Goal: Transaction & Acquisition: Purchase product/service

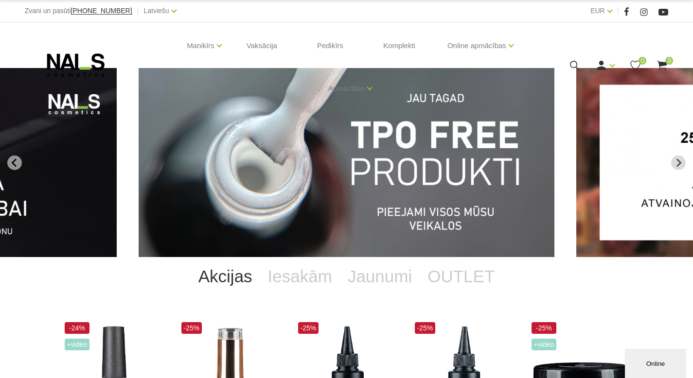
click at [574, 63] on icon at bounding box center [575, 65] width 12 height 12
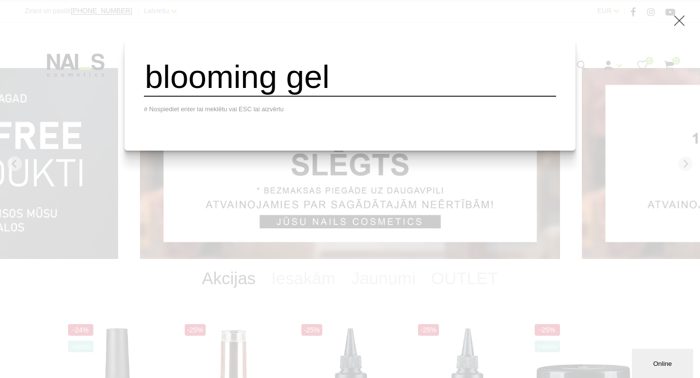
type input "blooming gel"
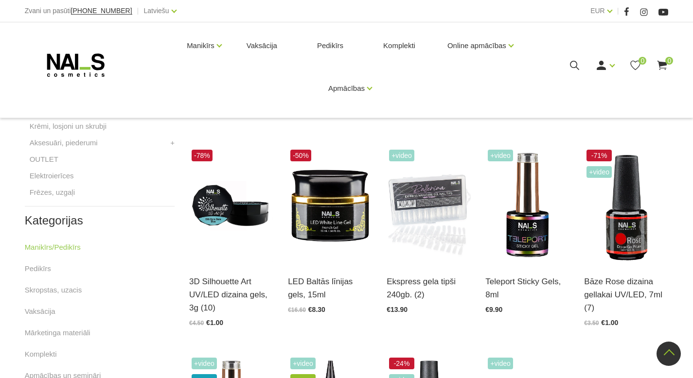
scroll to position [374, 0]
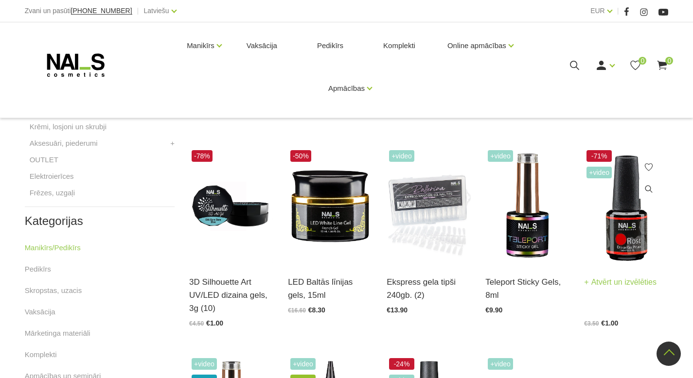
click at [635, 235] on img at bounding box center [626, 206] width 84 height 116
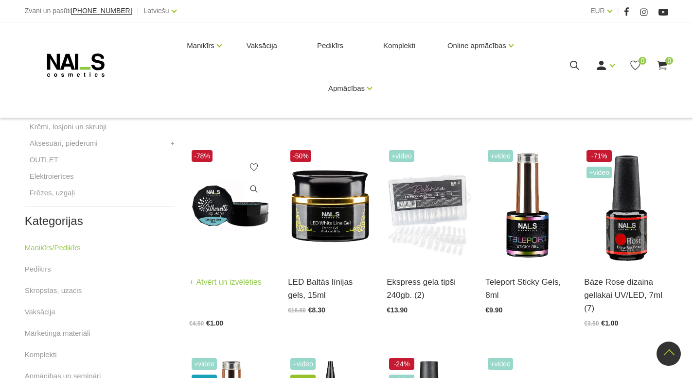
click at [229, 231] on img at bounding box center [231, 206] width 84 height 116
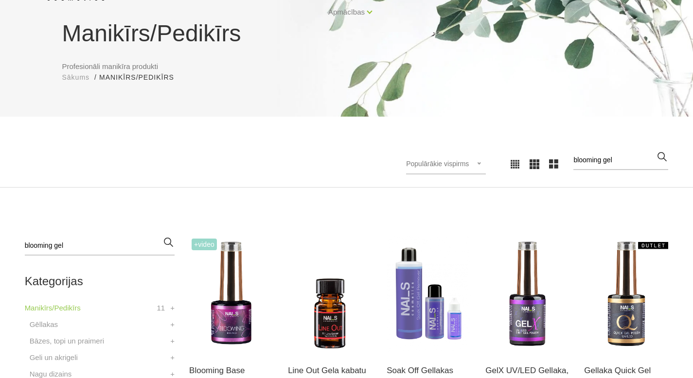
scroll to position [75, 0]
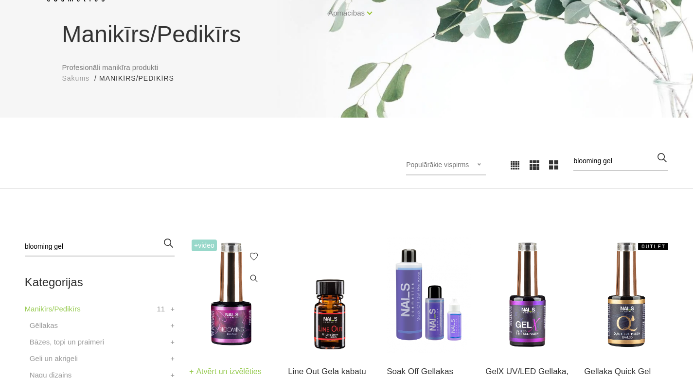
click at [214, 332] on img at bounding box center [231, 295] width 84 height 116
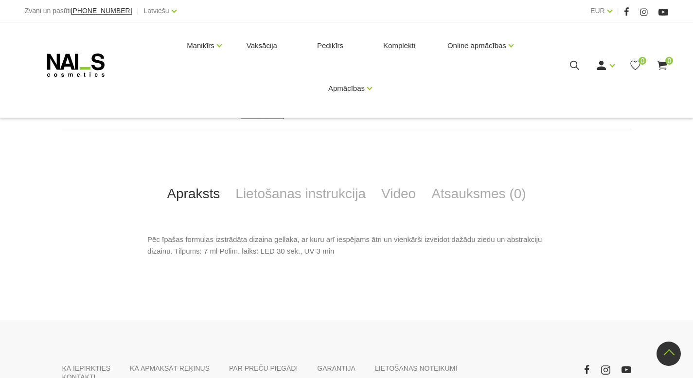
scroll to position [329, 0]
click at [312, 194] on link "Lietošanas instrukcija" at bounding box center [301, 195] width 146 height 32
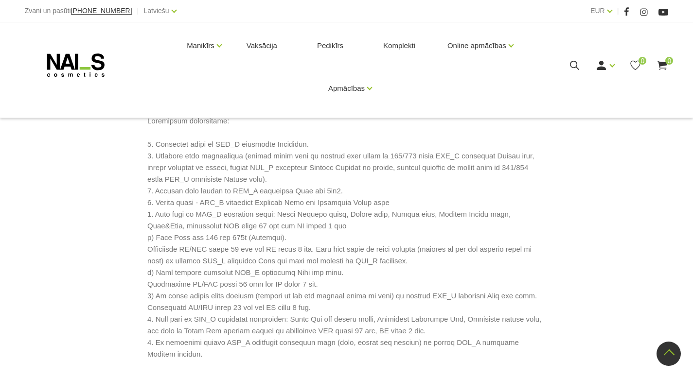
scroll to position [446, 0]
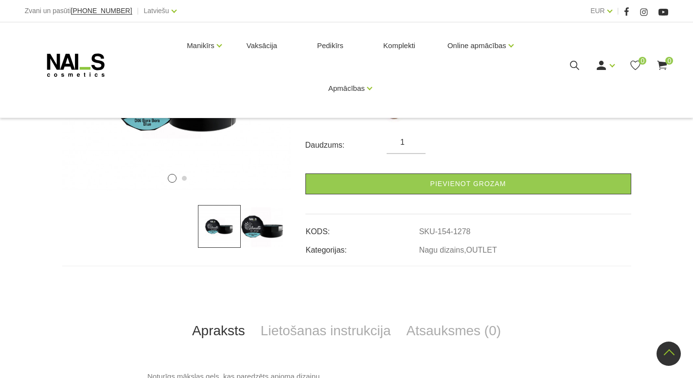
scroll to position [122, 0]
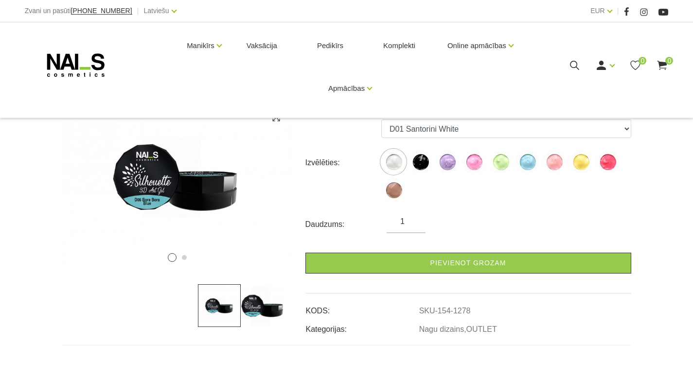
click at [270, 311] on img at bounding box center [262, 306] width 43 height 43
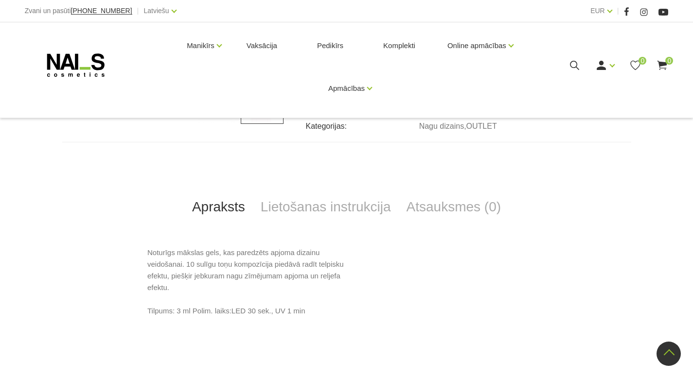
scroll to position [315, 0]
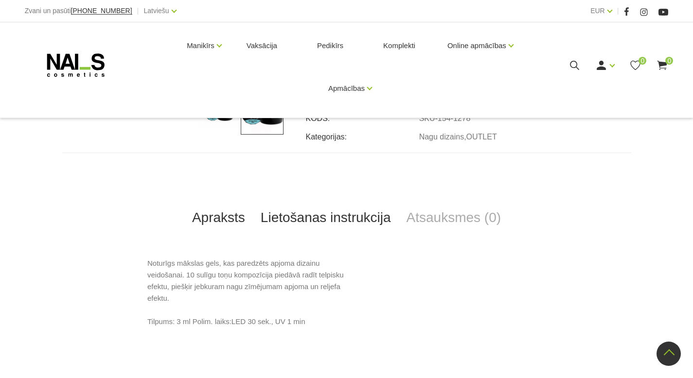
click at [331, 223] on link "Lietošanas instrukcija" at bounding box center [326, 218] width 146 height 32
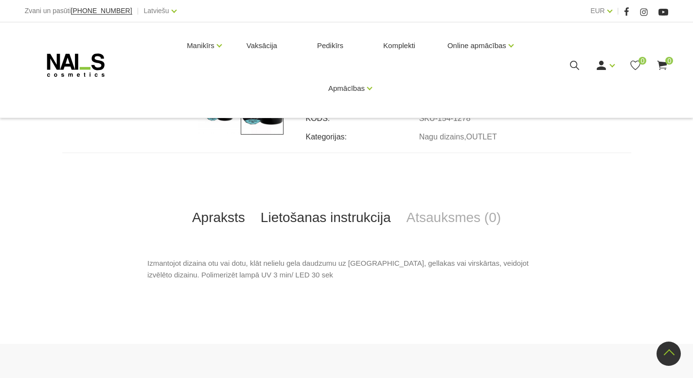
click at [211, 218] on link "Apraksts" at bounding box center [218, 218] width 69 height 32
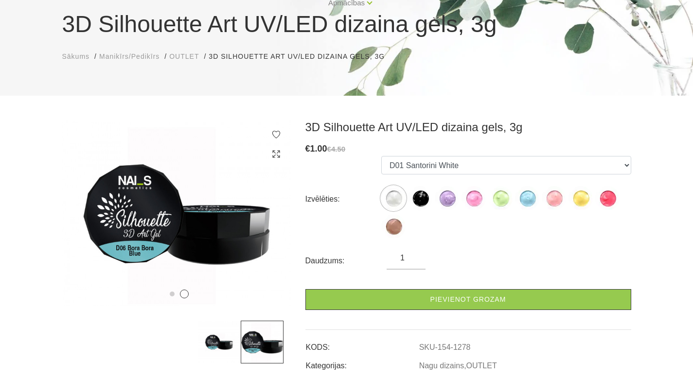
scroll to position [87, 0]
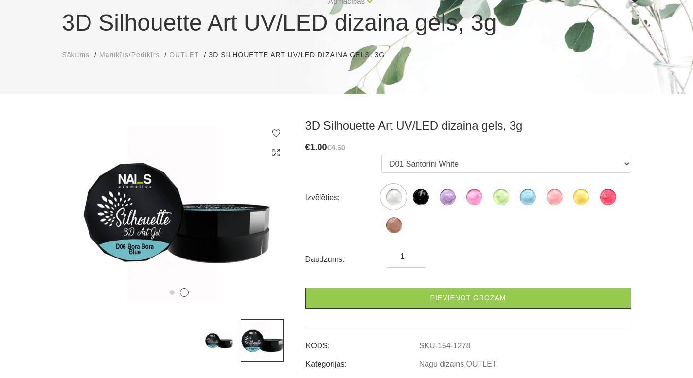
click at [224, 346] on img at bounding box center [219, 341] width 43 height 43
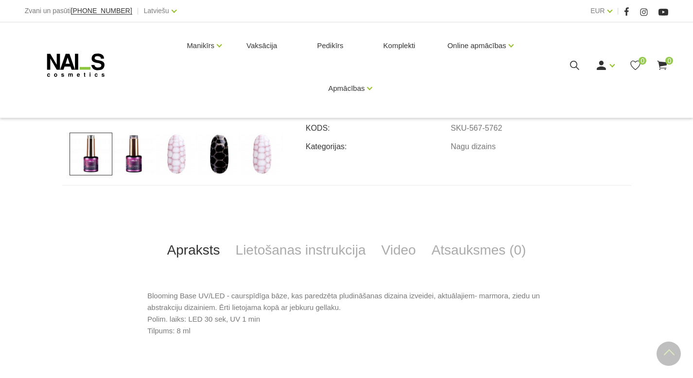
scroll to position [309, 0]
click at [141, 159] on img at bounding box center [133, 154] width 43 height 43
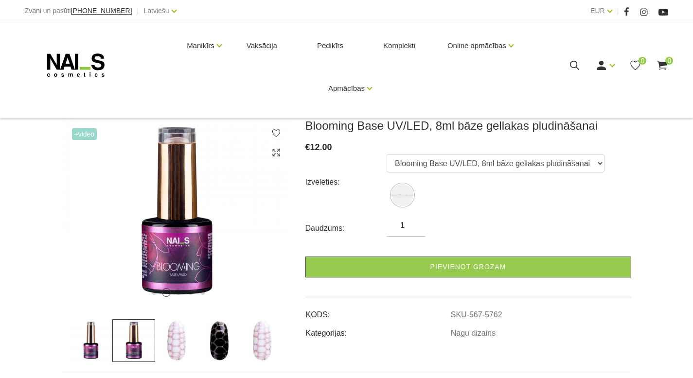
scroll to position [119, 0]
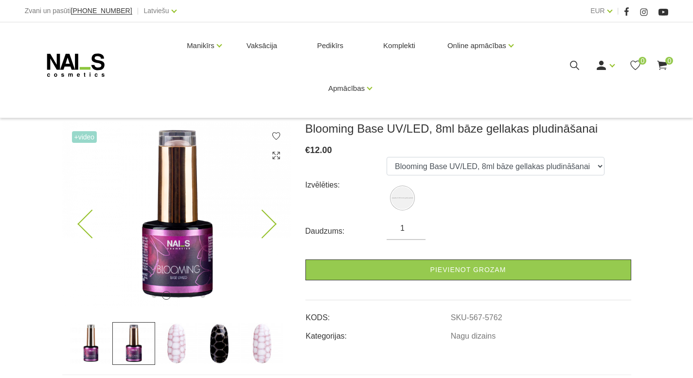
click at [272, 220] on img at bounding box center [177, 215] width 229 height 186
click at [270, 232] on img at bounding box center [176, 215] width 229 height 186
click at [264, 228] on icon at bounding box center [262, 224] width 29 height 29
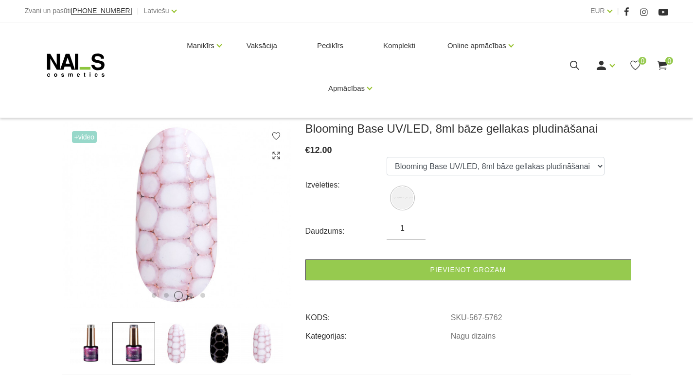
click at [224, 344] on img at bounding box center [219, 344] width 43 height 43
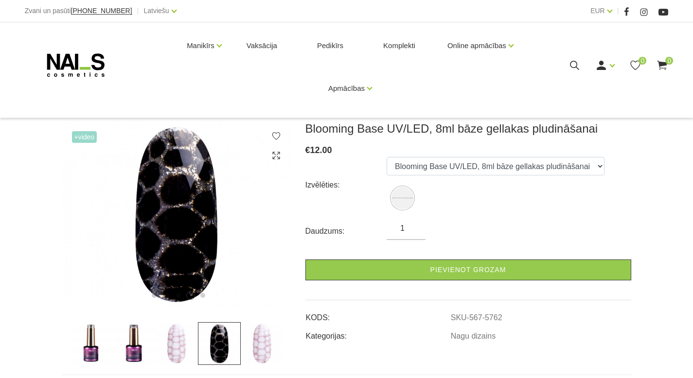
click at [259, 352] on img at bounding box center [262, 344] width 43 height 43
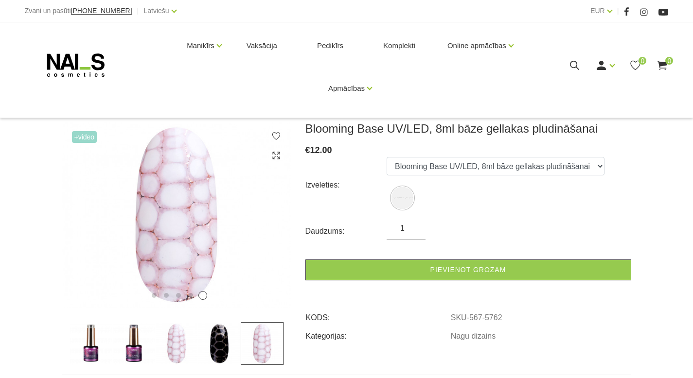
scroll to position [137, 0]
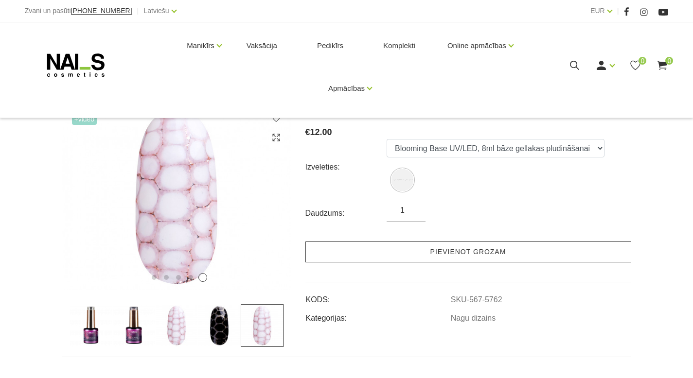
click at [439, 258] on link "Pievienot grozam" at bounding box center [468, 252] width 326 height 21
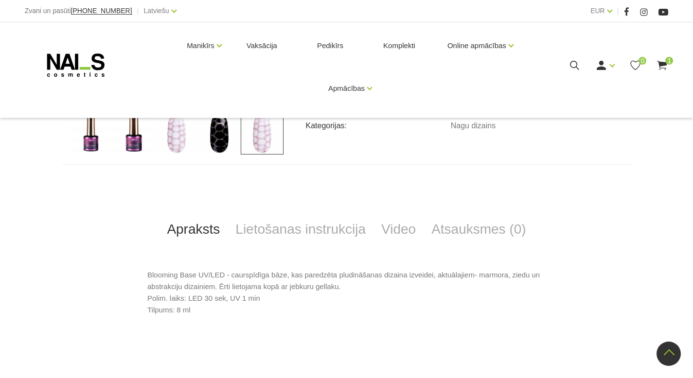
scroll to position [329, 0]
click at [387, 234] on link "Video" at bounding box center [399, 230] width 50 height 32
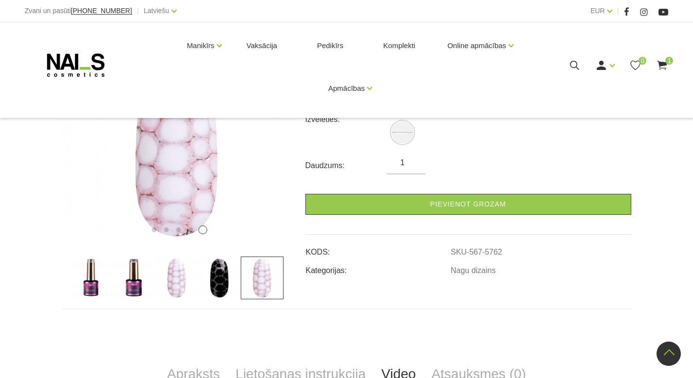
scroll to position [0, 0]
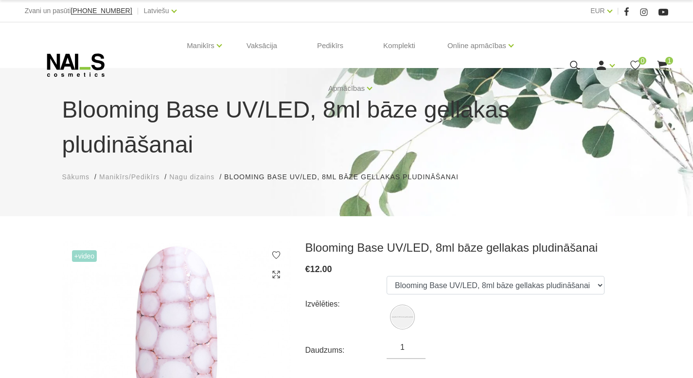
click at [198, 176] on span "Nagu dizains" at bounding box center [191, 177] width 45 height 8
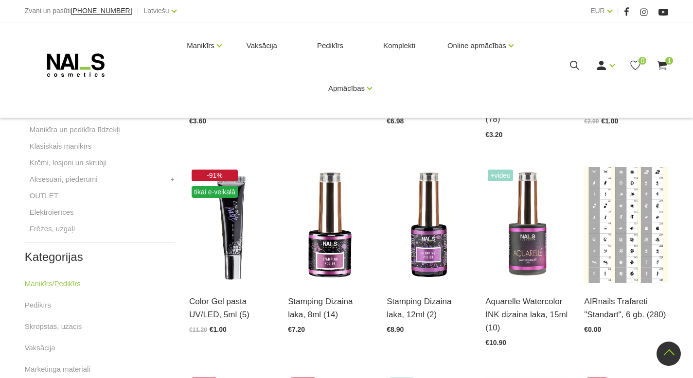
scroll to position [341, 0]
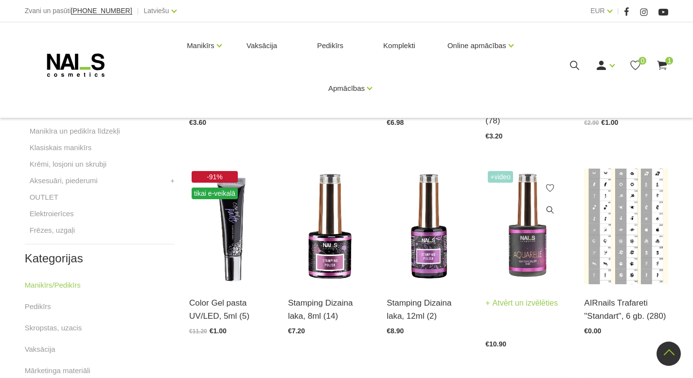
click at [532, 262] on img at bounding box center [527, 227] width 84 height 116
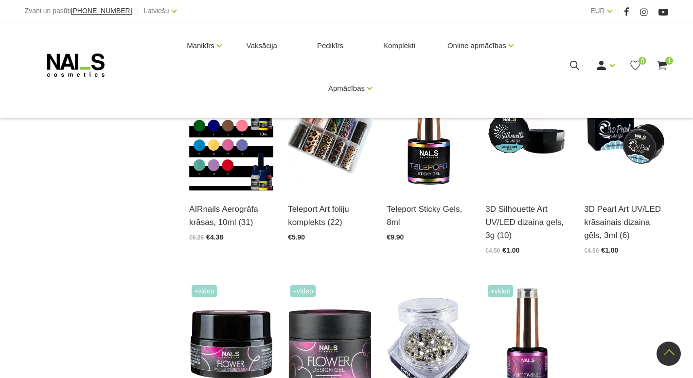
scroll to position [866, 0]
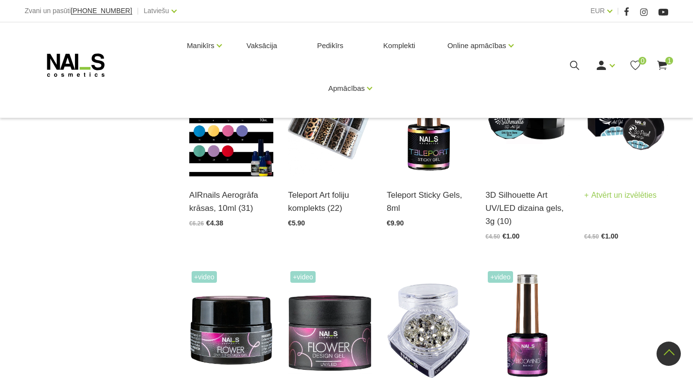
click at [634, 166] on img at bounding box center [626, 119] width 84 height 116
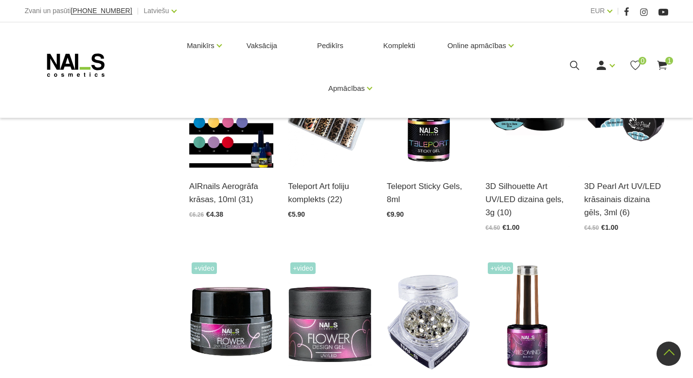
scroll to position [854, 0]
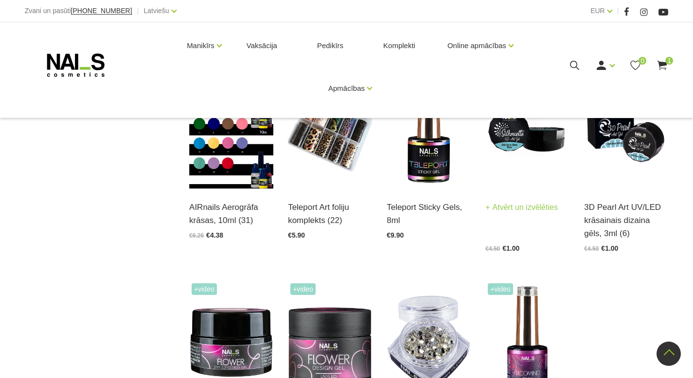
click at [517, 150] on img at bounding box center [527, 131] width 84 height 116
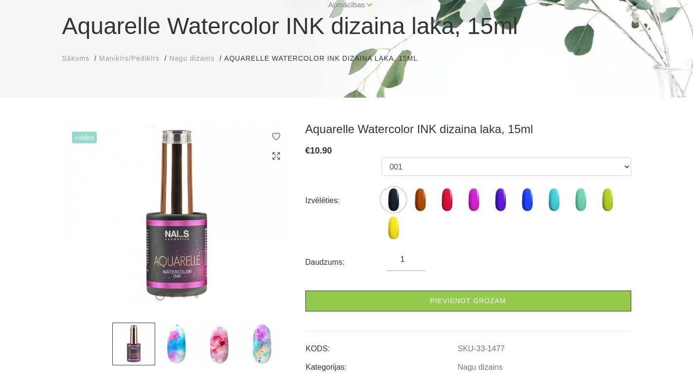
scroll to position [97, 0]
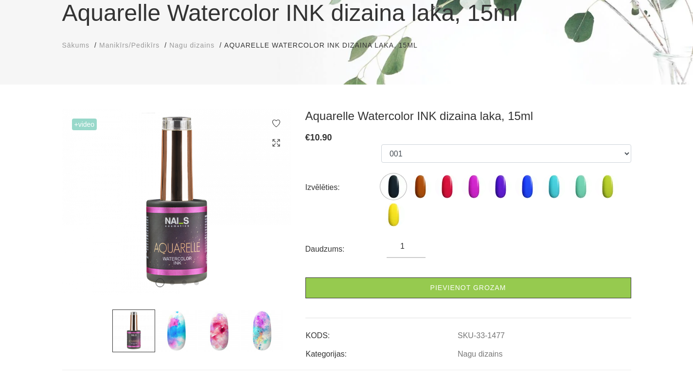
click at [170, 340] on img at bounding box center [176, 331] width 43 height 43
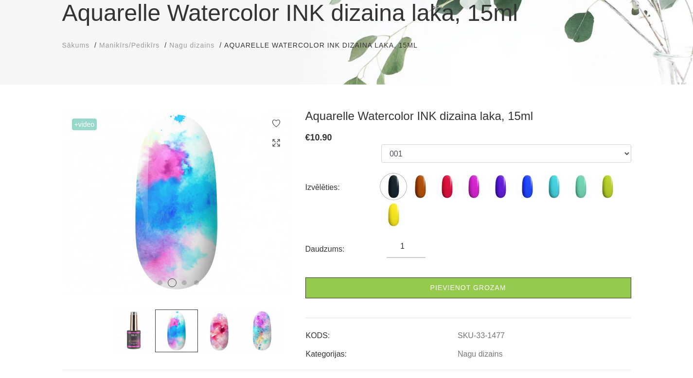
click at [222, 331] on img at bounding box center [219, 331] width 43 height 43
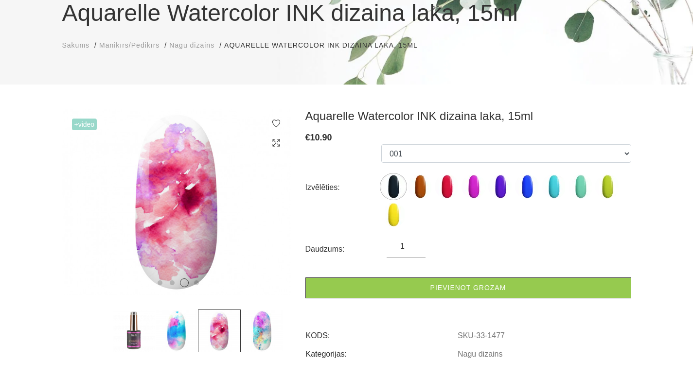
click at [267, 328] on img at bounding box center [262, 331] width 43 height 43
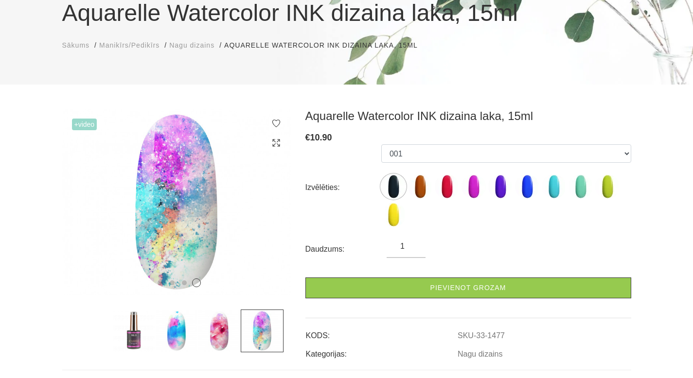
click at [228, 327] on img at bounding box center [219, 331] width 43 height 43
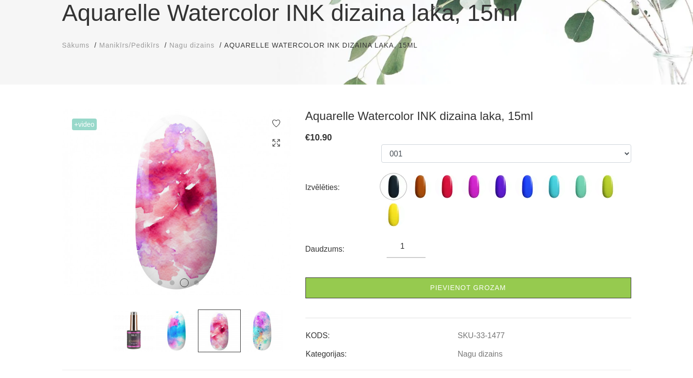
click at [195, 327] on img at bounding box center [176, 331] width 43 height 43
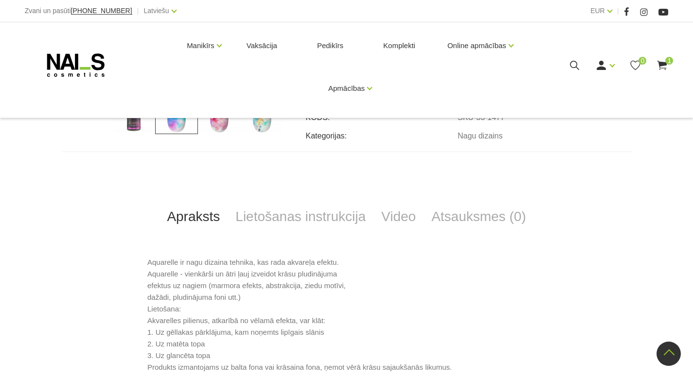
scroll to position [313, 0]
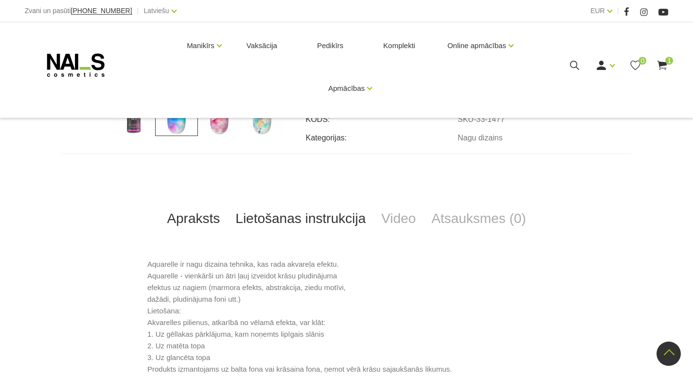
click at [282, 219] on link "Lietošanas instrukcija" at bounding box center [301, 219] width 146 height 32
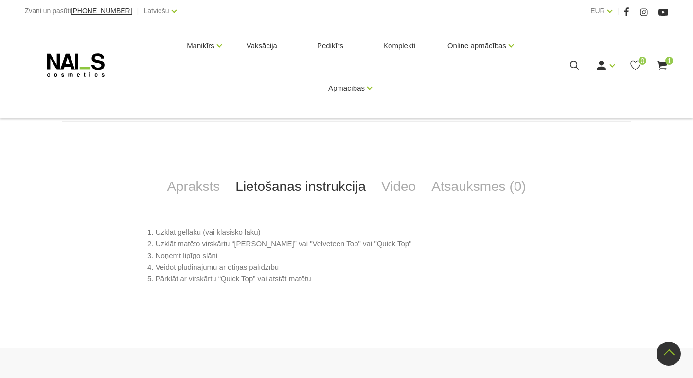
scroll to position [346, 0]
click at [397, 187] on link "Video" at bounding box center [399, 186] width 50 height 32
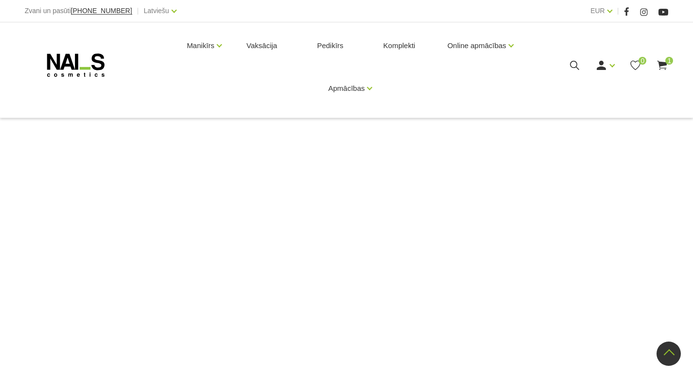
scroll to position [608, 0]
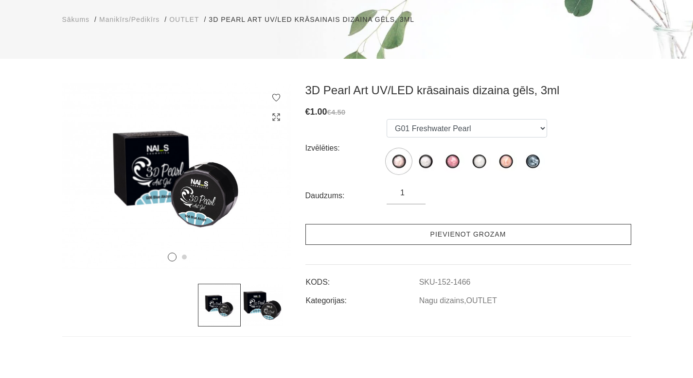
scroll to position [123, 0]
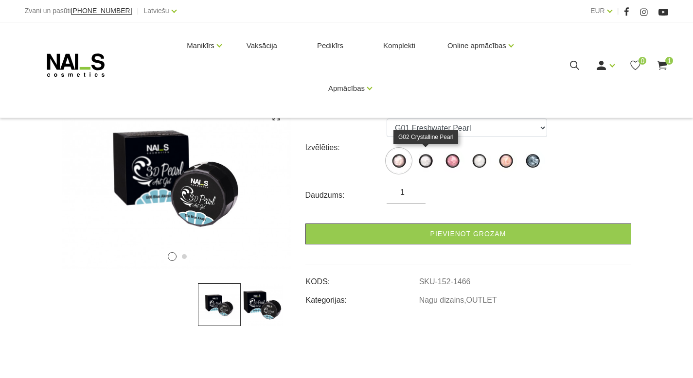
click at [427, 166] on img at bounding box center [425, 161] width 24 height 24
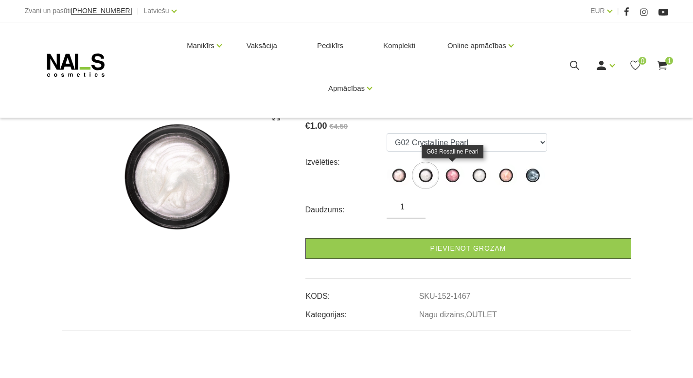
click at [455, 176] on img at bounding box center [452, 175] width 24 height 24
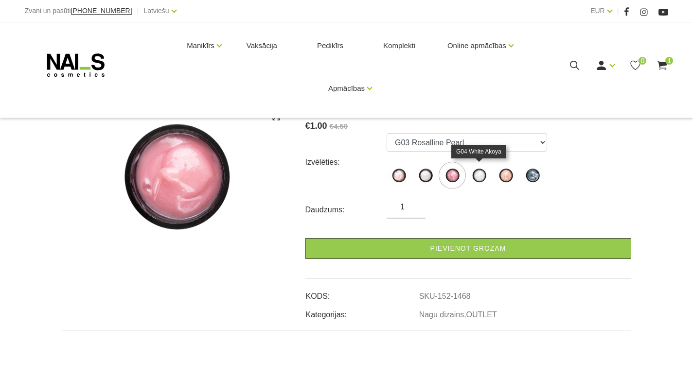
click at [489, 175] on img at bounding box center [479, 175] width 24 height 24
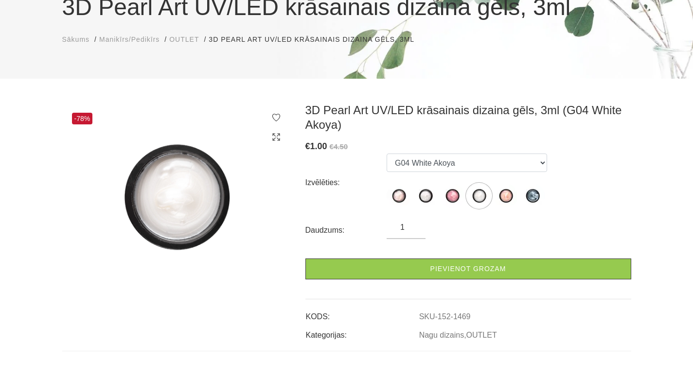
scroll to position [104, 0]
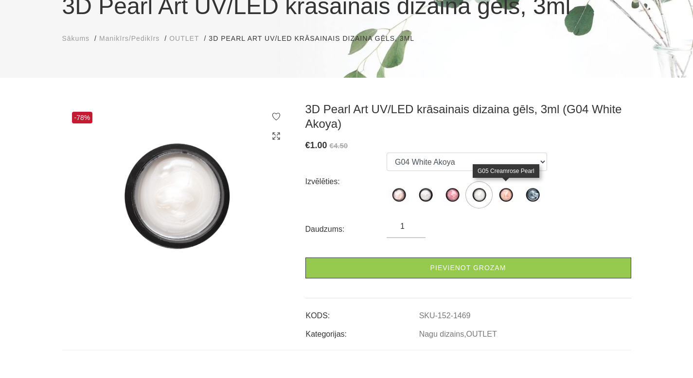
click at [504, 198] on img at bounding box center [506, 195] width 24 height 24
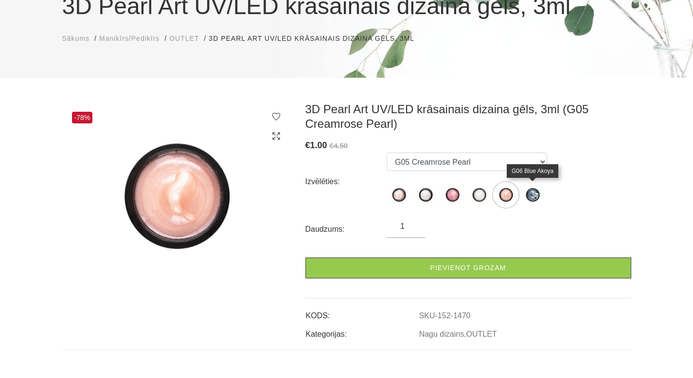
click at [522, 200] on img at bounding box center [533, 195] width 24 height 24
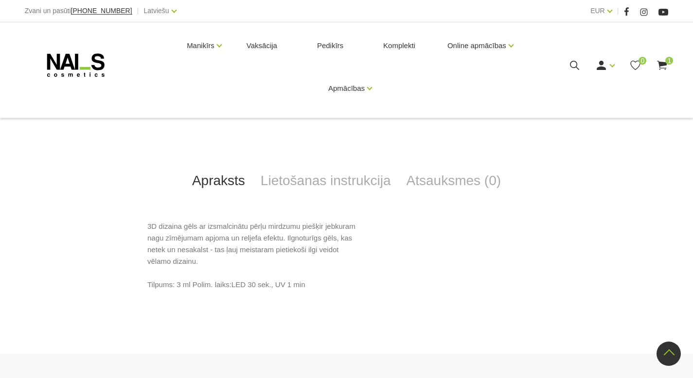
scroll to position [338, 0]
click at [339, 188] on link "Lietošanas instrukcija" at bounding box center [326, 181] width 146 height 32
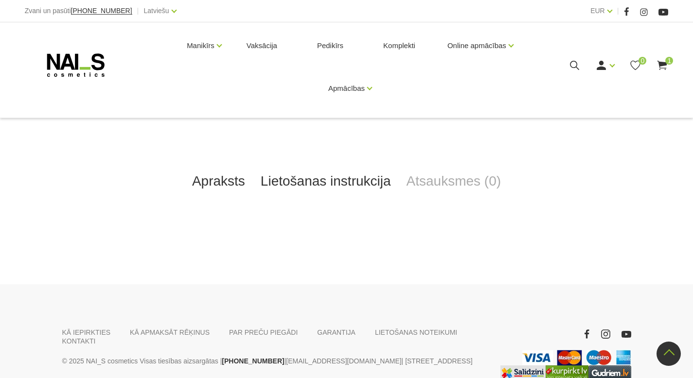
click at [219, 182] on link "Apraksts" at bounding box center [218, 181] width 69 height 32
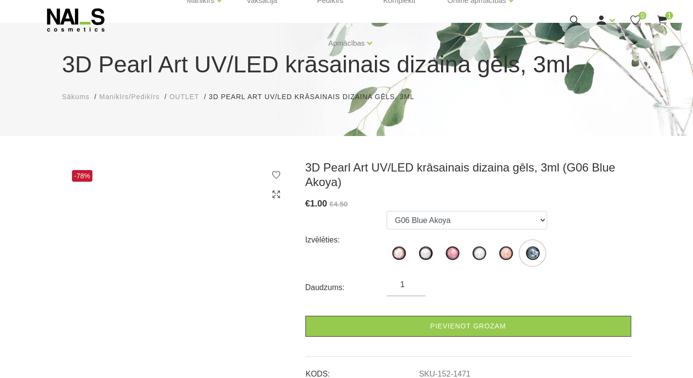
scroll to position [122, 0]
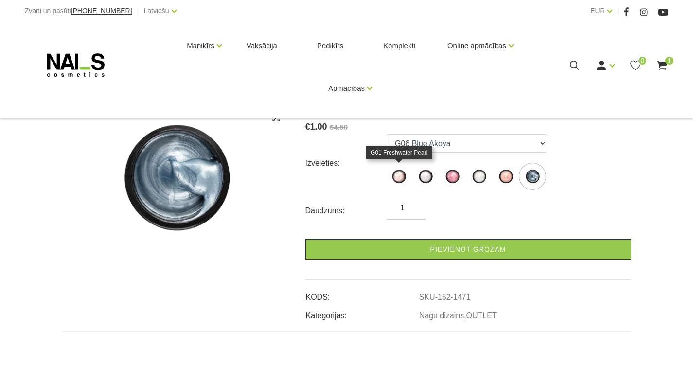
click at [399, 177] on img at bounding box center [399, 176] width 24 height 24
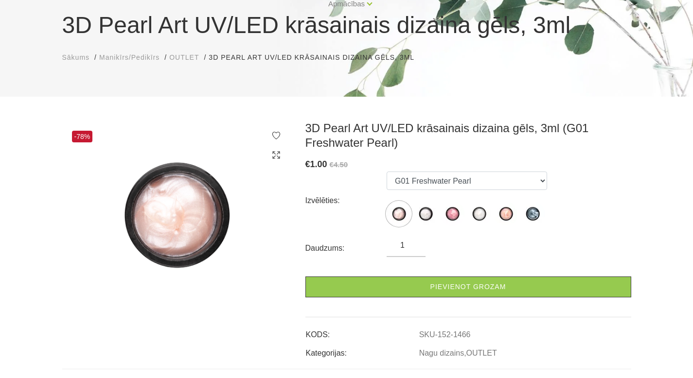
scroll to position [79, 0]
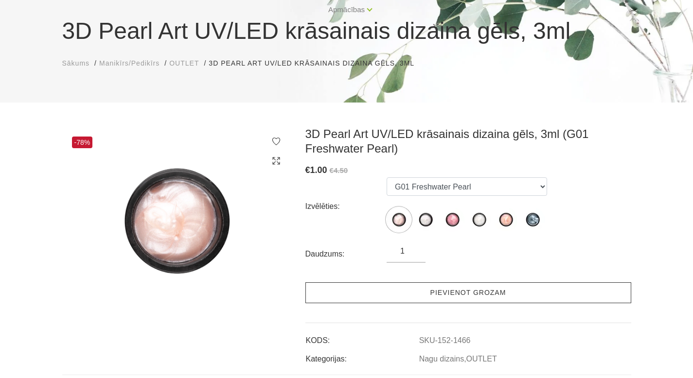
click at [413, 292] on link "Pievienot grozam" at bounding box center [468, 293] width 326 height 21
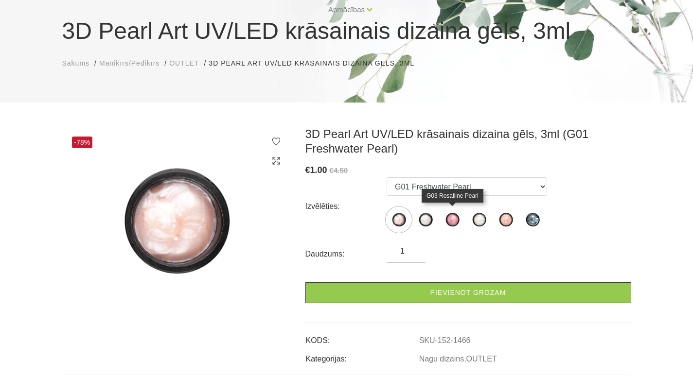
click at [449, 222] on img at bounding box center [452, 220] width 24 height 24
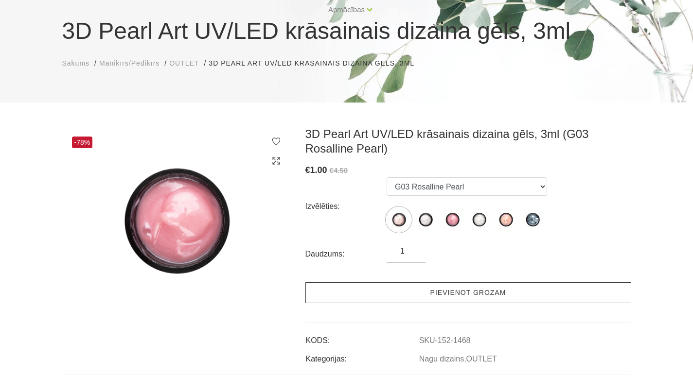
click at [447, 300] on link "Pievienot grozam" at bounding box center [468, 293] width 326 height 21
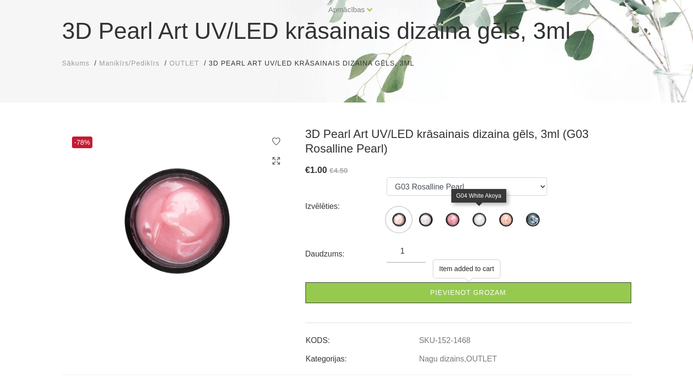
click at [482, 218] on img at bounding box center [479, 220] width 24 height 24
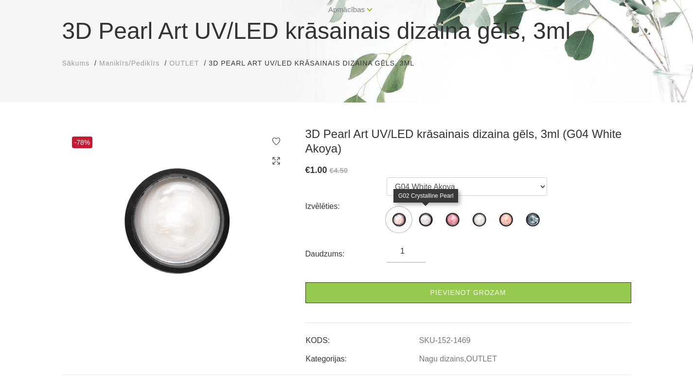
click at [424, 216] on img at bounding box center [425, 220] width 24 height 24
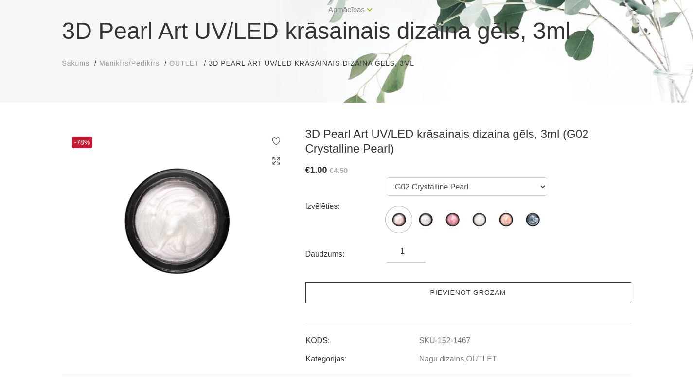
click at [438, 298] on link "Pievienot grozam" at bounding box center [468, 293] width 326 height 21
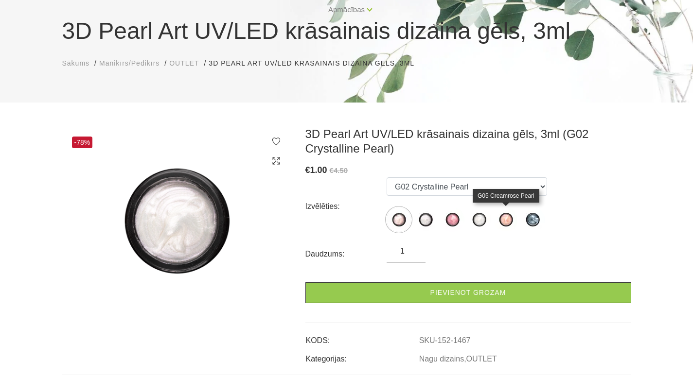
click at [507, 217] on img at bounding box center [506, 220] width 24 height 24
select select "1470"
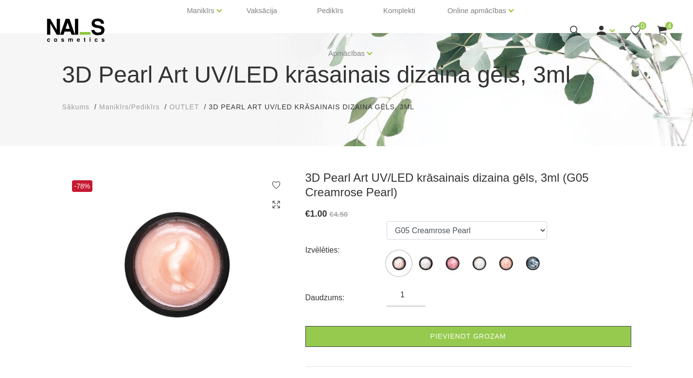
scroll to position [37, 0]
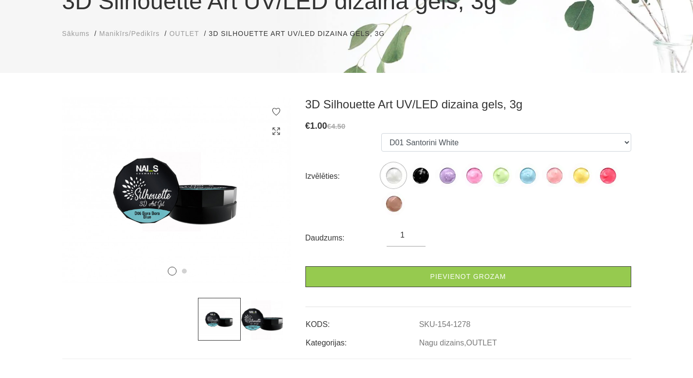
scroll to position [109, 0]
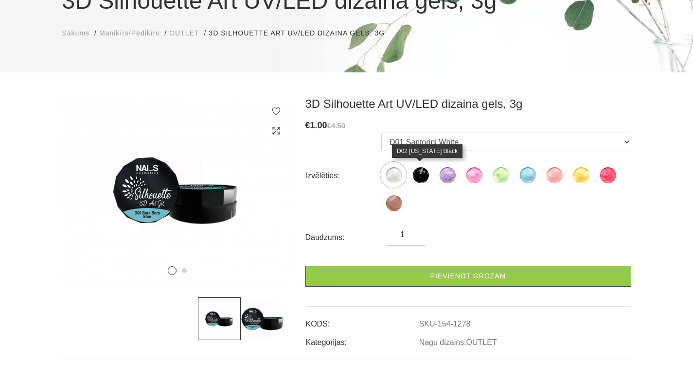
click at [426, 176] on img at bounding box center [420, 175] width 24 height 24
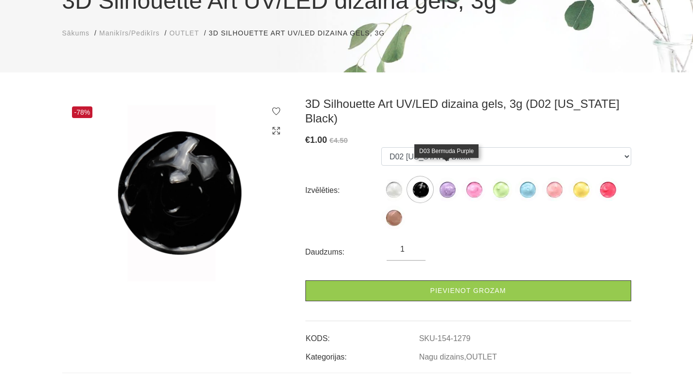
click at [450, 182] on img at bounding box center [447, 190] width 24 height 24
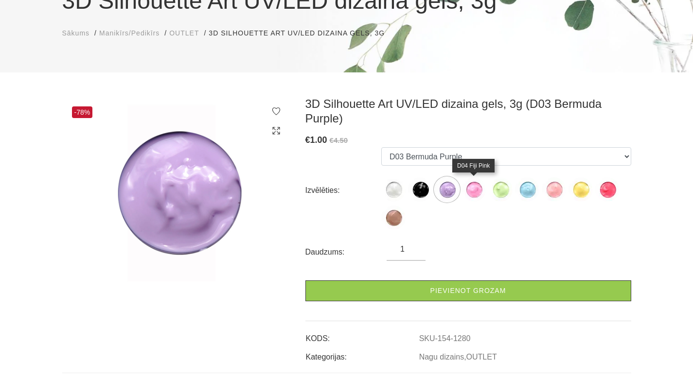
click at [469, 189] on img at bounding box center [474, 190] width 24 height 24
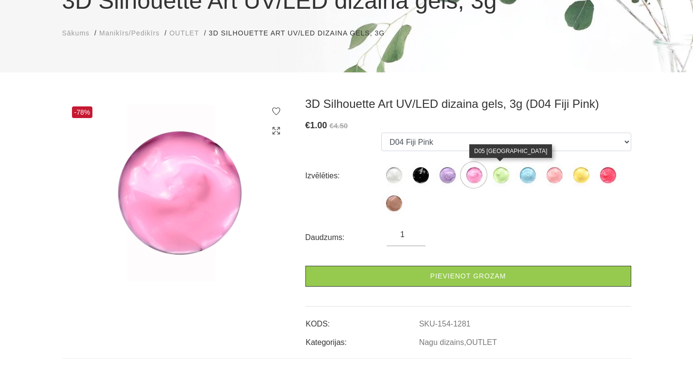
click at [503, 182] on img at bounding box center [500, 175] width 24 height 24
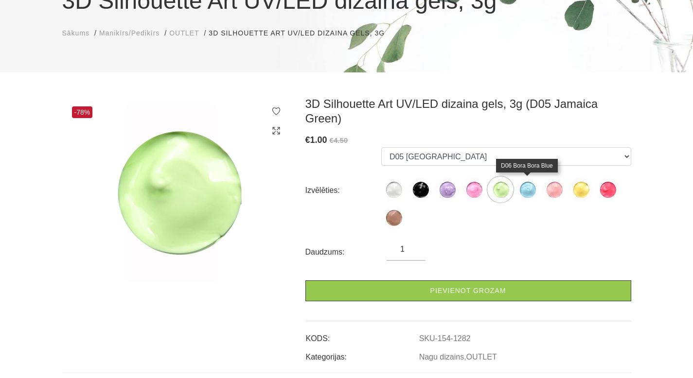
click at [531, 196] on img at bounding box center [527, 190] width 24 height 24
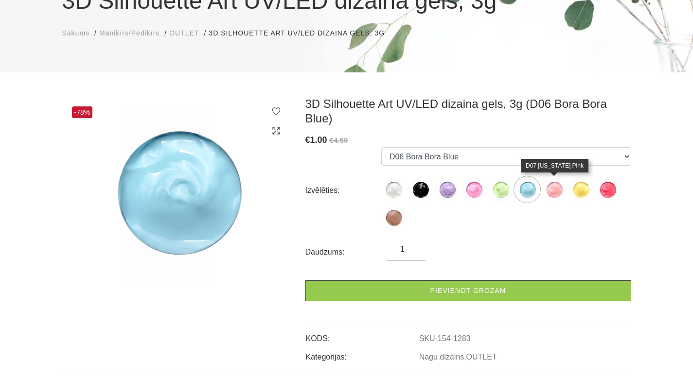
click at [559, 198] on img at bounding box center [554, 190] width 24 height 24
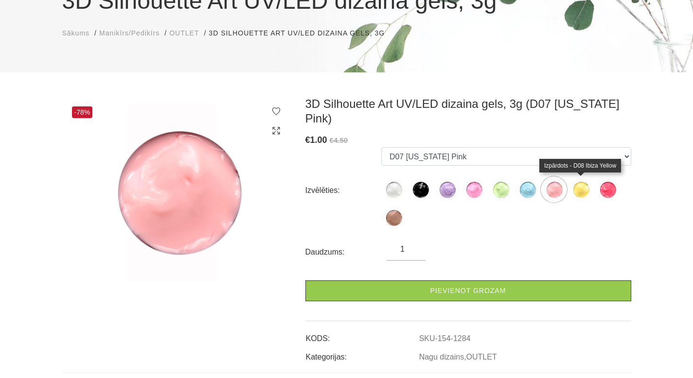
click at [580, 195] on img at bounding box center [581, 190] width 24 height 24
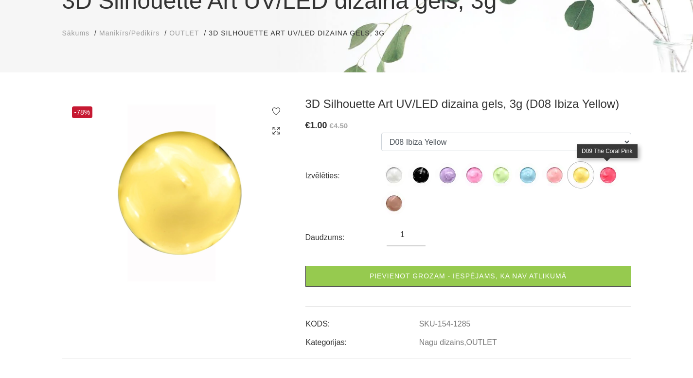
click at [604, 184] on img at bounding box center [607, 175] width 24 height 24
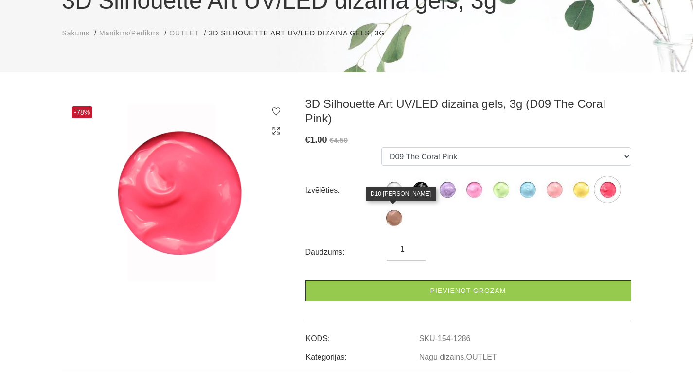
click at [399, 218] on img at bounding box center [393, 218] width 24 height 24
select select "1287"
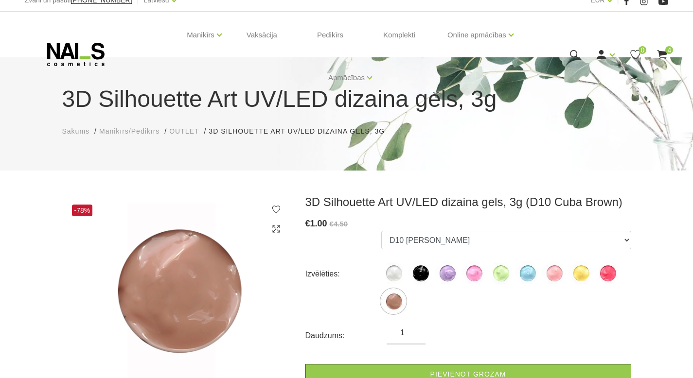
scroll to position [0, 0]
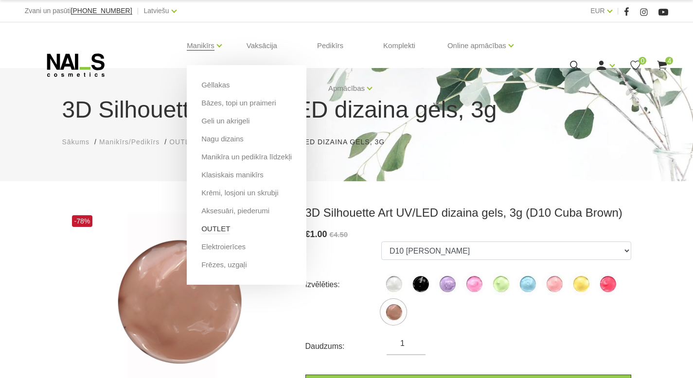
click at [215, 230] on link "OUTLET" at bounding box center [215, 229] width 29 height 11
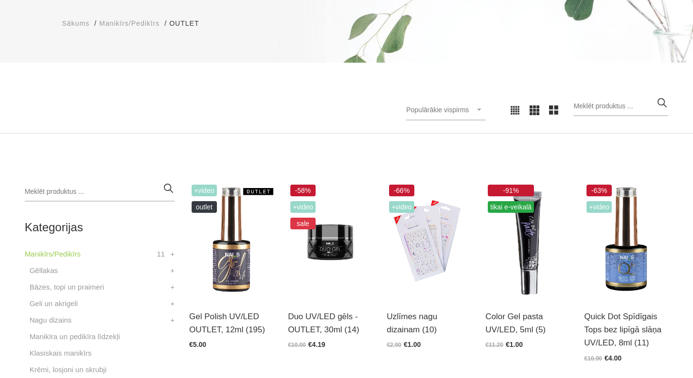
scroll to position [116, 0]
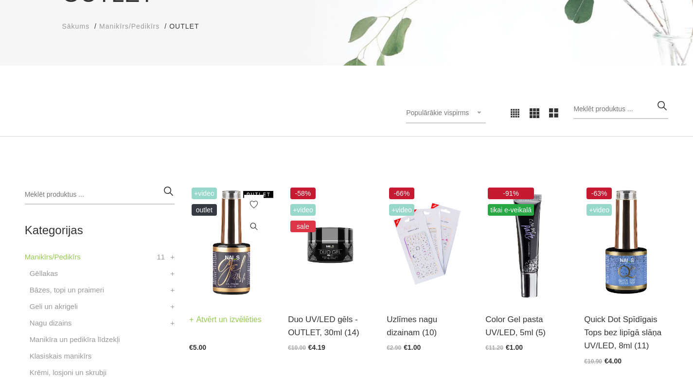
click at [223, 275] on img at bounding box center [231, 243] width 84 height 116
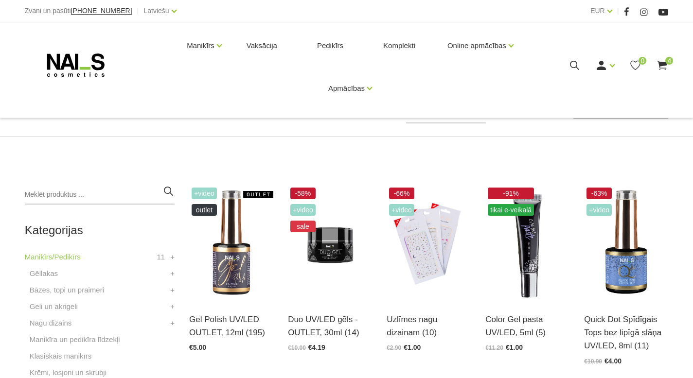
scroll to position [207, 0]
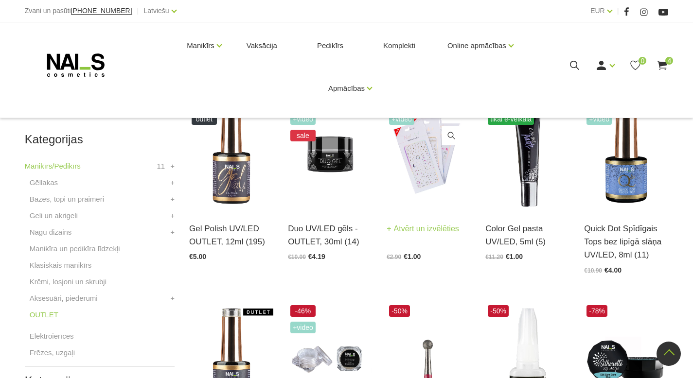
click at [413, 178] on img at bounding box center [429, 152] width 84 height 116
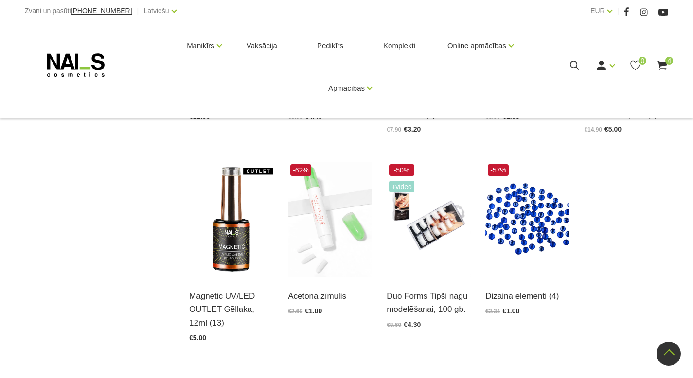
scroll to position [971, 0]
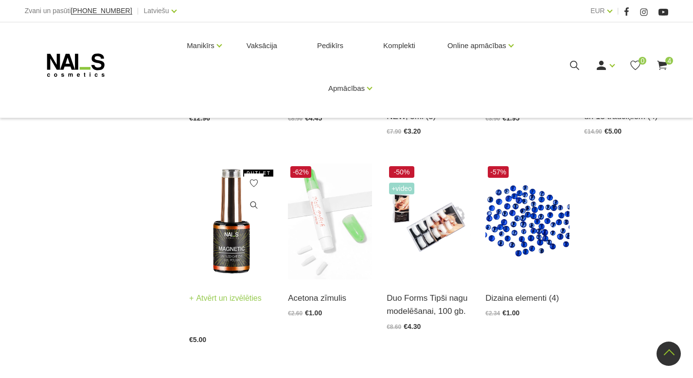
click at [216, 258] on img at bounding box center [231, 222] width 84 height 116
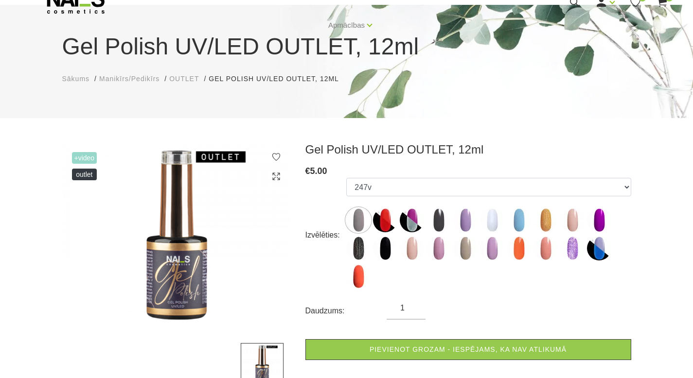
scroll to position [74, 0]
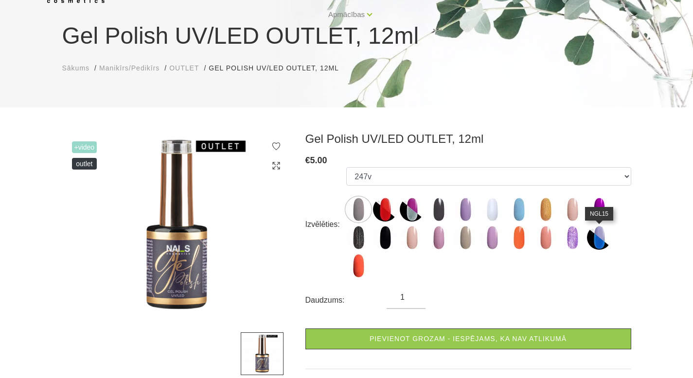
click at [599, 244] on img at bounding box center [599, 238] width 24 height 24
select select "6489"
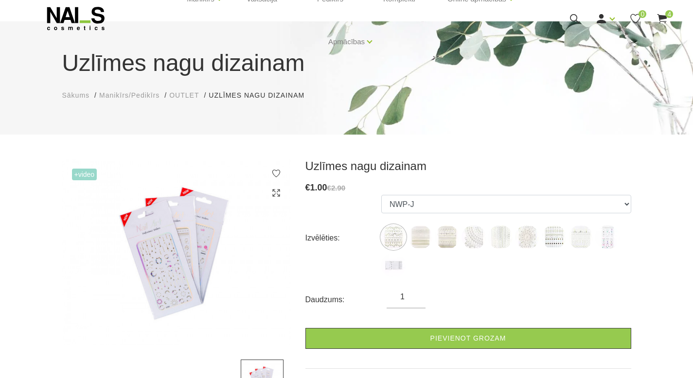
scroll to position [67, 0]
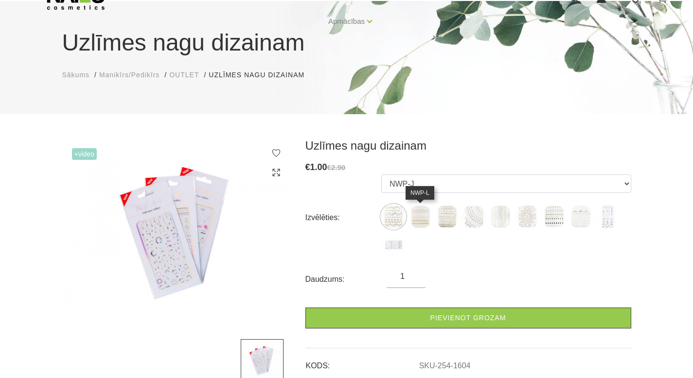
click at [421, 216] on img at bounding box center [420, 217] width 24 height 24
select select "1605"
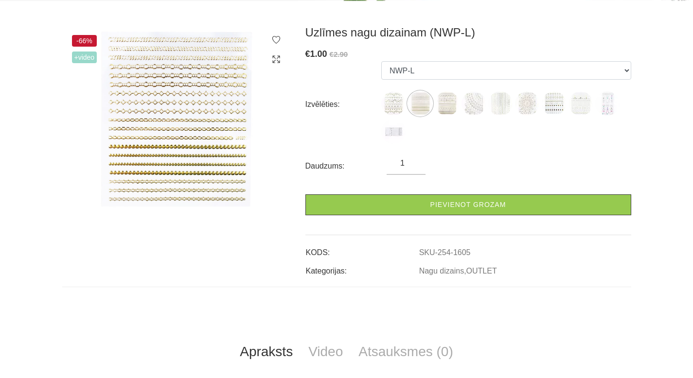
scroll to position [339, 0]
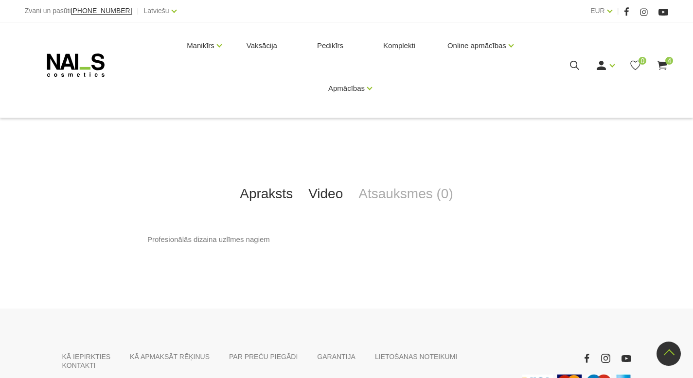
click at [335, 198] on link "Video" at bounding box center [326, 194] width 50 height 32
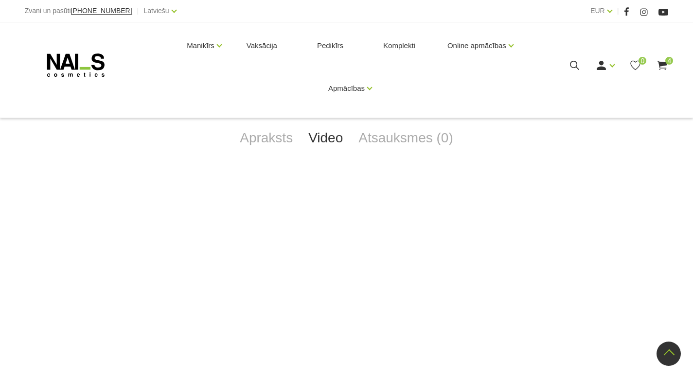
scroll to position [396, 0]
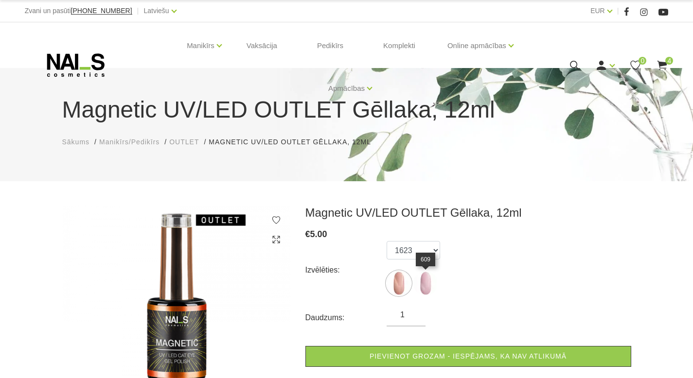
click at [428, 282] on img at bounding box center [425, 283] width 24 height 24
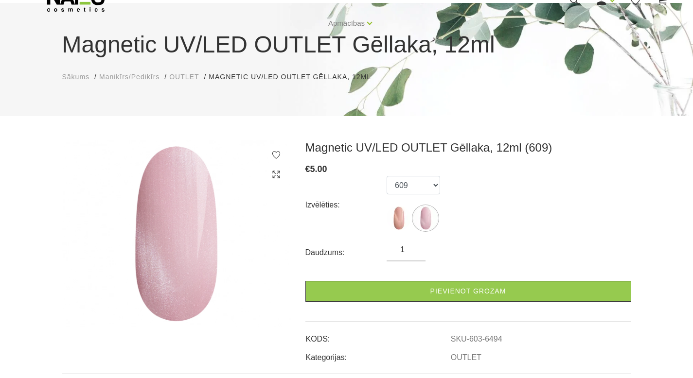
scroll to position [67, 0]
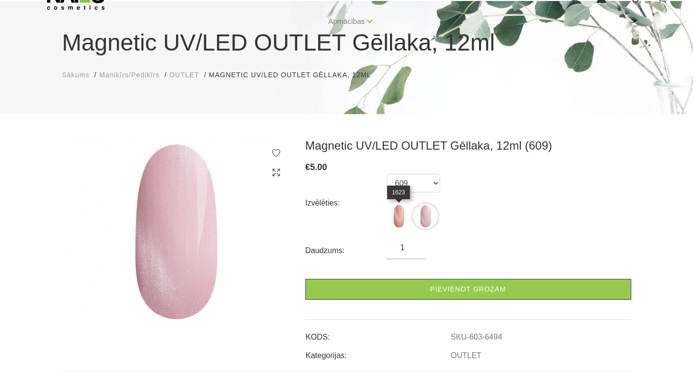
click at [400, 212] on img at bounding box center [399, 216] width 24 height 24
select select "6448"
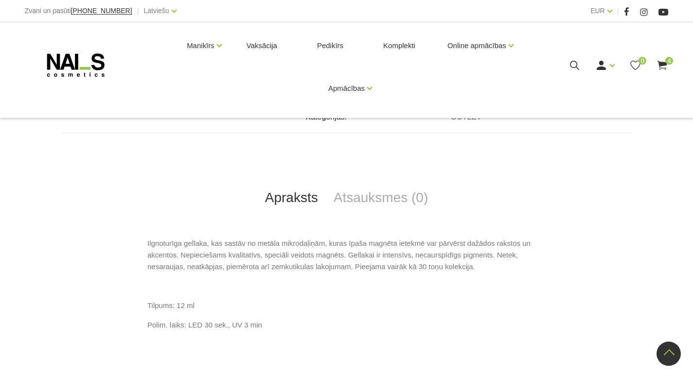
scroll to position [305, 0]
click at [385, 206] on link "Atsauksmes (0)" at bounding box center [381, 199] width 110 height 32
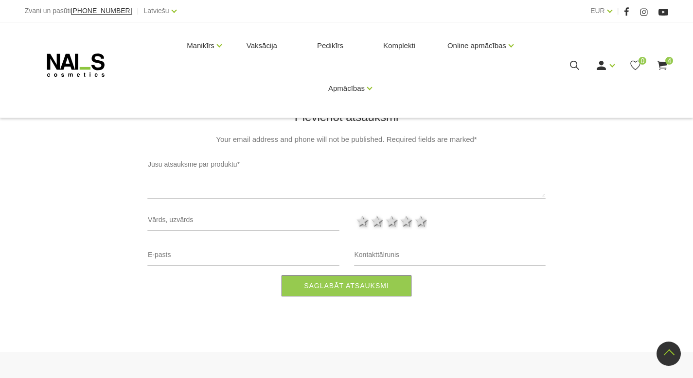
scroll to position [0, 0]
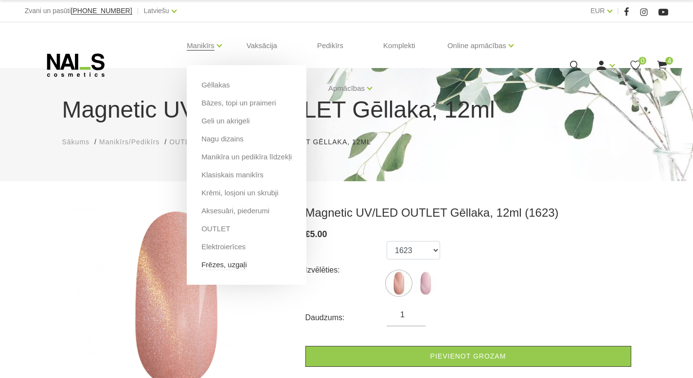
click at [233, 268] on link "Frēzes, uzgaļi" at bounding box center [223, 265] width 45 height 11
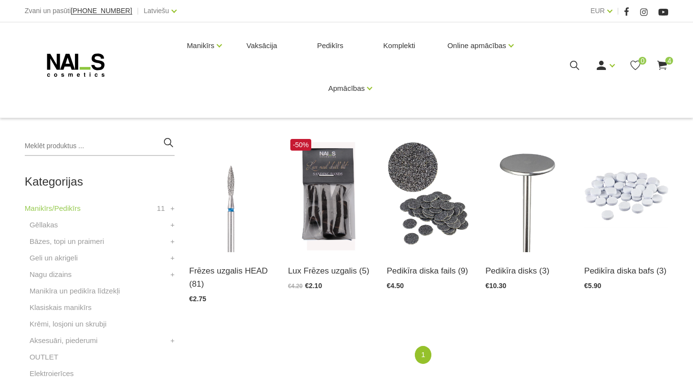
scroll to position [169, 0]
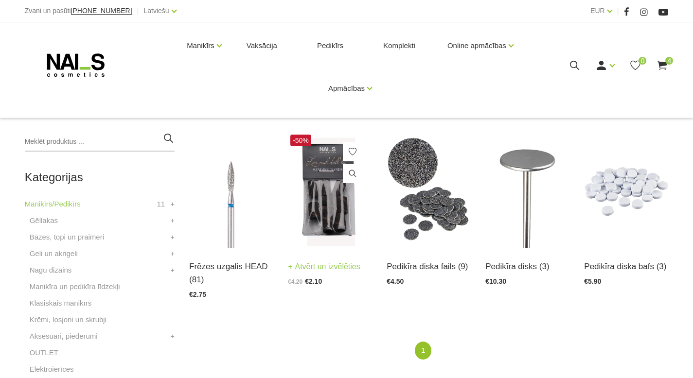
click at [339, 200] on img at bounding box center [330, 190] width 84 height 116
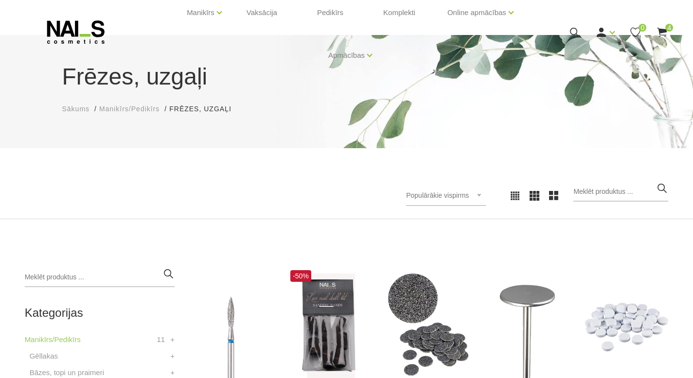
scroll to position [0, 0]
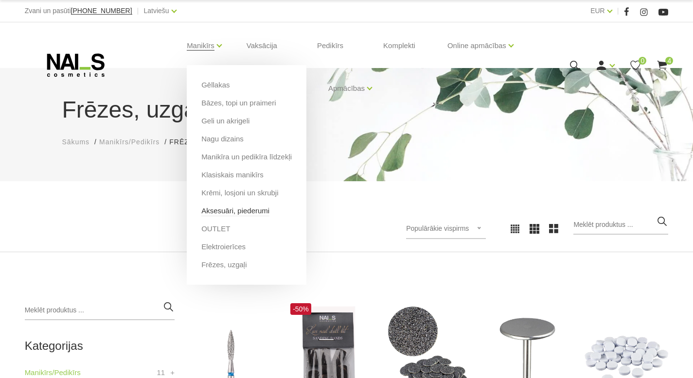
click at [228, 215] on link "Aksesuāri, piederumi" at bounding box center [235, 211] width 68 height 11
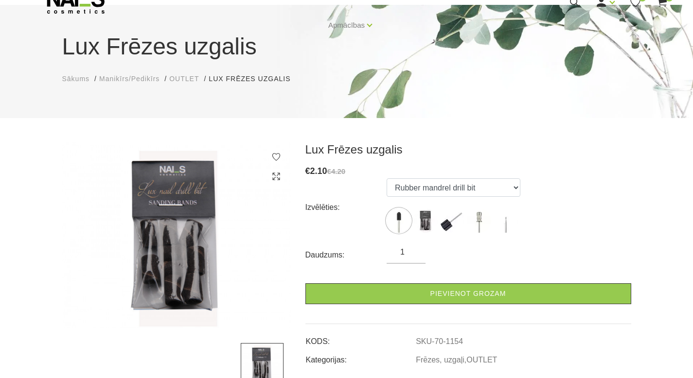
scroll to position [121, 0]
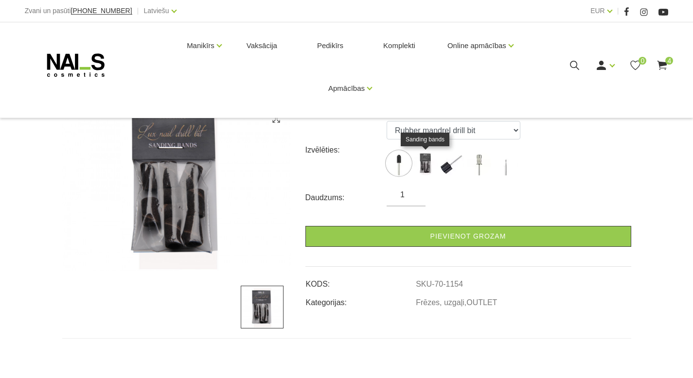
click at [422, 160] on img at bounding box center [425, 163] width 24 height 24
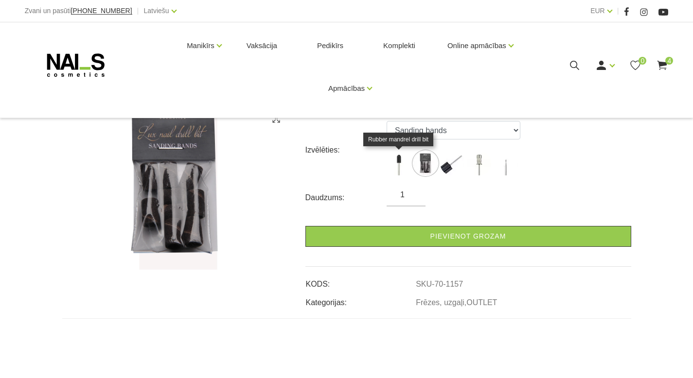
click at [407, 162] on img at bounding box center [399, 163] width 24 height 24
select select "1154"
click at [401, 163] on img at bounding box center [399, 163] width 24 height 24
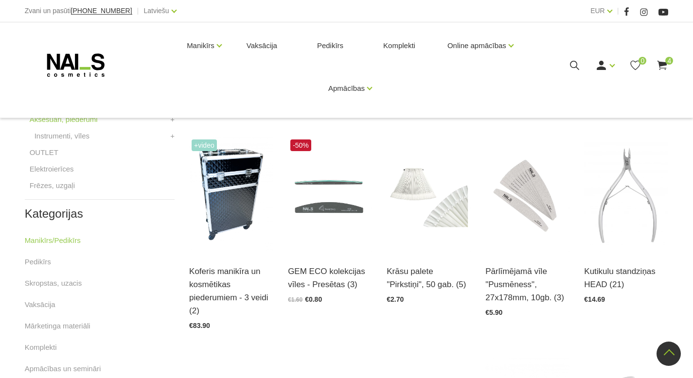
scroll to position [386, 0]
click at [355, 221] on img at bounding box center [330, 195] width 84 height 116
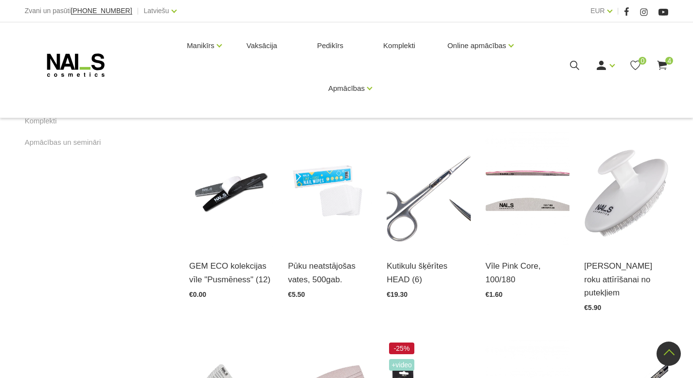
scroll to position [611, 0]
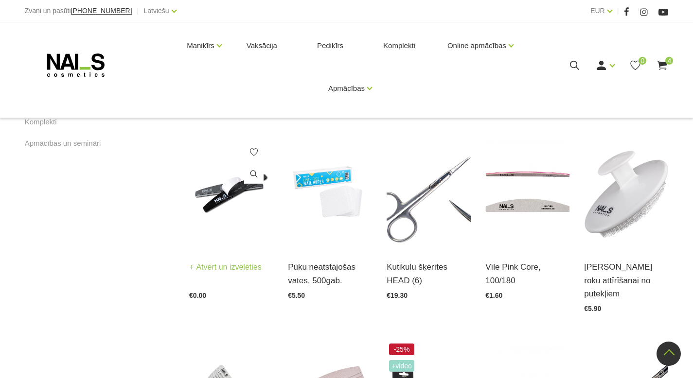
click at [210, 237] on img at bounding box center [231, 191] width 84 height 116
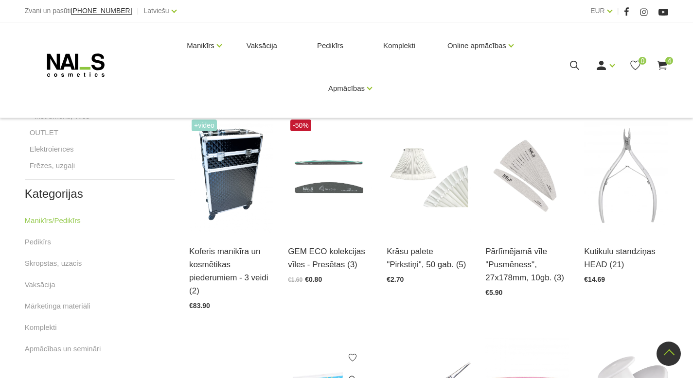
scroll to position [400, 0]
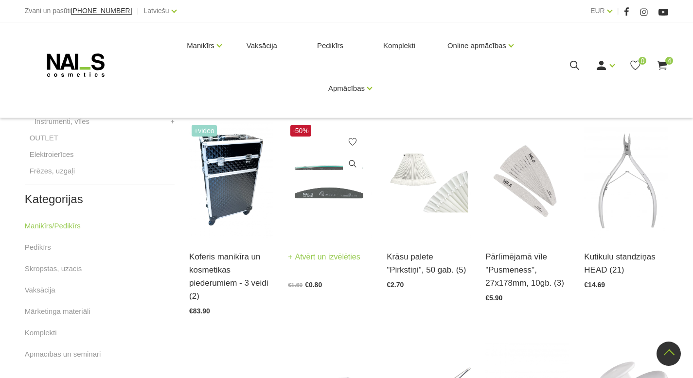
click at [334, 230] on img at bounding box center [330, 181] width 84 height 116
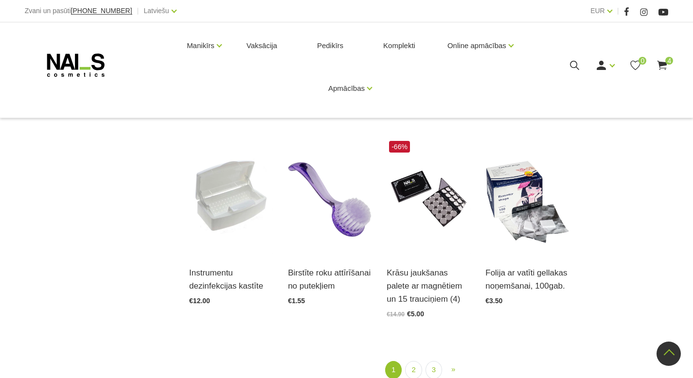
scroll to position [1045, 0]
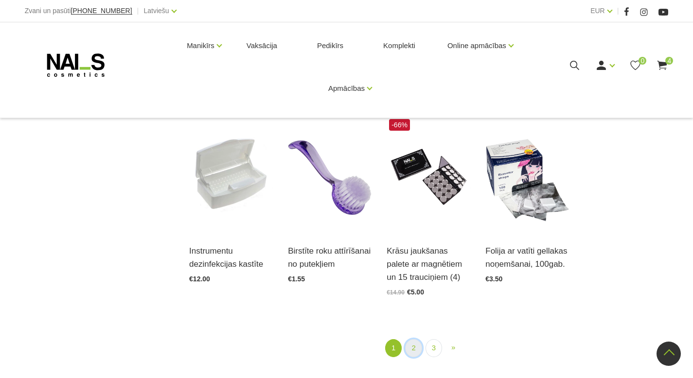
click at [416, 352] on link "2" at bounding box center [413, 349] width 17 height 18
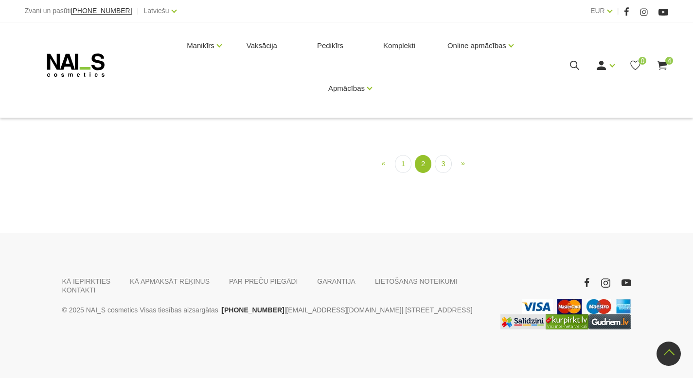
scroll to position [1108, 0]
click at [404, 173] on link "1" at bounding box center [403, 164] width 17 height 18
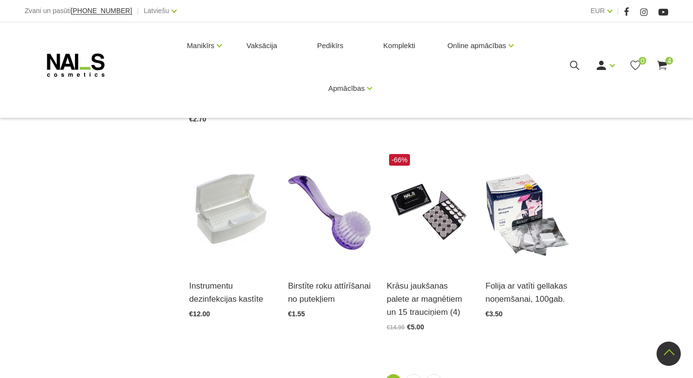
scroll to position [998, 0]
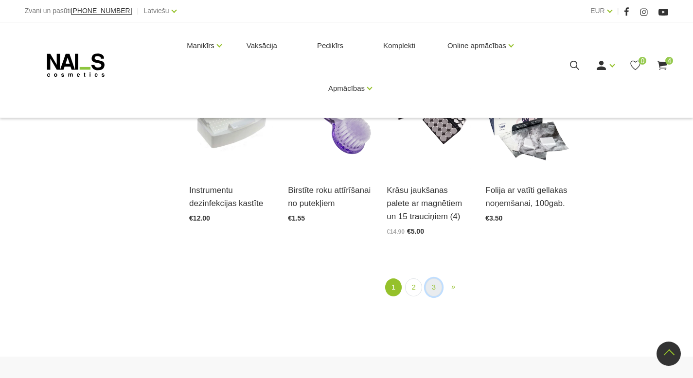
click at [437, 291] on link "3" at bounding box center [434, 288] width 17 height 18
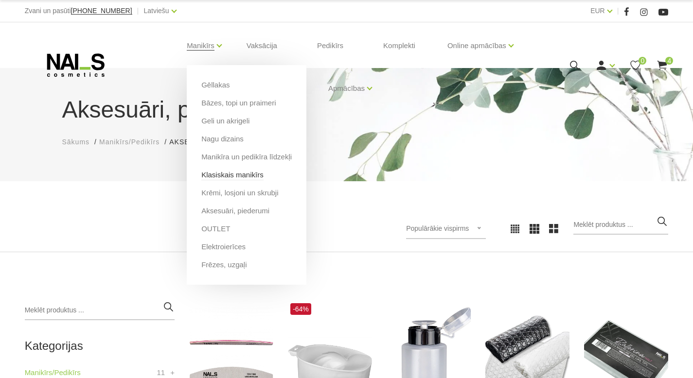
click at [247, 175] on link "Klasiskais manikīrs" at bounding box center [232, 175] width 62 height 11
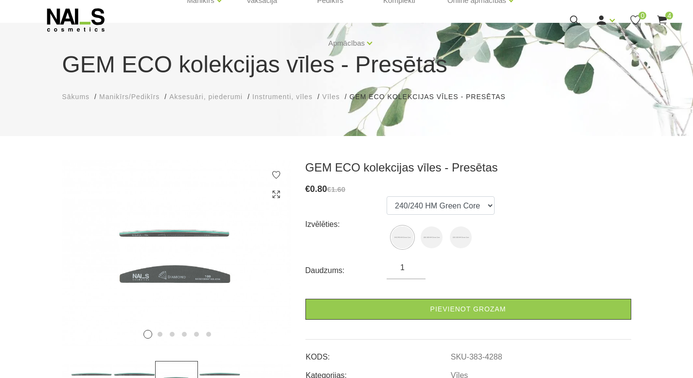
scroll to position [60, 0]
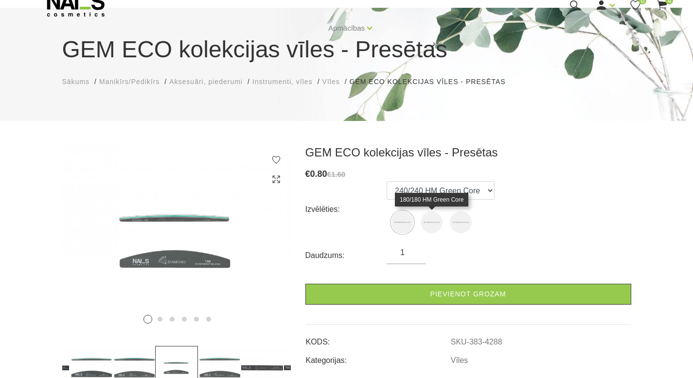
click at [428, 225] on img at bounding box center [432, 223] width 22 height 22
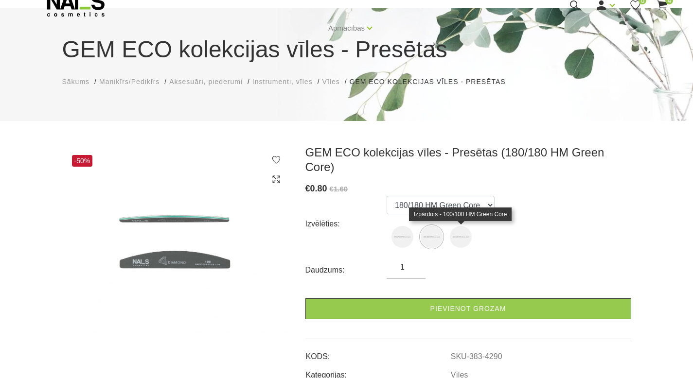
click at [453, 233] on img at bounding box center [461, 237] width 22 height 22
click at [431, 234] on img at bounding box center [432, 237] width 22 height 22
select select "4290"
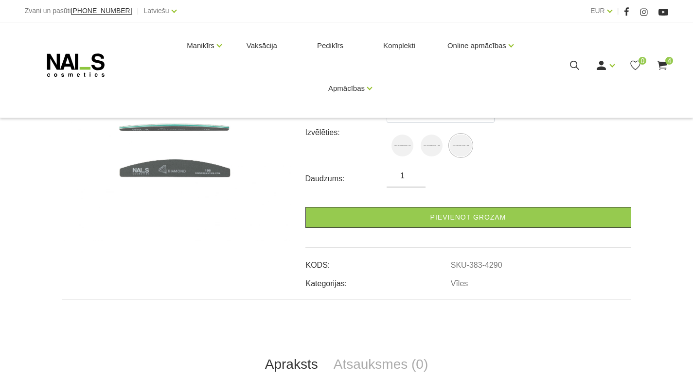
scroll to position [152, 0]
click at [407, 178] on input "1" at bounding box center [406, 176] width 39 height 12
click at [414, 173] on input "2" at bounding box center [406, 176] width 39 height 12
type input "3"
click at [414, 173] on input "3" at bounding box center [406, 176] width 39 height 12
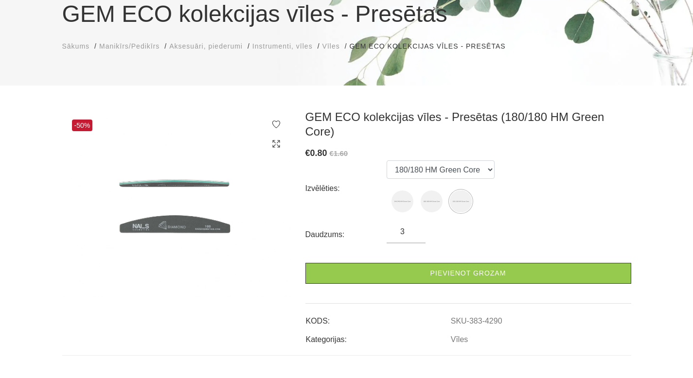
scroll to position [96, 0]
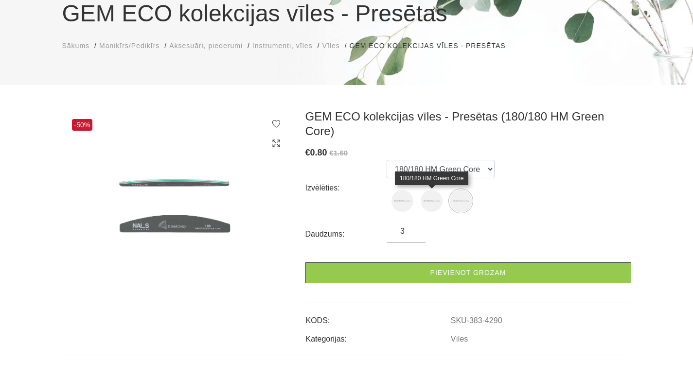
click at [427, 206] on img at bounding box center [432, 201] width 22 height 22
click at [404, 200] on img at bounding box center [403, 201] width 22 height 22
click at [430, 203] on img at bounding box center [432, 201] width 22 height 22
select select "4290"
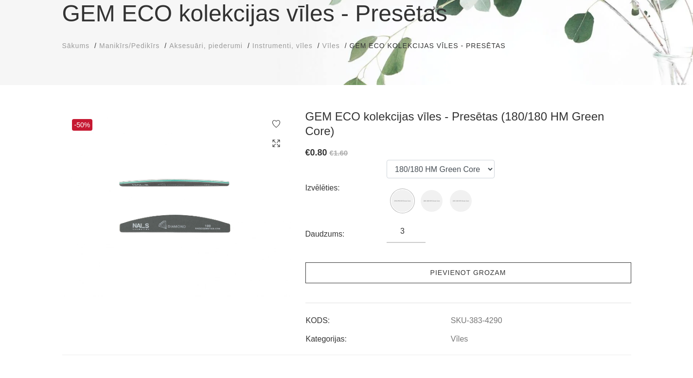
click at [413, 277] on link "Pievienot grozam" at bounding box center [468, 273] width 326 height 21
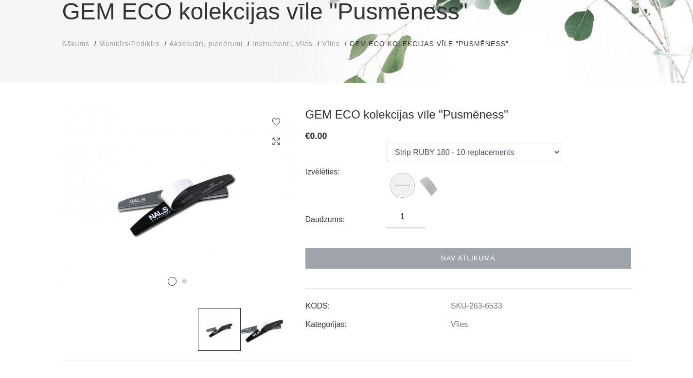
scroll to position [101, 0]
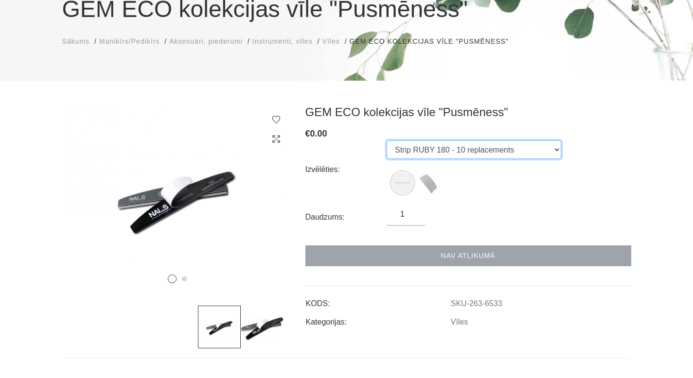
click at [543, 153] on select "Strip RUBY 180 - 10 replacements Strip Sponge TOPAZ 240 - 10 replacements" at bounding box center [474, 150] width 175 height 18
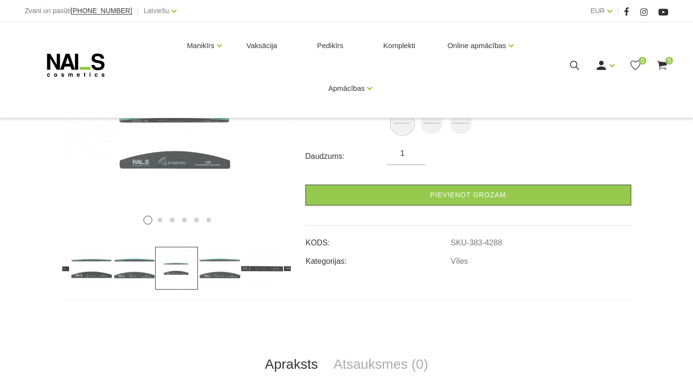
scroll to position [162, 0]
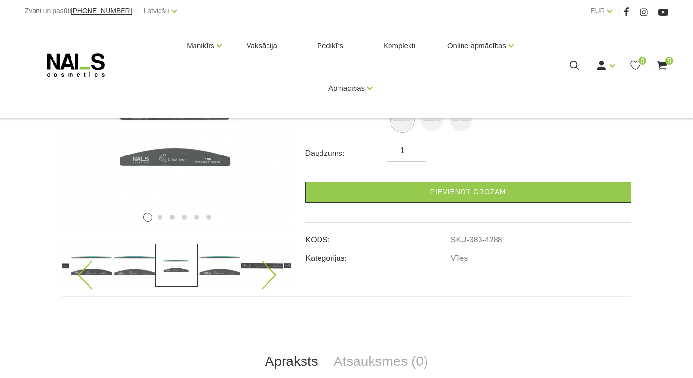
click at [135, 275] on img at bounding box center [133, 265] width 43 height 43
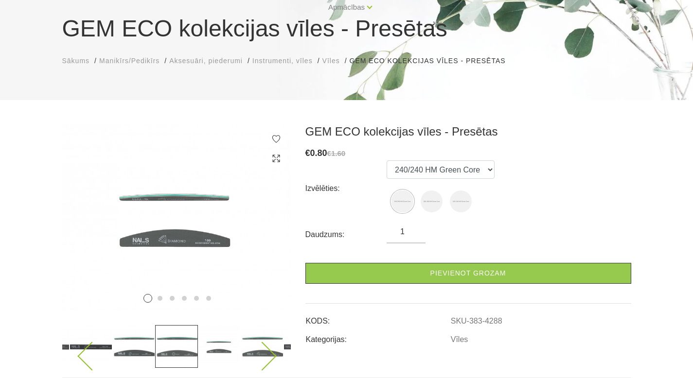
scroll to position [79, 0]
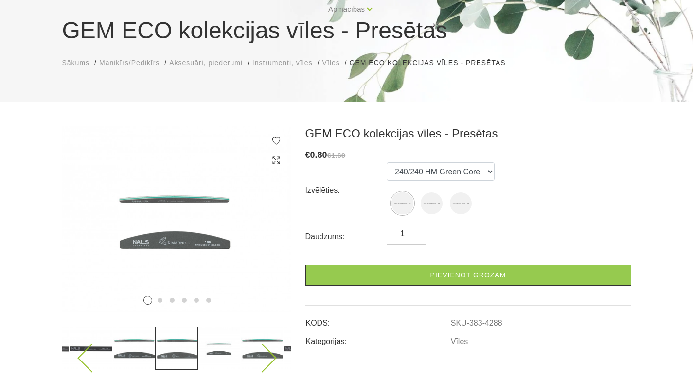
click at [94, 343] on img at bounding box center [91, 348] width 43 height 43
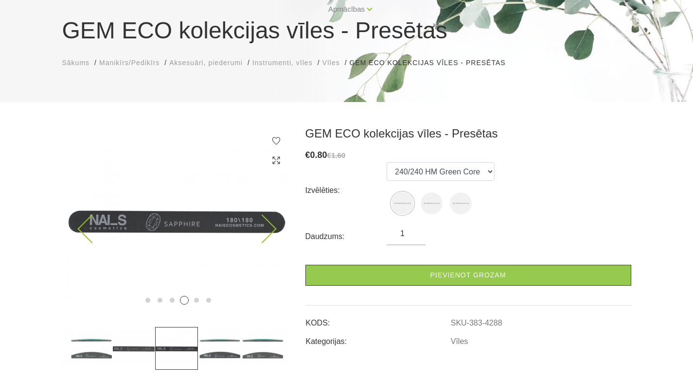
click at [264, 225] on icon at bounding box center [262, 229] width 29 height 29
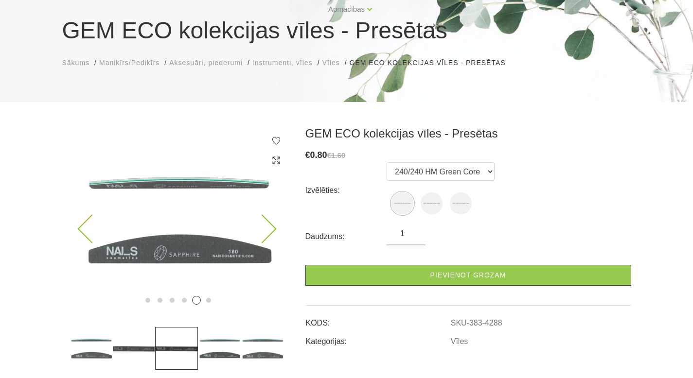
click at [266, 227] on icon at bounding box center [262, 229] width 29 height 29
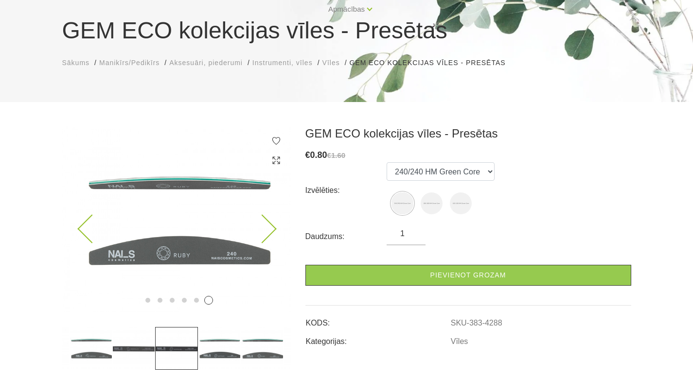
click at [267, 228] on icon at bounding box center [262, 229] width 29 height 29
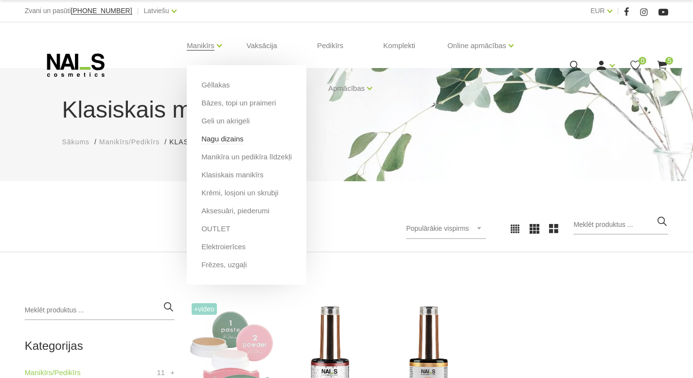
click at [219, 138] on link "Nagu dizains" at bounding box center [222, 139] width 42 height 11
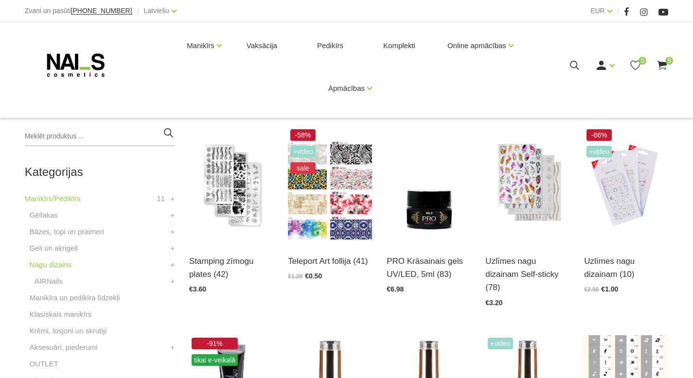
scroll to position [186, 0]
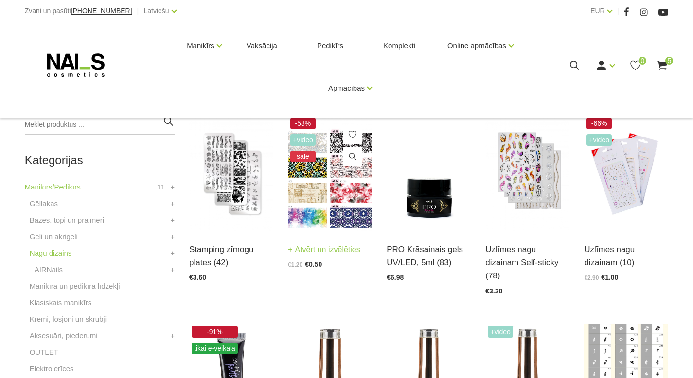
click at [313, 213] on img at bounding box center [330, 173] width 84 height 116
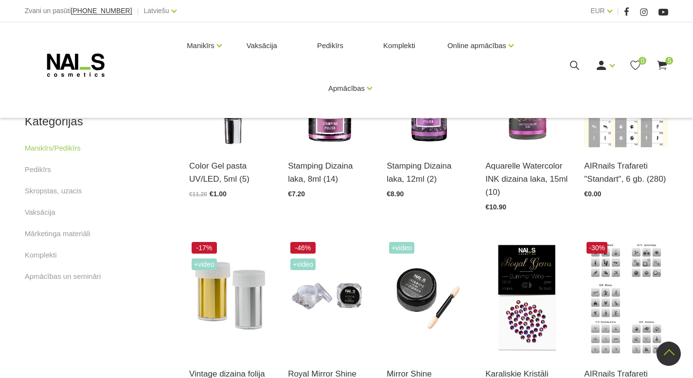
scroll to position [473, 0]
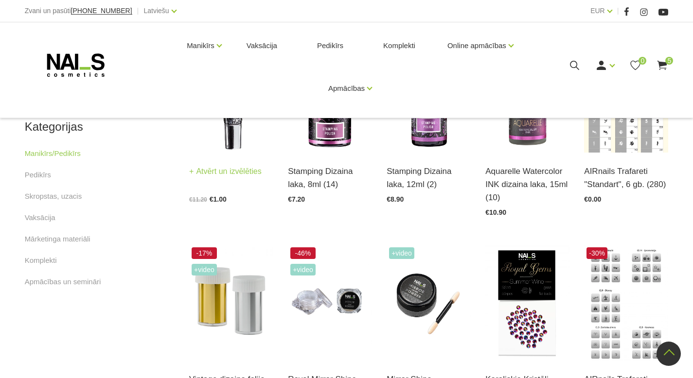
click at [219, 137] on img at bounding box center [231, 95] width 84 height 116
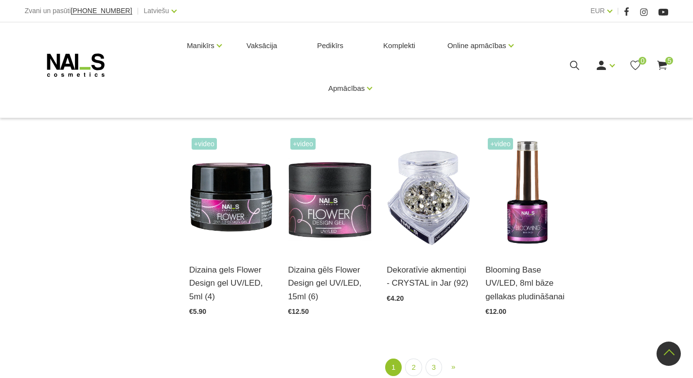
scroll to position [1025, 0]
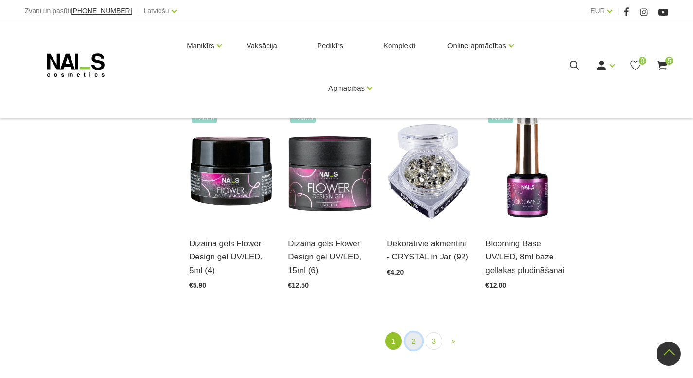
click at [415, 351] on link "2" at bounding box center [413, 342] width 17 height 18
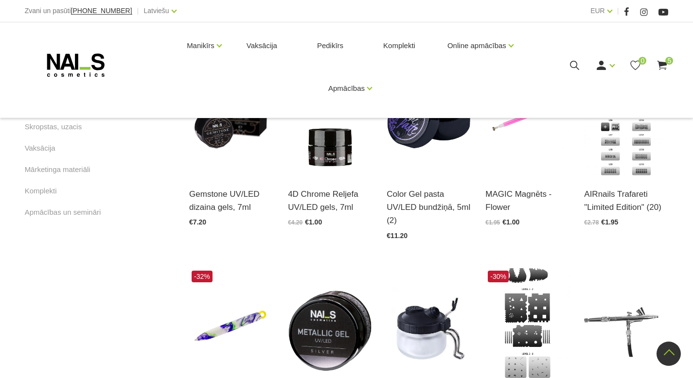
scroll to position [544, 0]
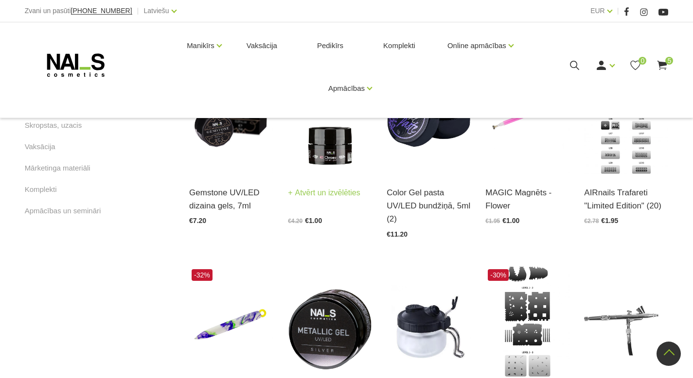
click at [328, 174] on img at bounding box center [330, 116] width 84 height 116
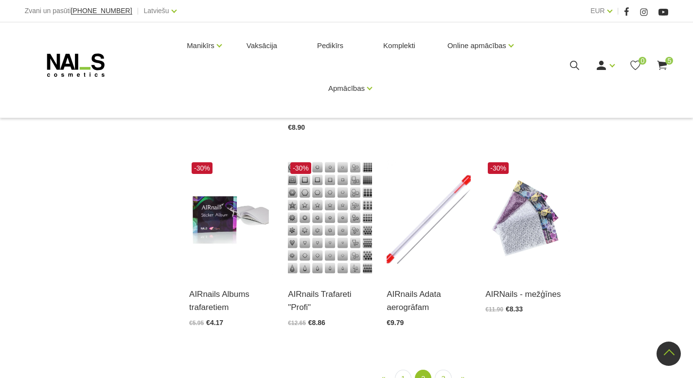
scroll to position [974, 0]
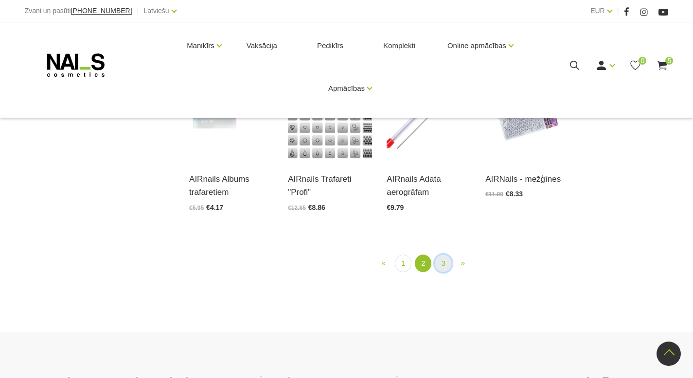
click at [441, 273] on link "3" at bounding box center [443, 264] width 17 height 18
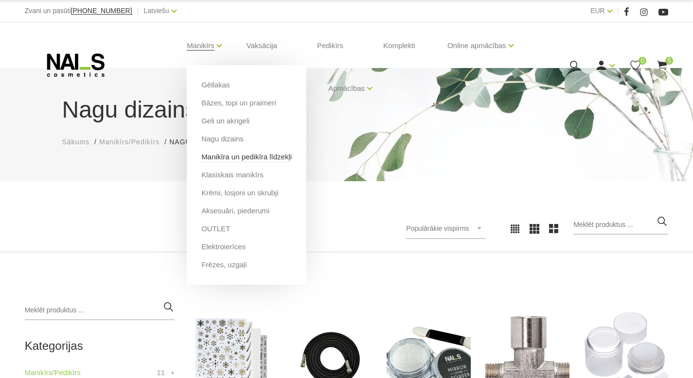
click at [233, 158] on link "Manikīra un pedikīra līdzekļi" at bounding box center [246, 157] width 90 height 11
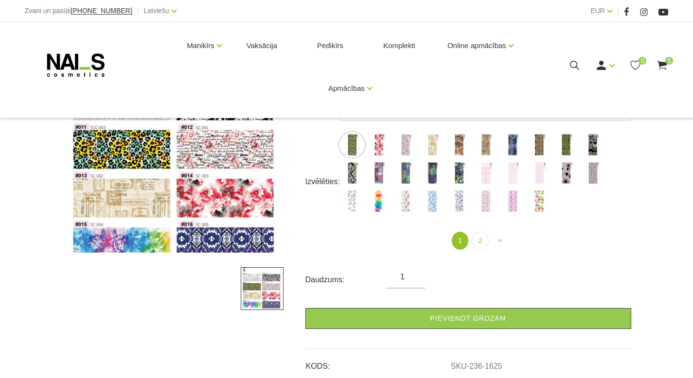
scroll to position [151, 0]
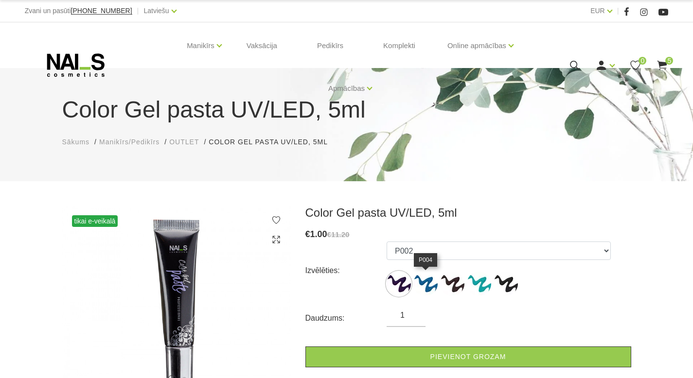
click at [427, 292] on img at bounding box center [425, 284] width 24 height 24
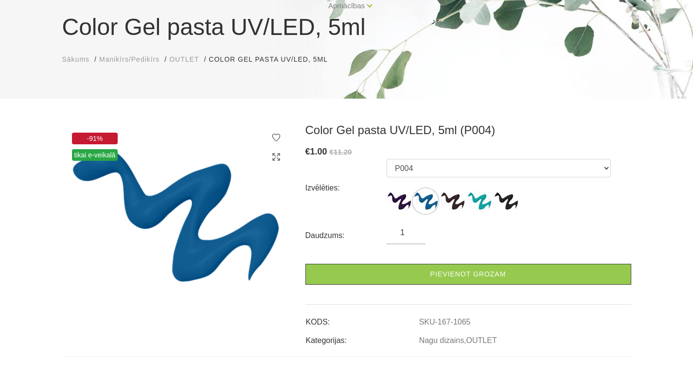
scroll to position [84, 0]
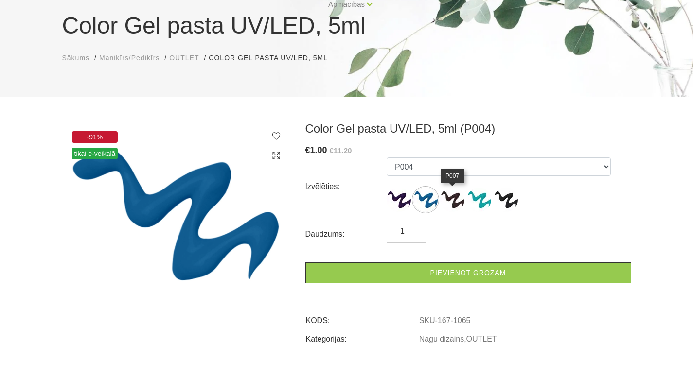
click at [450, 207] on img at bounding box center [452, 200] width 24 height 24
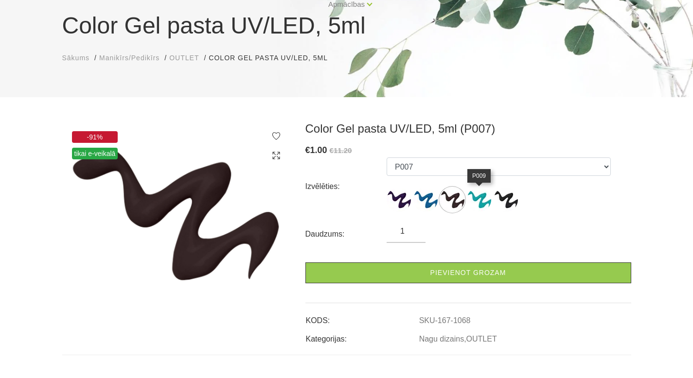
click at [489, 202] on img at bounding box center [479, 200] width 24 height 24
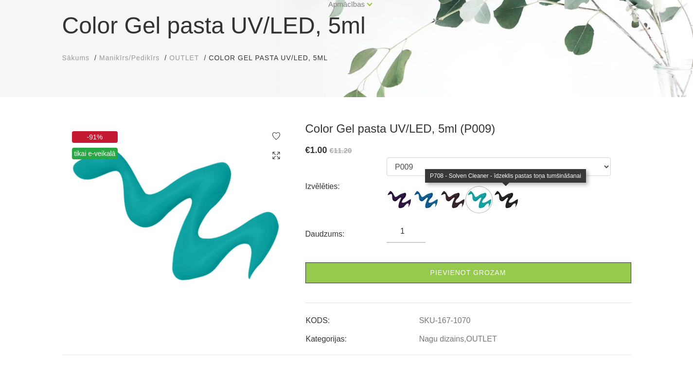
click at [501, 200] on img at bounding box center [506, 200] width 24 height 24
select select "1077"
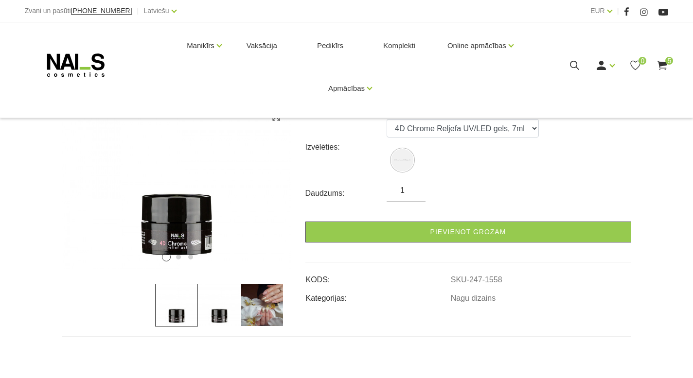
scroll to position [122, 0]
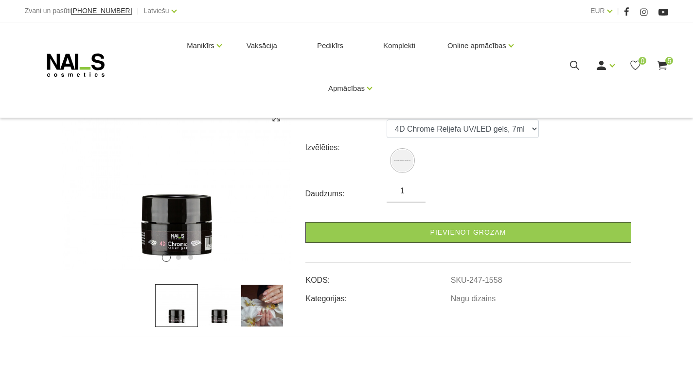
click at [225, 306] on img at bounding box center [219, 306] width 43 height 43
click at [258, 307] on img at bounding box center [262, 306] width 43 height 43
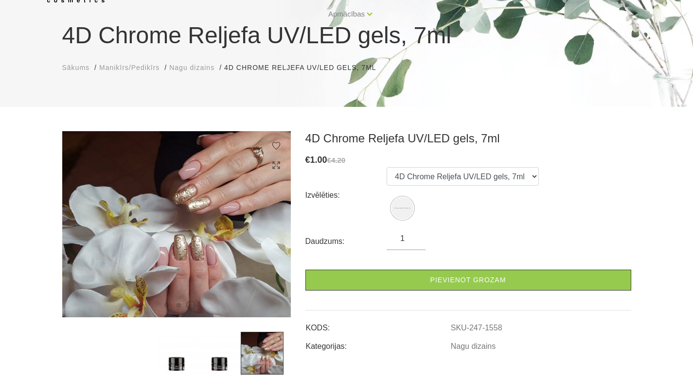
scroll to position [75, 0]
click at [193, 196] on img at bounding box center [177, 224] width 229 height 186
click at [280, 164] on icon at bounding box center [276, 165] width 10 height 10
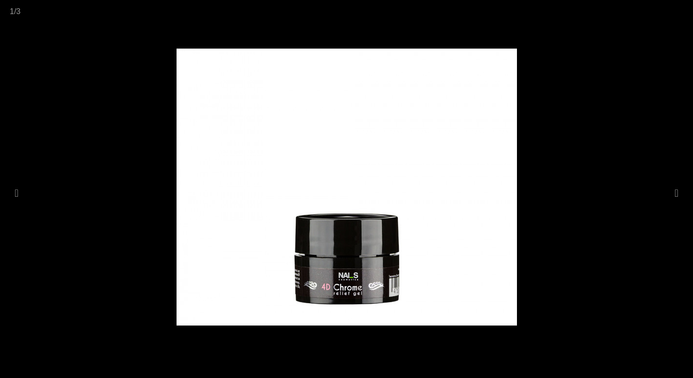
click at [639, 194] on div at bounding box center [346, 189] width 693 height 378
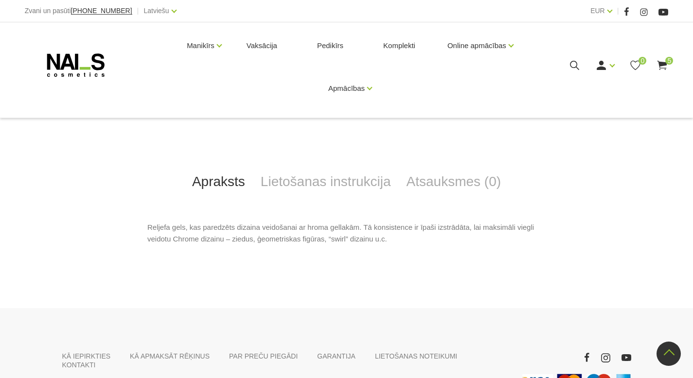
scroll to position [339, 0]
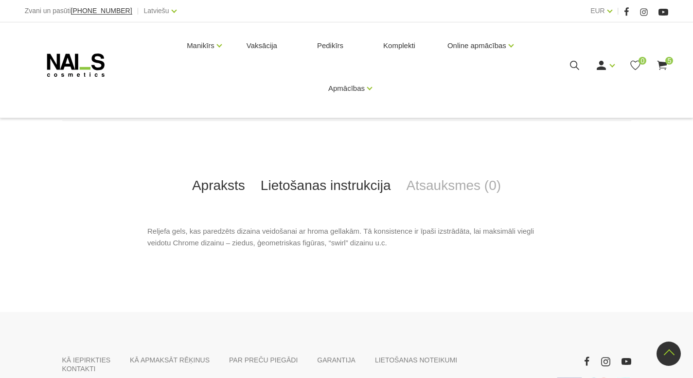
click at [274, 193] on link "Lietošanas instrukcija" at bounding box center [326, 186] width 146 height 32
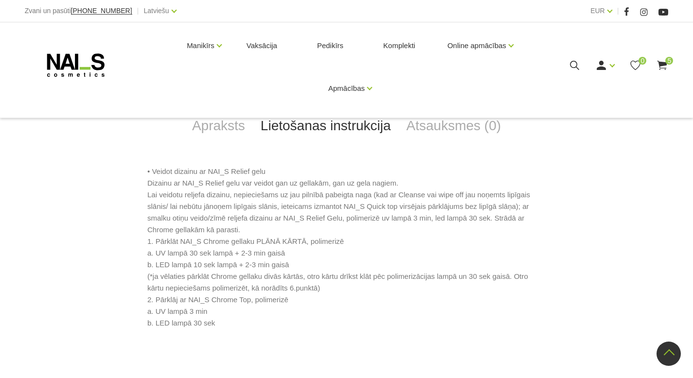
scroll to position [399, 0]
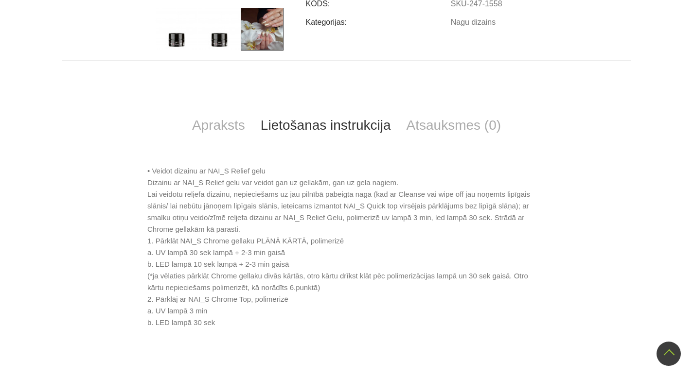
scroll to position [75, 0]
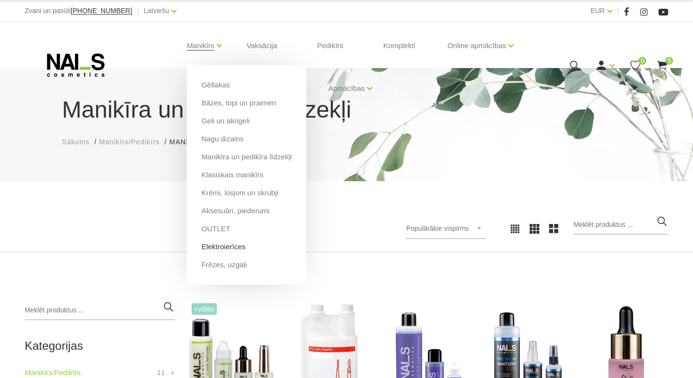
click at [211, 247] on link "Elektroierīces" at bounding box center [223, 247] width 44 height 11
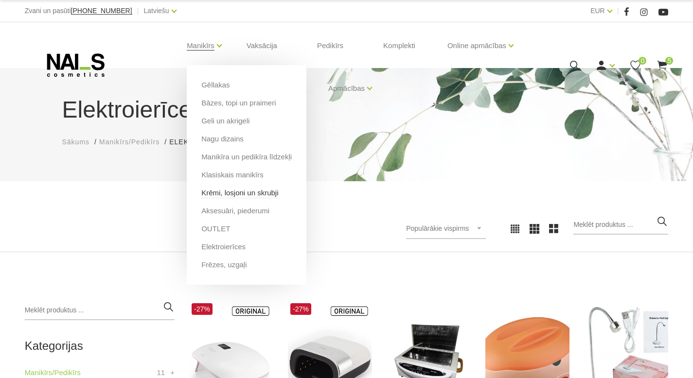
click at [220, 192] on link "Krēmi, losjoni un skrubji" at bounding box center [239, 193] width 77 height 11
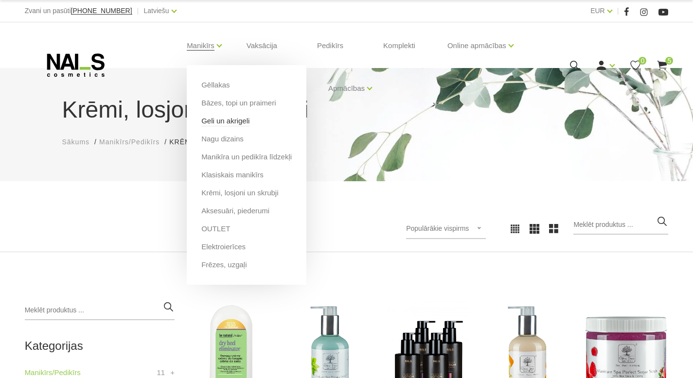
click at [216, 124] on link "Geli un akrigeli" at bounding box center [225, 121] width 48 height 11
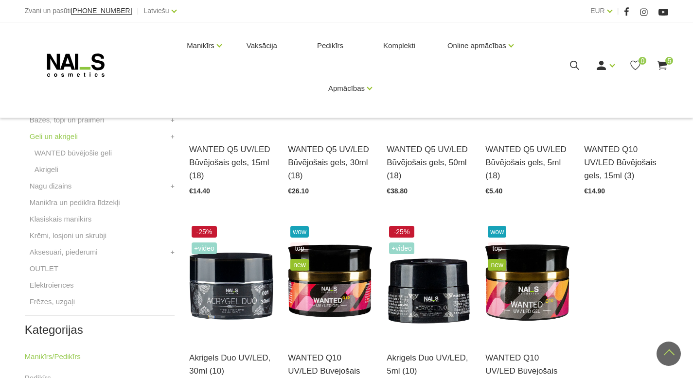
scroll to position [350, 0]
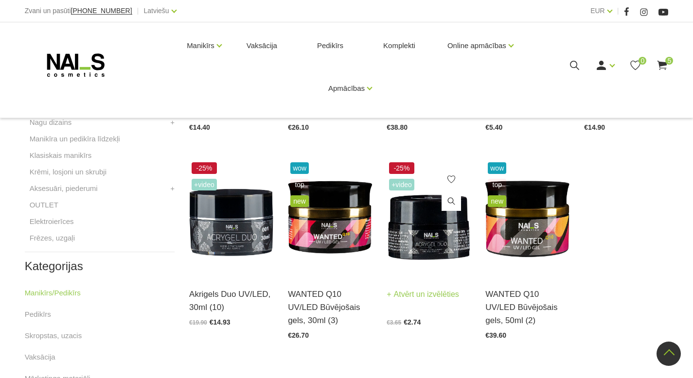
click at [416, 233] on img at bounding box center [429, 218] width 84 height 116
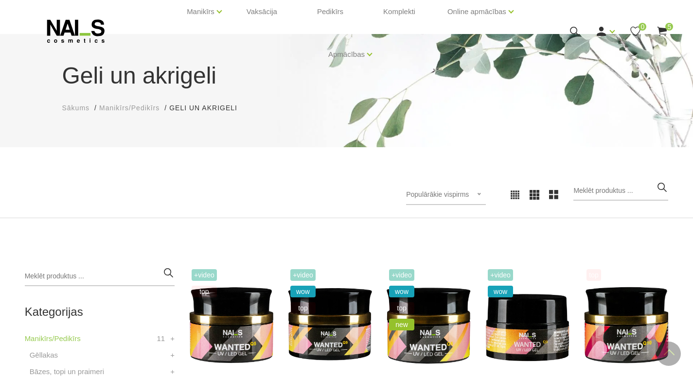
scroll to position [0, 0]
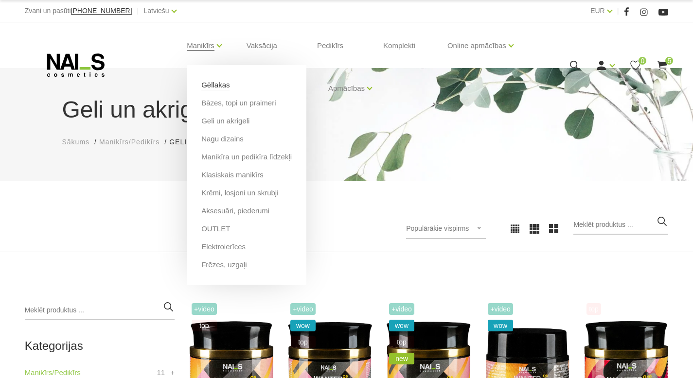
click at [204, 89] on link "Gēllakas" at bounding box center [215, 85] width 28 height 11
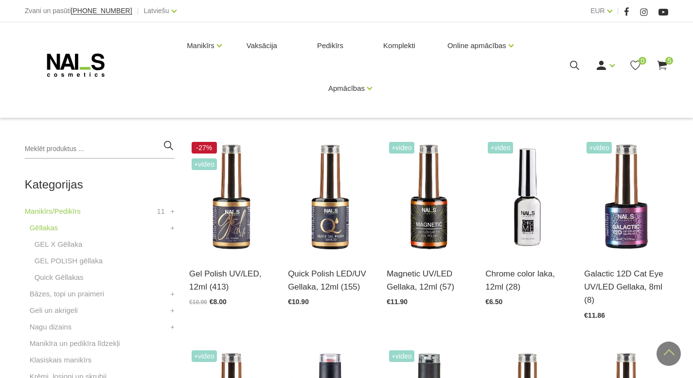
scroll to position [142, 0]
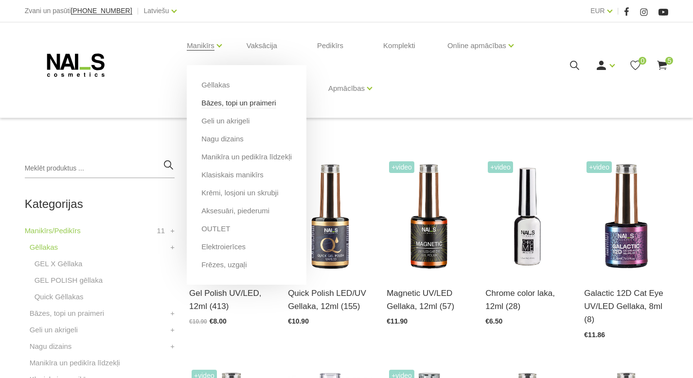
click at [216, 107] on link "Bāzes, topi un praimeri" at bounding box center [238, 103] width 74 height 11
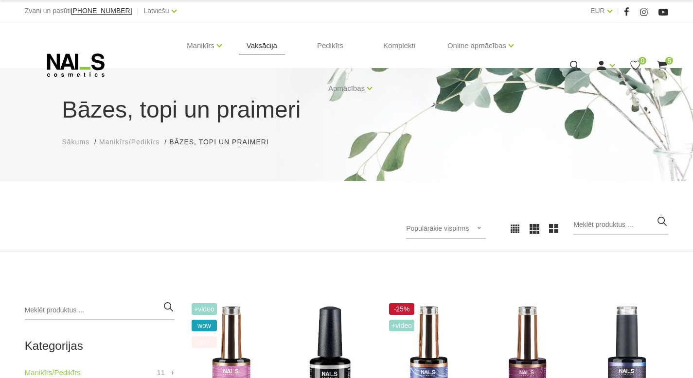
click at [258, 48] on link "Vaksācija" at bounding box center [262, 45] width 46 height 47
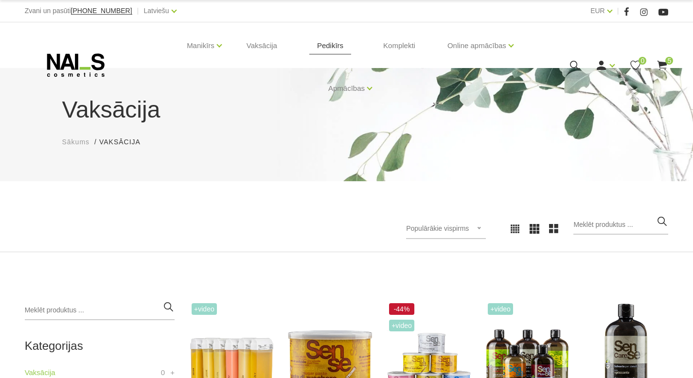
click at [326, 49] on link "Pedikīrs" at bounding box center [330, 45] width 42 height 47
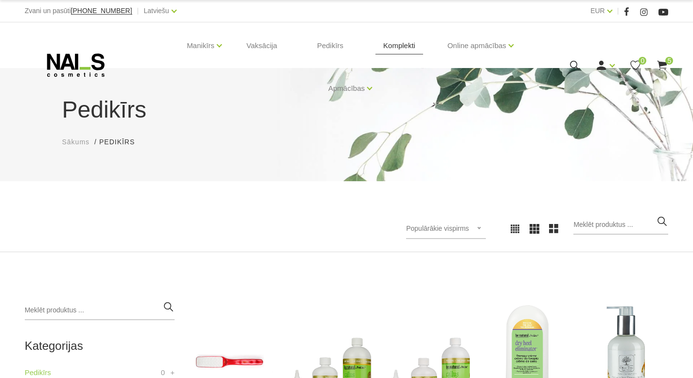
click at [399, 52] on link "Komplekti" at bounding box center [400, 45] width 48 height 47
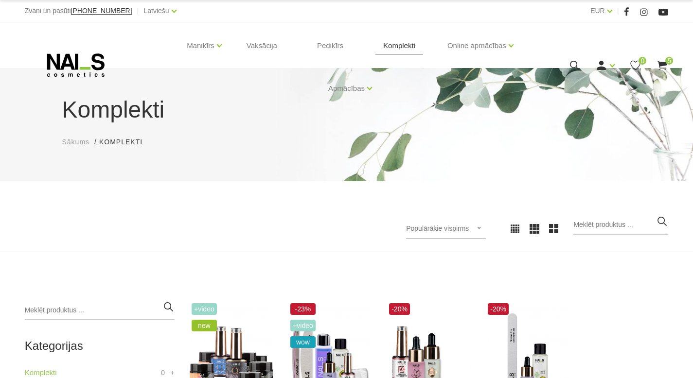
click at [402, 49] on link "Komplekti" at bounding box center [400, 45] width 48 height 47
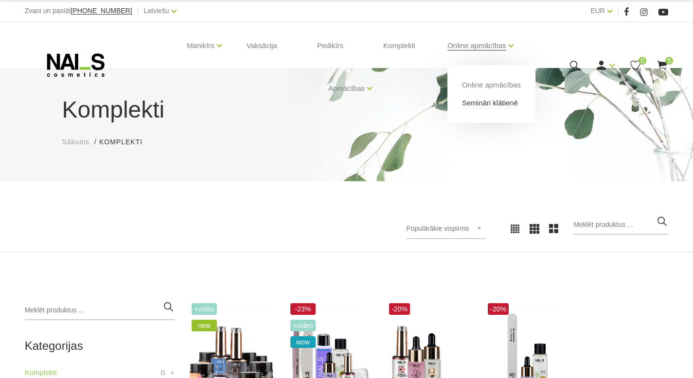
click at [490, 102] on link "Semināri klātienē" at bounding box center [490, 103] width 56 height 11
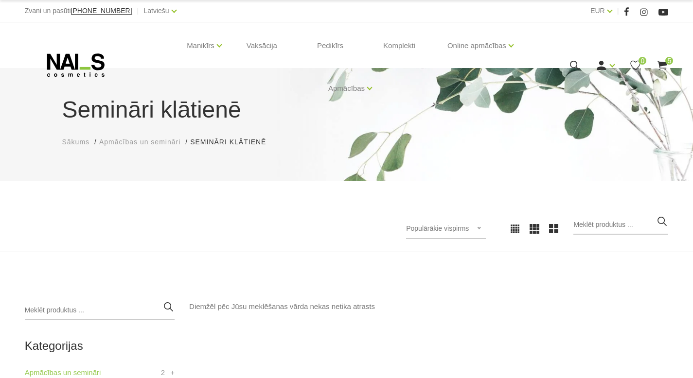
click at [103, 67] on use at bounding box center [75, 65] width 57 height 23
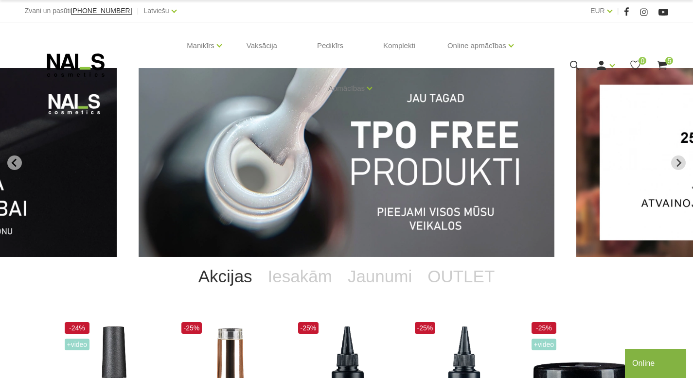
click at [662, 69] on icon at bounding box center [662, 65] width 12 height 12
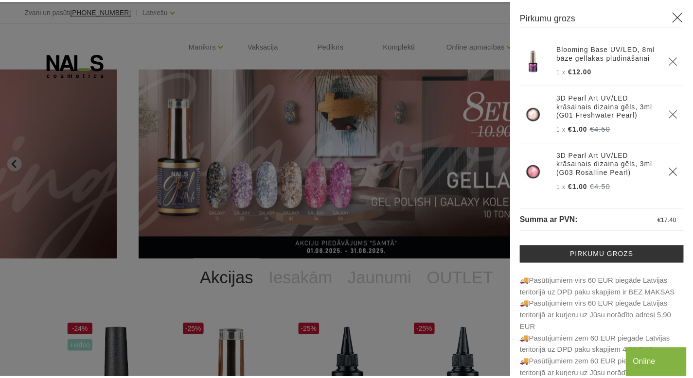
scroll to position [163, 0]
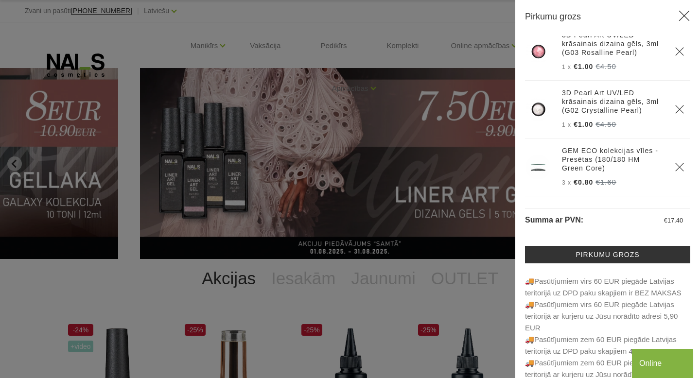
click at [679, 16] on icon at bounding box center [685, 16] width 12 height 12
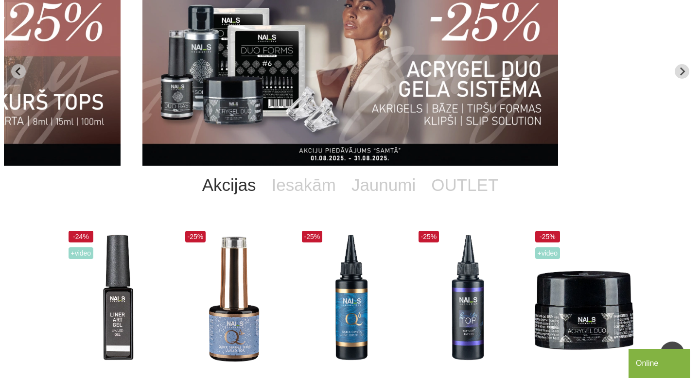
scroll to position [0, 0]
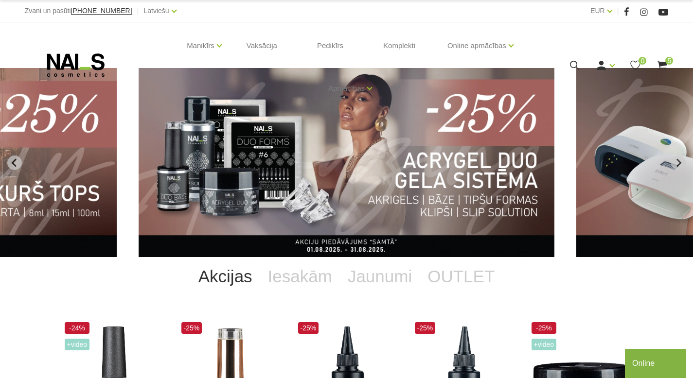
click at [661, 65] on use at bounding box center [663, 65] width 10 height 9
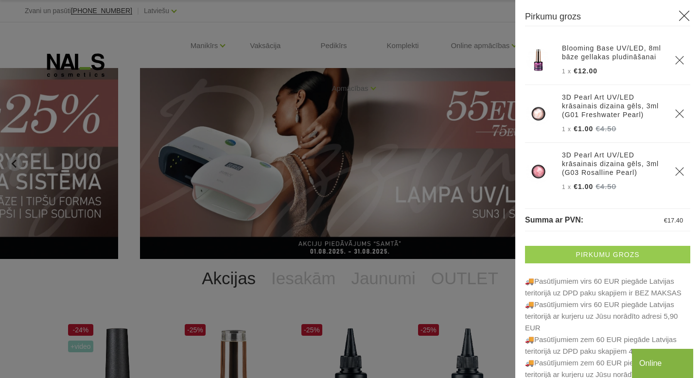
click at [614, 256] on link "Pirkumu grozs" at bounding box center [607, 255] width 165 height 18
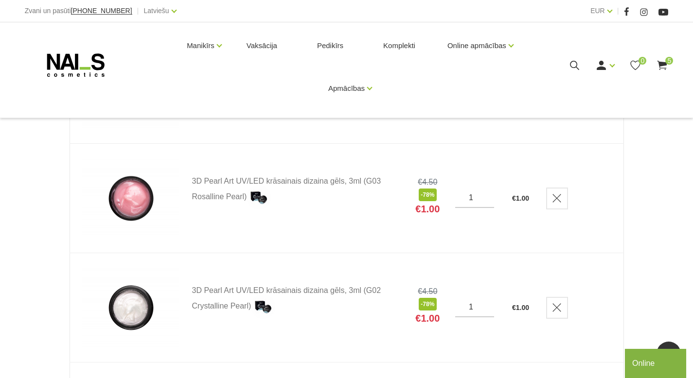
scroll to position [311, 0]
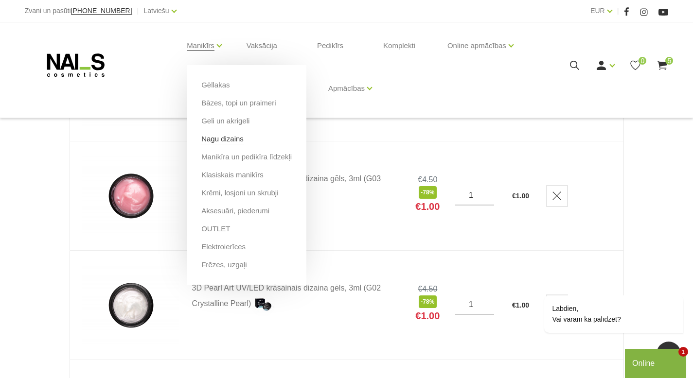
click at [216, 141] on link "Nagu dizains" at bounding box center [222, 139] width 42 height 11
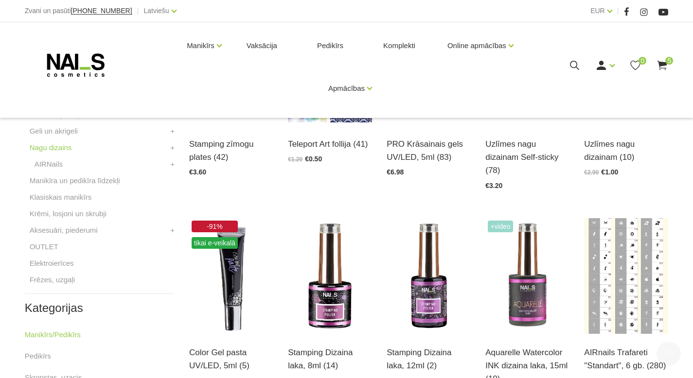
scroll to position [326, 0]
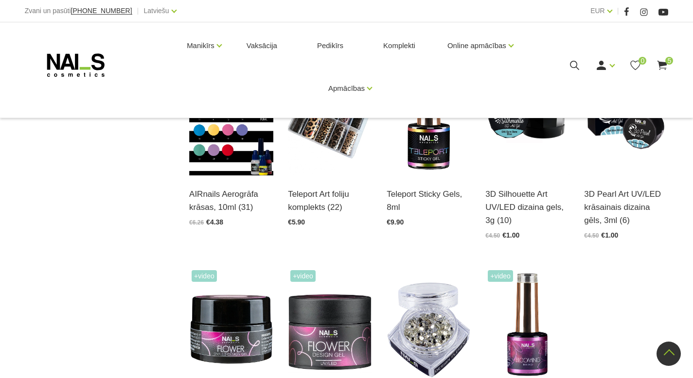
scroll to position [864, 0]
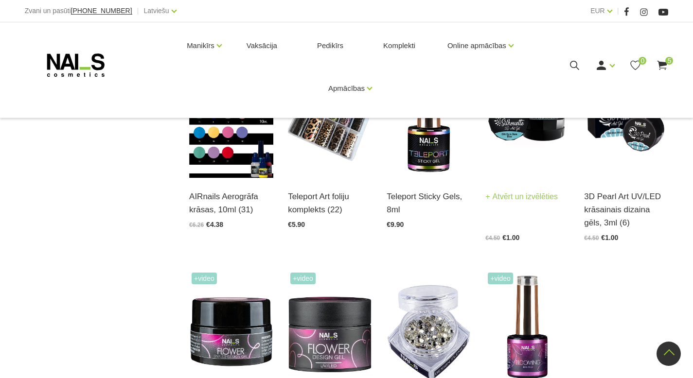
click at [509, 141] on img at bounding box center [527, 120] width 84 height 116
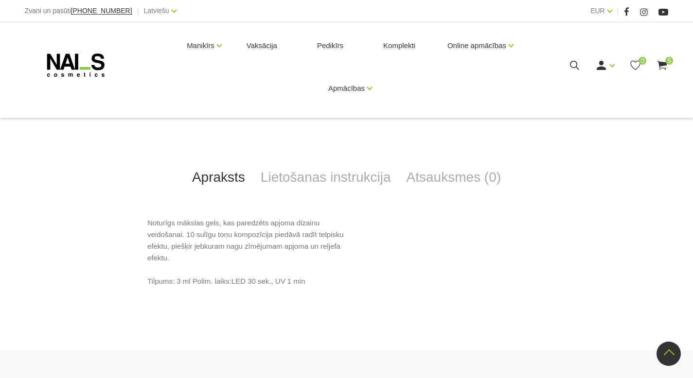
scroll to position [380, 0]
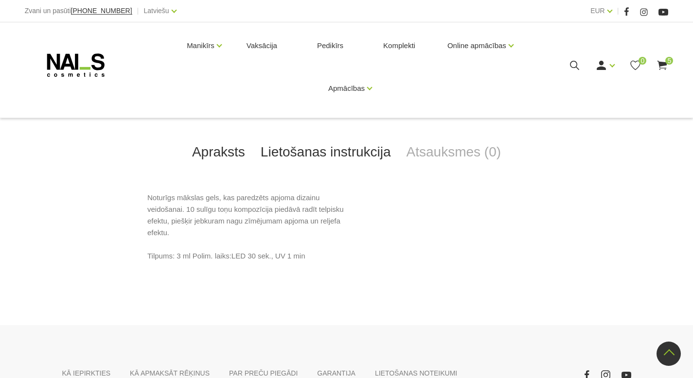
click at [343, 152] on link "Lietošanas instrukcija" at bounding box center [326, 152] width 146 height 32
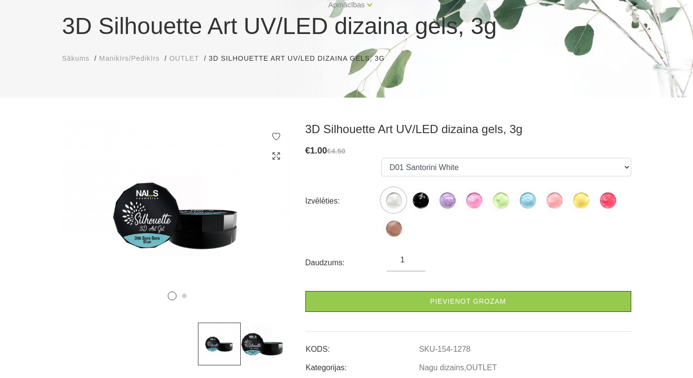
scroll to position [72, 0]
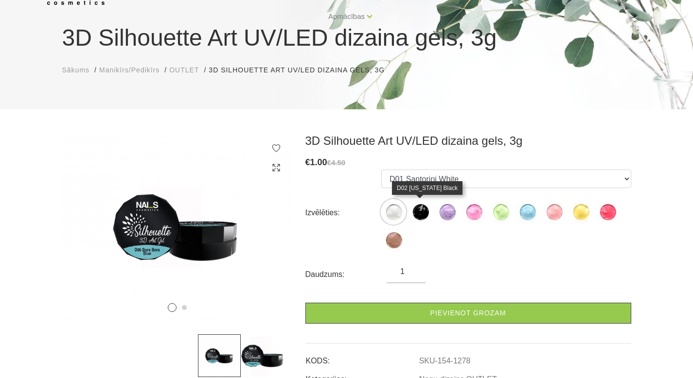
click at [419, 210] on img at bounding box center [420, 212] width 24 height 24
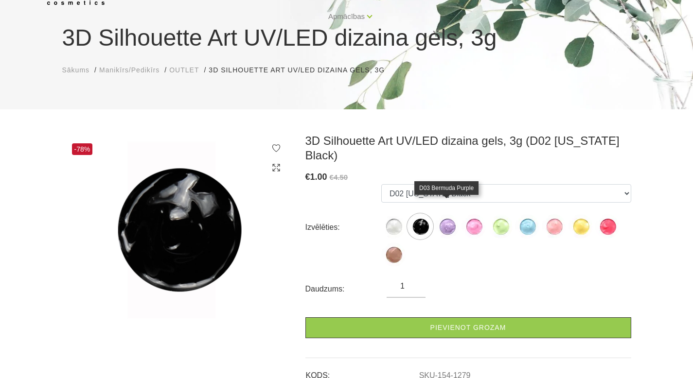
click at [442, 216] on img at bounding box center [447, 227] width 24 height 24
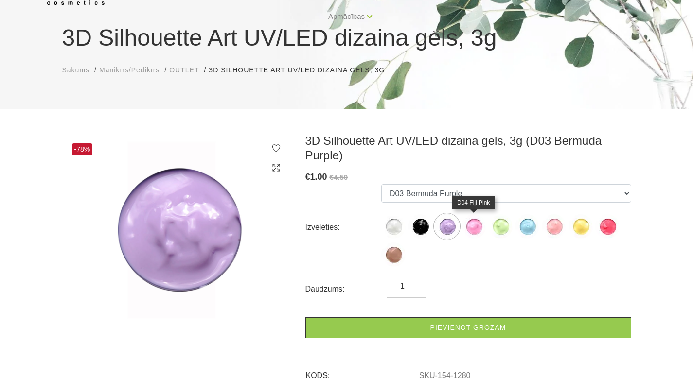
click at [469, 235] on img at bounding box center [474, 227] width 24 height 24
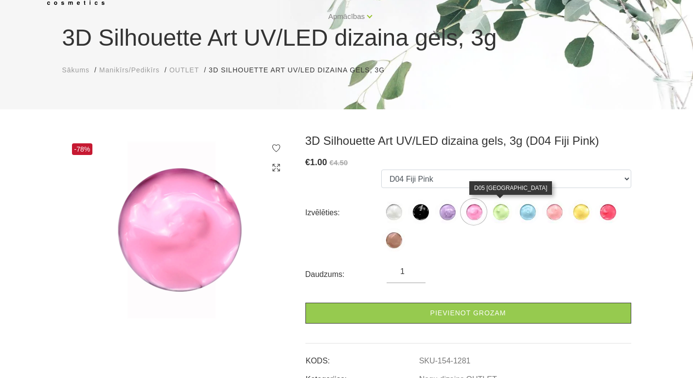
click at [505, 215] on img at bounding box center [500, 212] width 24 height 24
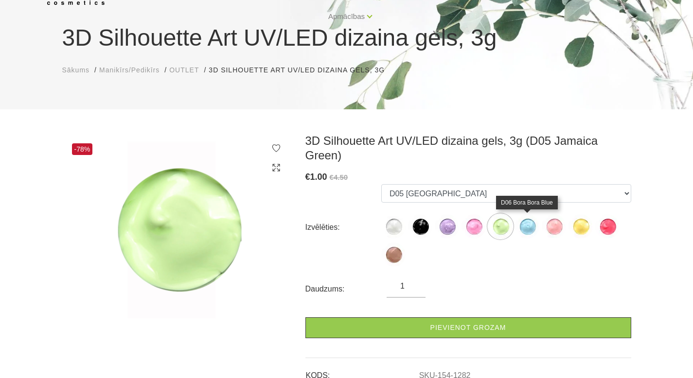
click at [529, 222] on img at bounding box center [527, 227] width 24 height 24
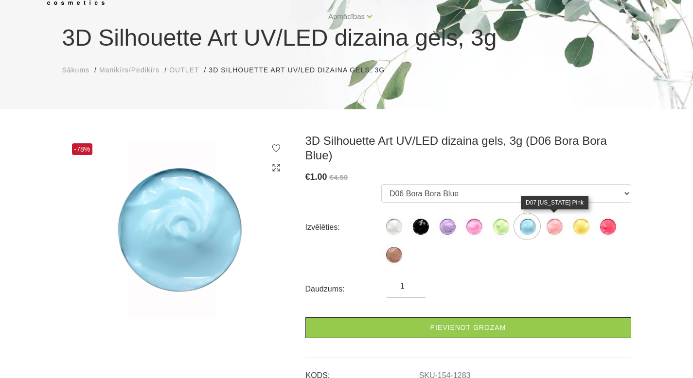
click at [558, 225] on img at bounding box center [554, 227] width 24 height 24
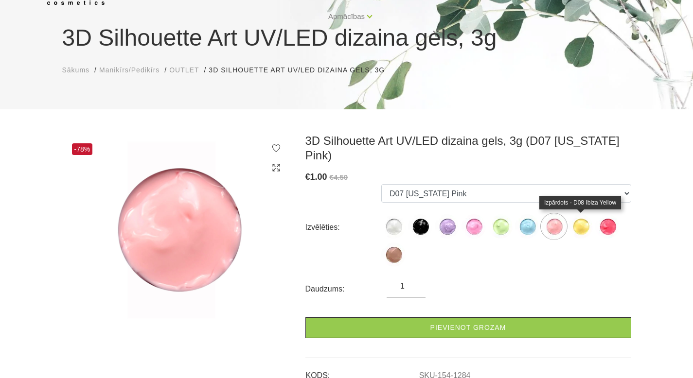
click at [584, 229] on img at bounding box center [581, 227] width 24 height 24
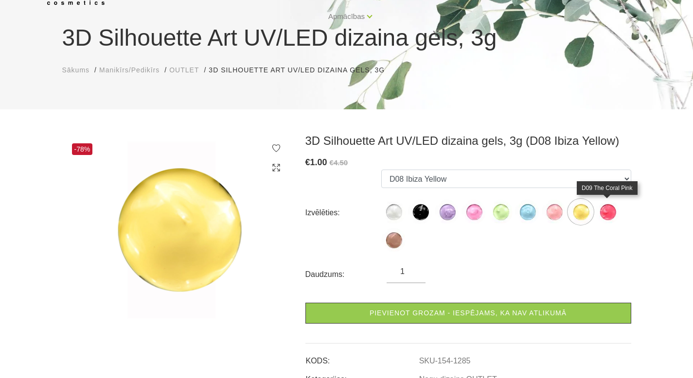
click at [605, 216] on img at bounding box center [607, 212] width 24 height 24
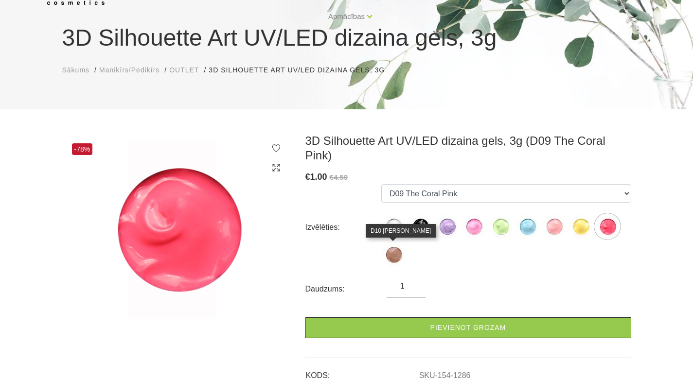
click at [394, 259] on img at bounding box center [393, 255] width 24 height 24
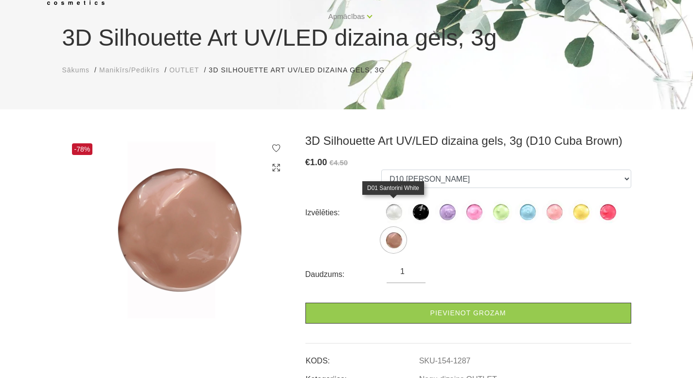
click at [397, 215] on img at bounding box center [393, 212] width 24 height 24
select select "1278"
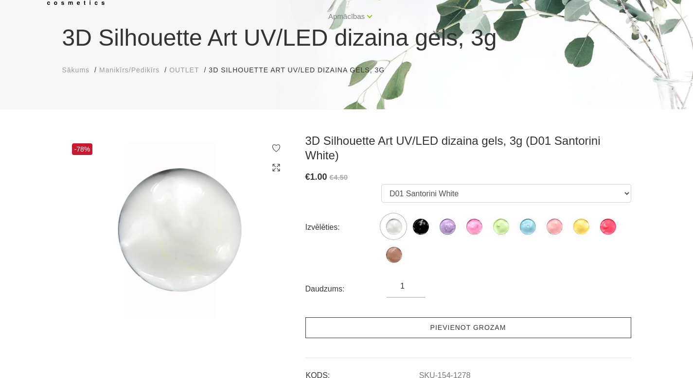
click at [431, 323] on link "Pievienot grozam" at bounding box center [468, 328] width 326 height 21
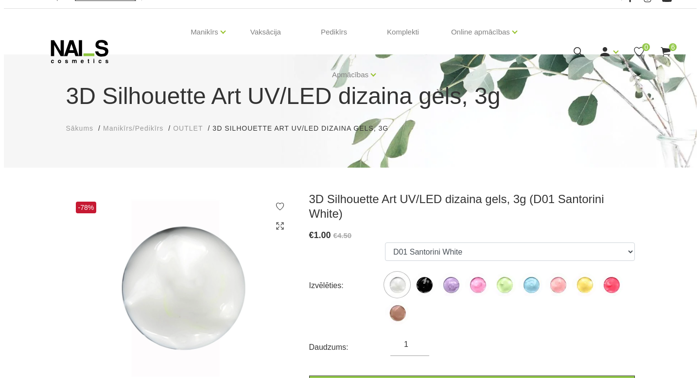
scroll to position [0, 0]
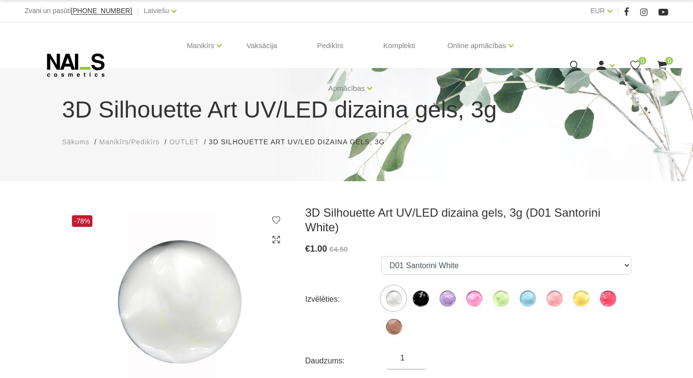
click at [656, 66] on icon at bounding box center [662, 65] width 12 height 12
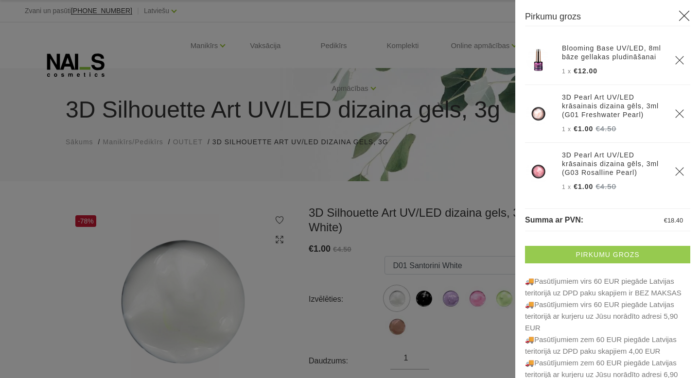
click at [590, 249] on link "Pirkumu grozs" at bounding box center [607, 255] width 165 height 18
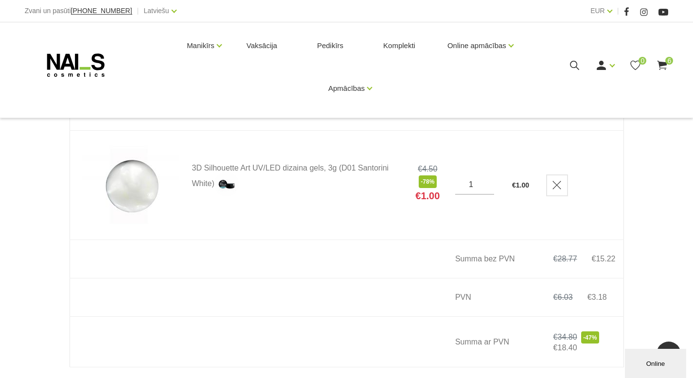
scroll to position [675, 0]
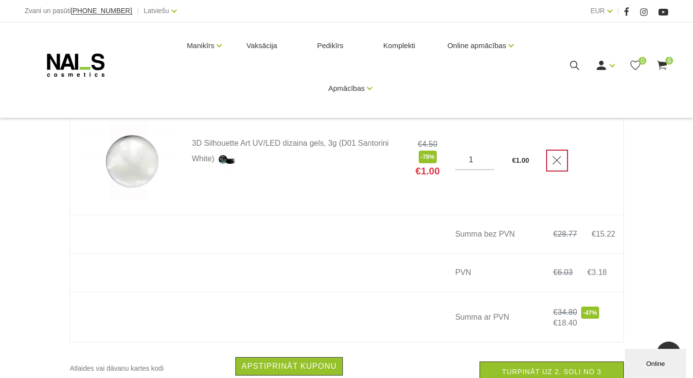
click at [555, 162] on use "Delete" at bounding box center [557, 160] width 8 height 8
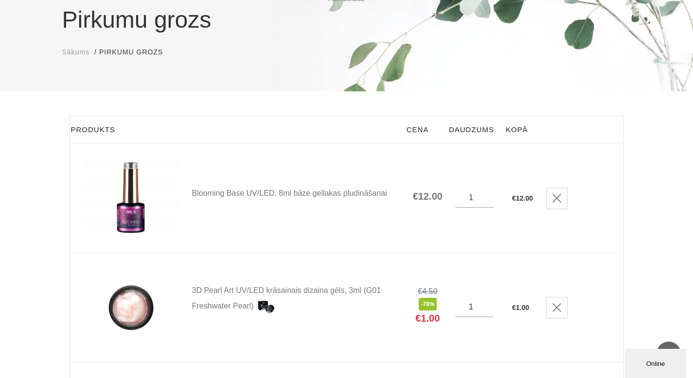
scroll to position [0, 0]
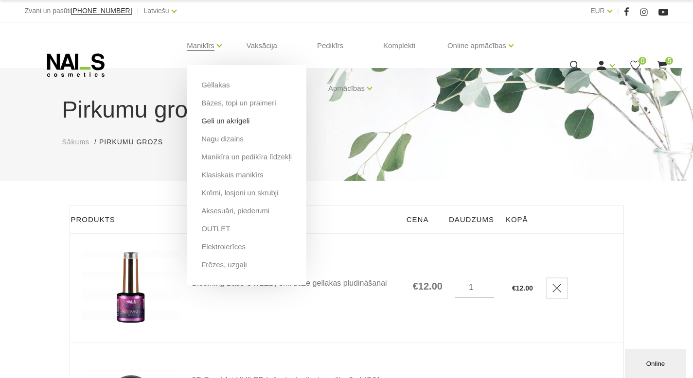
click at [222, 117] on link "Geli un akrigeli" at bounding box center [225, 121] width 48 height 11
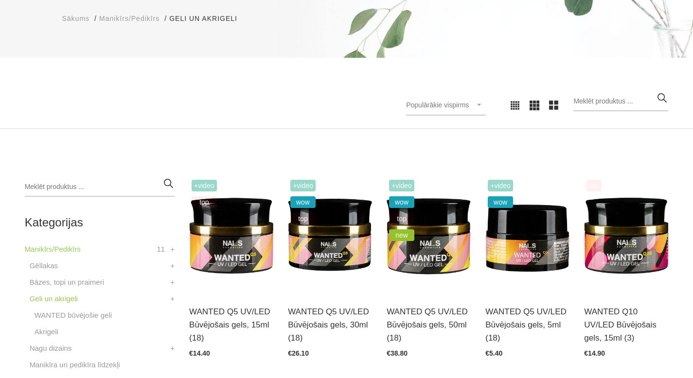
scroll to position [127, 0]
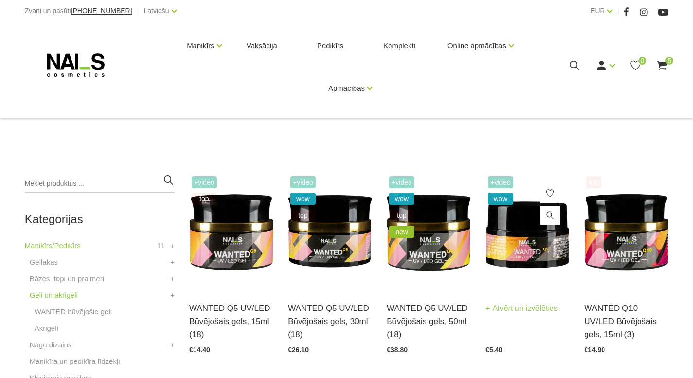
click at [507, 248] on img at bounding box center [527, 232] width 84 height 116
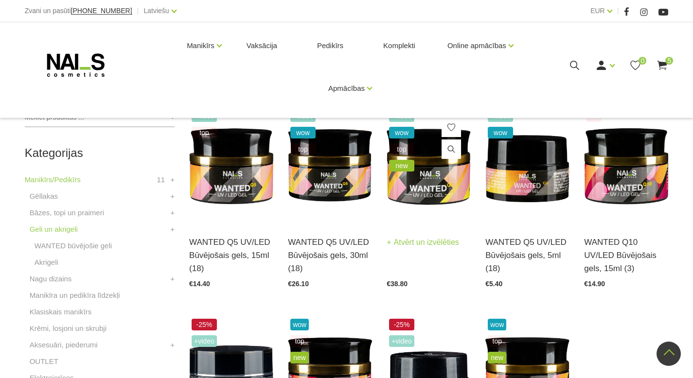
scroll to position [193, 0]
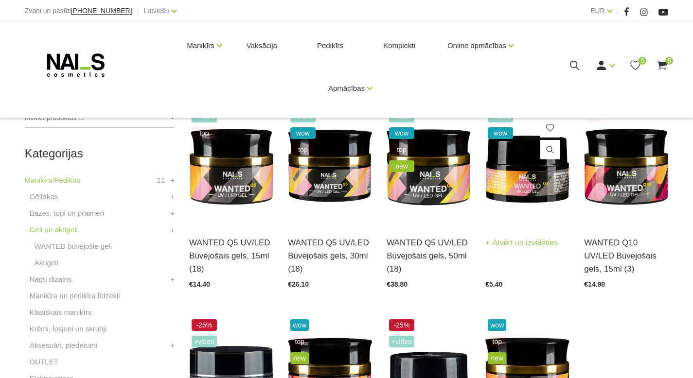
click at [511, 182] on img at bounding box center [527, 166] width 84 height 116
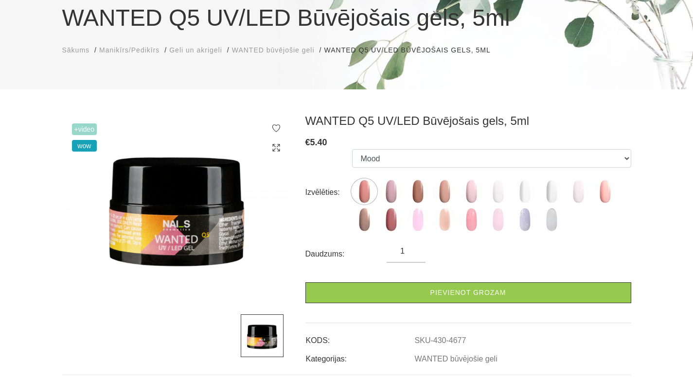
scroll to position [92, 0]
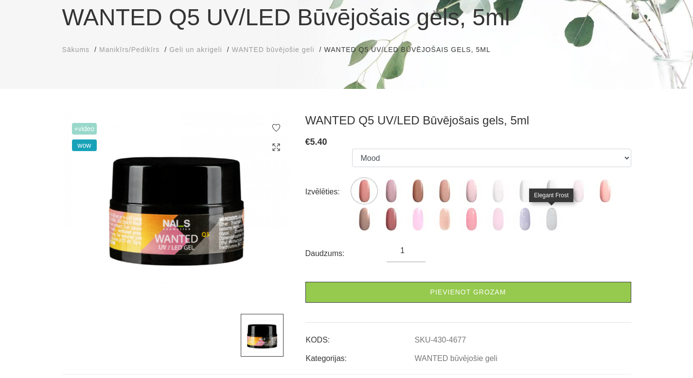
click at [556, 222] on img at bounding box center [551, 219] width 24 height 24
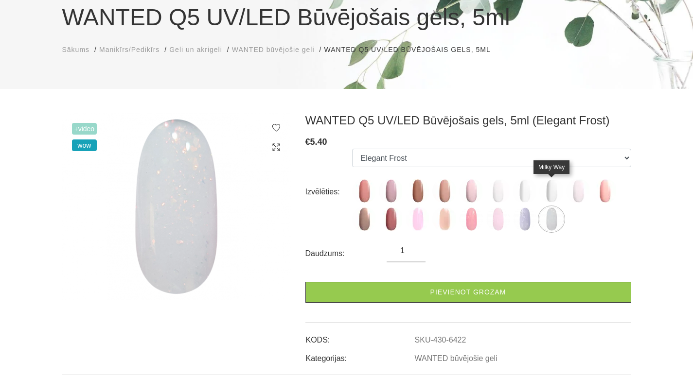
click at [555, 193] on img at bounding box center [551, 191] width 24 height 24
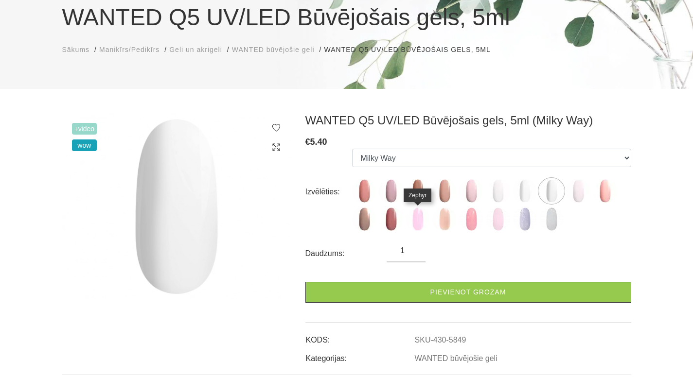
click at [416, 220] on img at bounding box center [418, 219] width 24 height 24
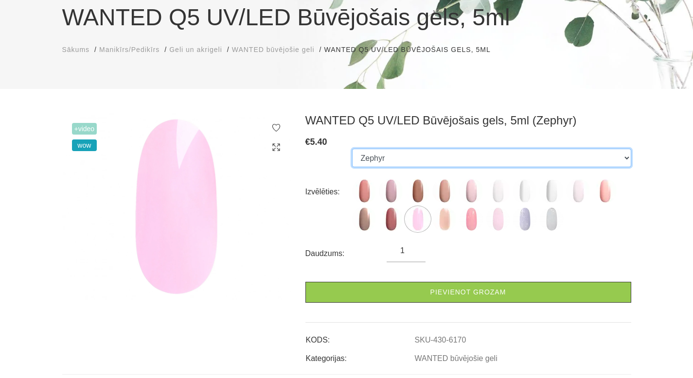
click at [424, 166] on select "Mood Nude Sparkle Caramel Macchiato Dream Rose Pastel Porcelain Premium Clear M…" at bounding box center [491, 158] width 279 height 18
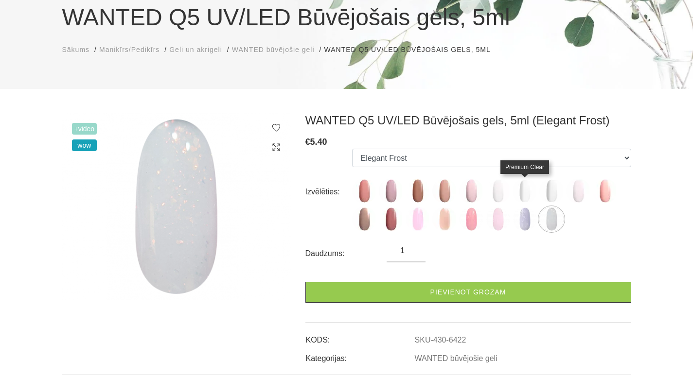
click at [530, 194] on img at bounding box center [525, 191] width 24 height 24
select select "5622"
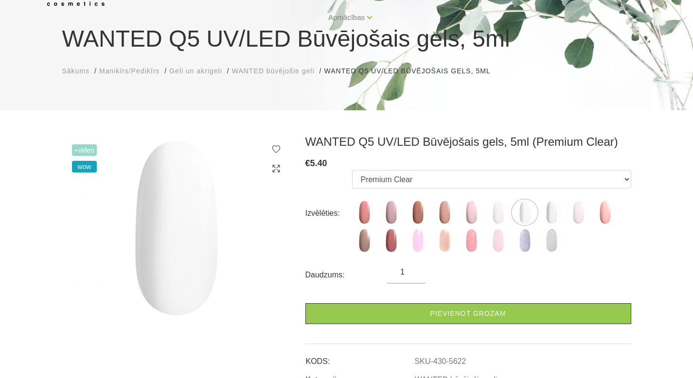
scroll to position [72, 0]
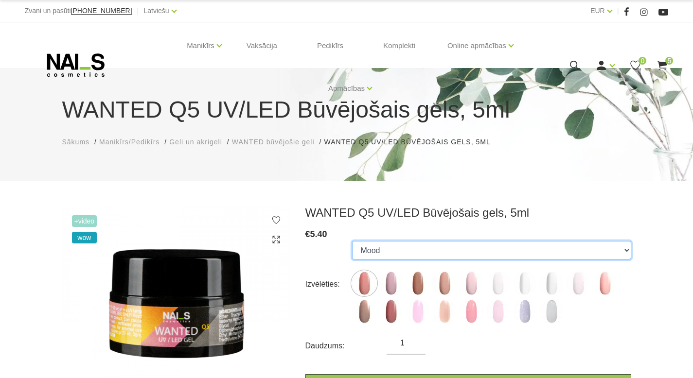
click at [447, 252] on select "Mood Nude Sparkle Caramel Macchiato Dream Rose Pastel Porcelain Premium Clear M…" at bounding box center [491, 250] width 279 height 18
select select "5622"
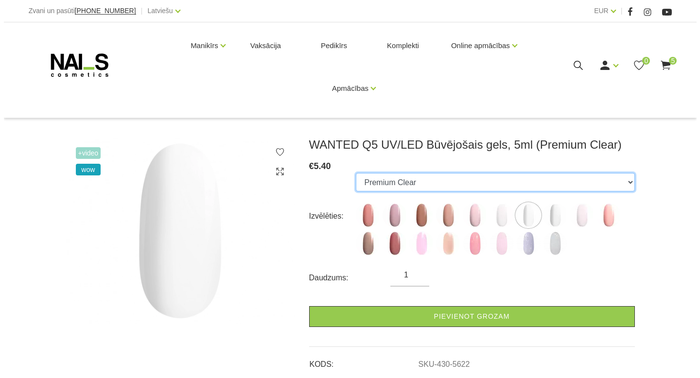
scroll to position [144, 0]
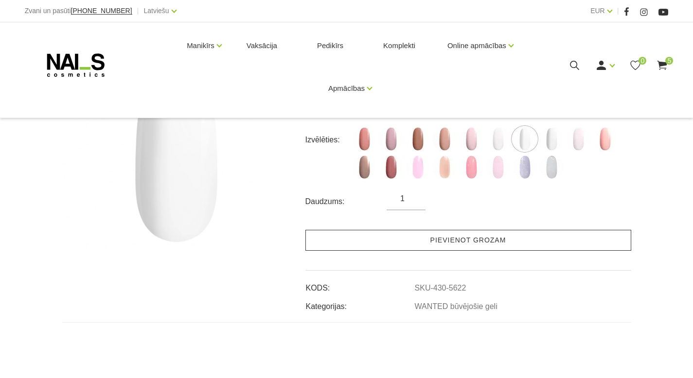
click at [353, 246] on link "Pievienot grozam" at bounding box center [468, 240] width 326 height 21
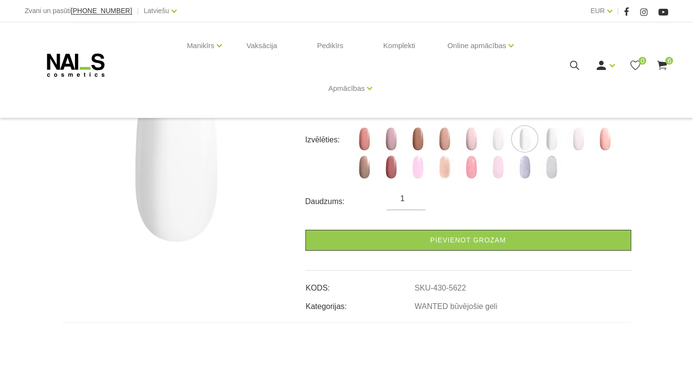
click at [661, 62] on use at bounding box center [663, 65] width 10 height 9
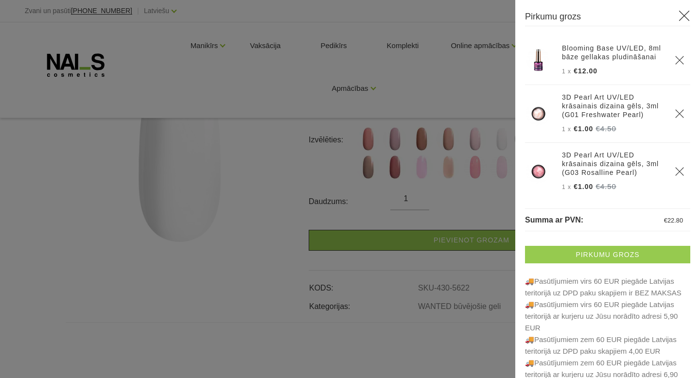
click at [564, 255] on link "Pirkumu grozs" at bounding box center [607, 255] width 165 height 18
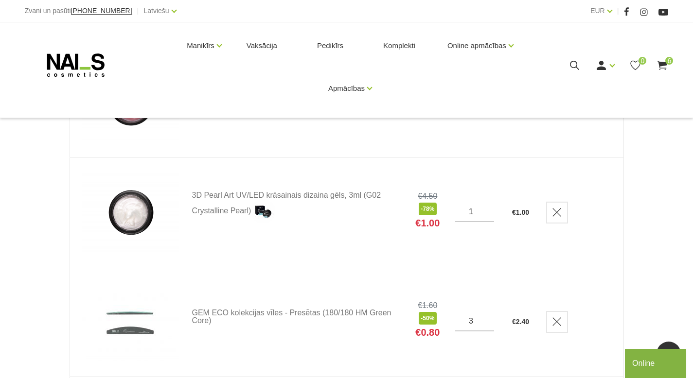
scroll to position [488, 0]
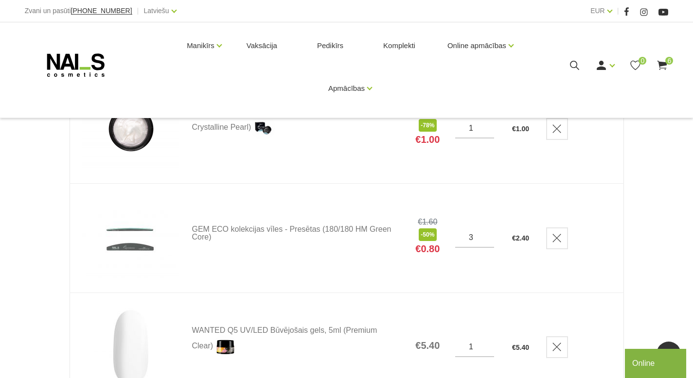
click at [477, 235] on input "3" at bounding box center [474, 237] width 39 height 9
click at [484, 236] on input "4" at bounding box center [474, 237] width 39 height 9
click at [484, 236] on input "5" at bounding box center [474, 237] width 39 height 9
click at [484, 240] on input "4" at bounding box center [474, 237] width 39 height 9
click at [484, 240] on input "3" at bounding box center [474, 237] width 39 height 9
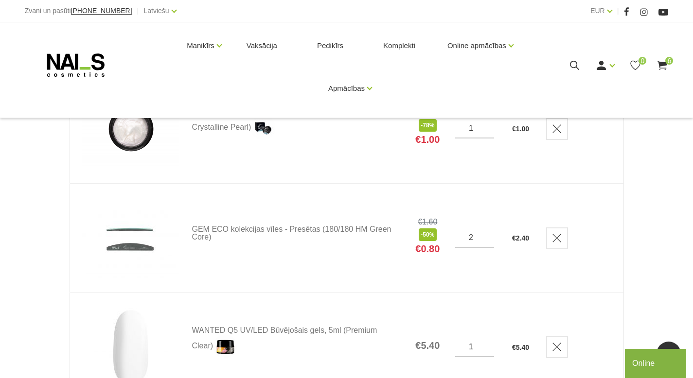
type input "2"
click at [484, 240] on input "2" at bounding box center [474, 237] width 39 height 9
click at [277, 229] on link "GEM ECO kolekcijas vīles - Presētas (180/180 HM Green Core)" at bounding box center [296, 234] width 208 height 16
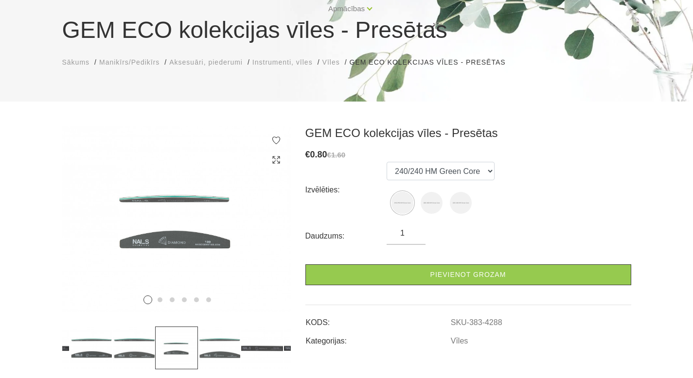
scroll to position [80, 0]
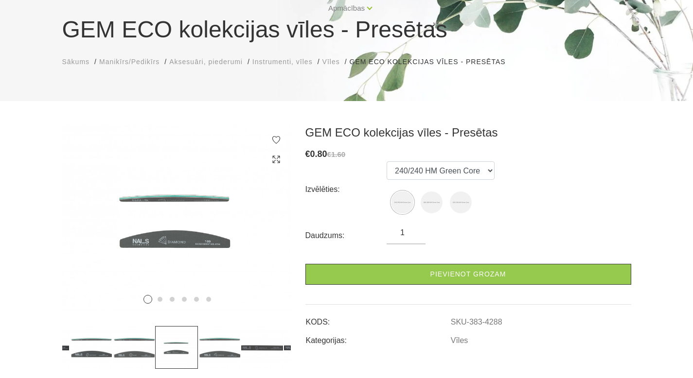
click at [413, 230] on input "1" at bounding box center [406, 233] width 39 height 12
click at [416, 230] on input "1" at bounding box center [406, 233] width 39 height 12
click at [407, 231] on input "1" at bounding box center [406, 233] width 39 height 12
click at [413, 231] on input "1" at bounding box center [406, 233] width 39 height 12
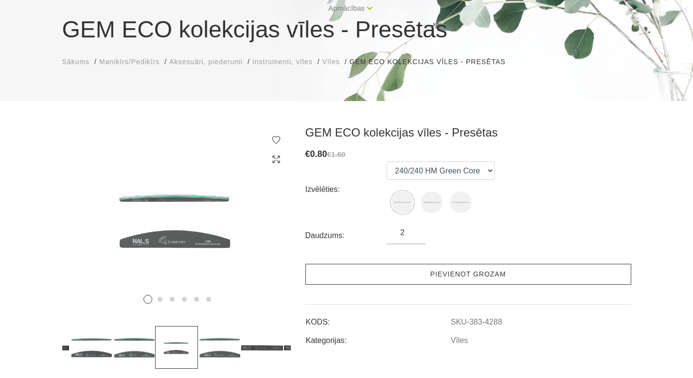
type input "2"
click at [419, 273] on link "Pievienot grozam" at bounding box center [468, 274] width 326 height 21
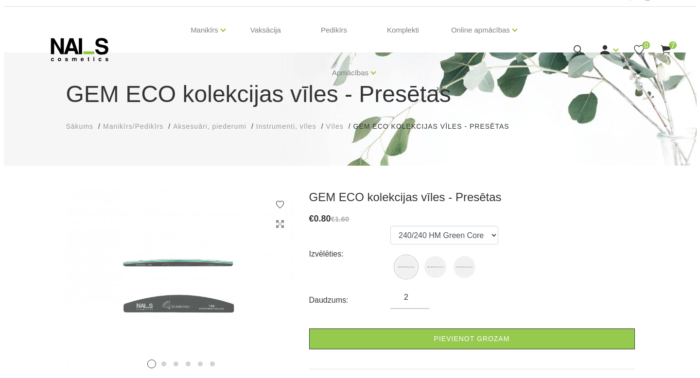
scroll to position [0, 0]
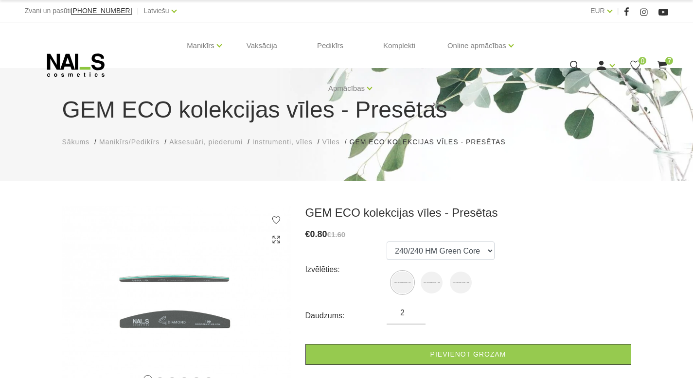
click at [660, 65] on use at bounding box center [663, 65] width 10 height 9
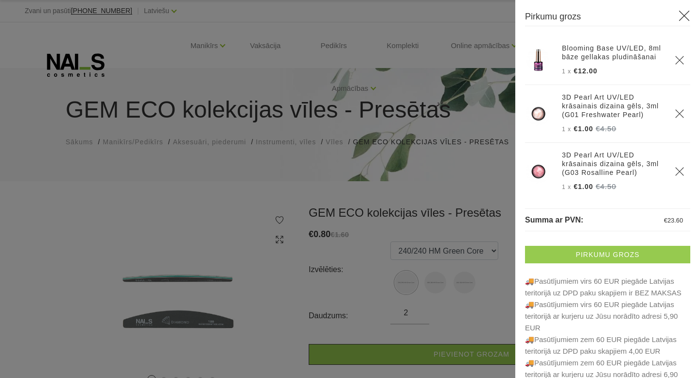
click at [589, 262] on link "Pirkumu grozs" at bounding box center [607, 255] width 165 height 18
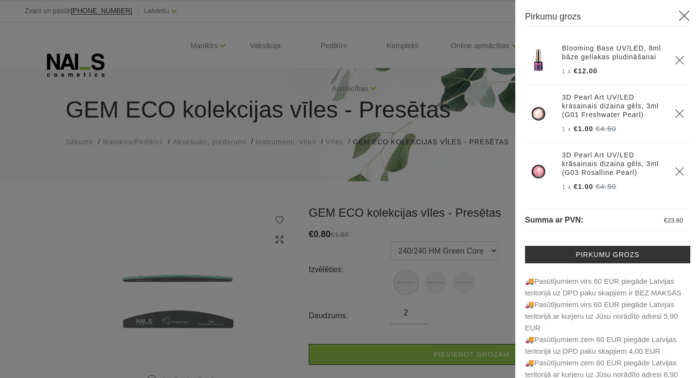
click at [679, 15] on icon at bounding box center [685, 16] width 12 height 12
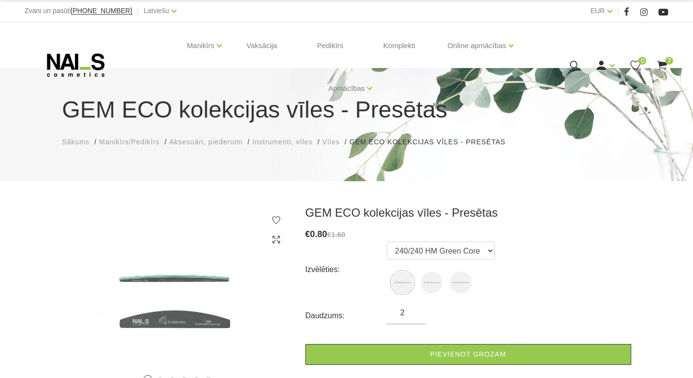
click at [663, 65] on use at bounding box center [663, 65] width 10 height 9
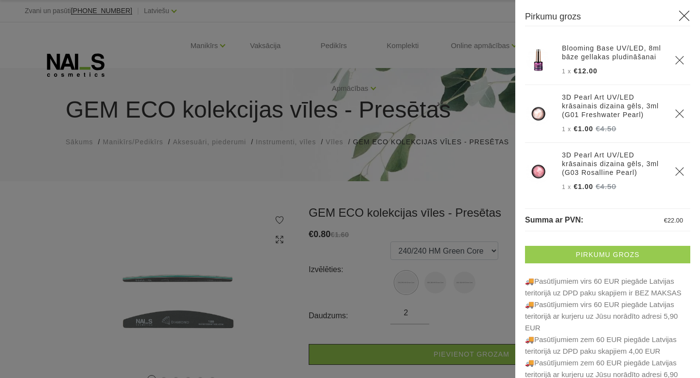
click at [605, 258] on link "Pirkumu grozs" at bounding box center [607, 255] width 165 height 18
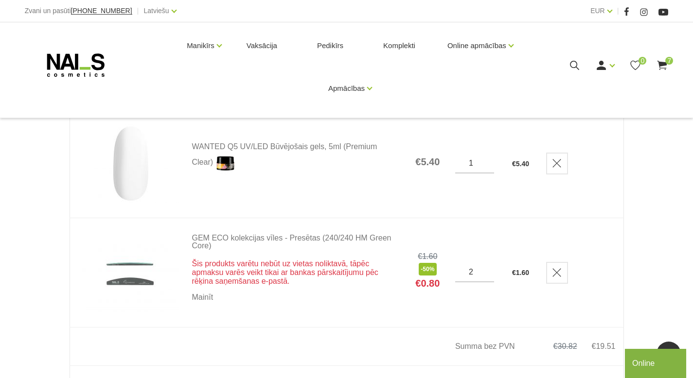
scroll to position [673, 0]
click at [558, 272] on use "Delete" at bounding box center [557, 272] width 8 height 8
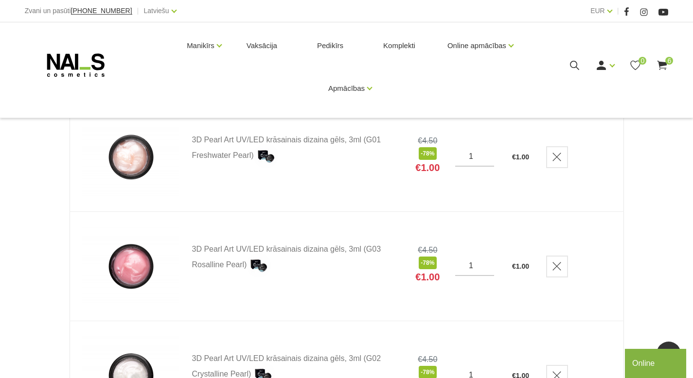
scroll to position [254, 0]
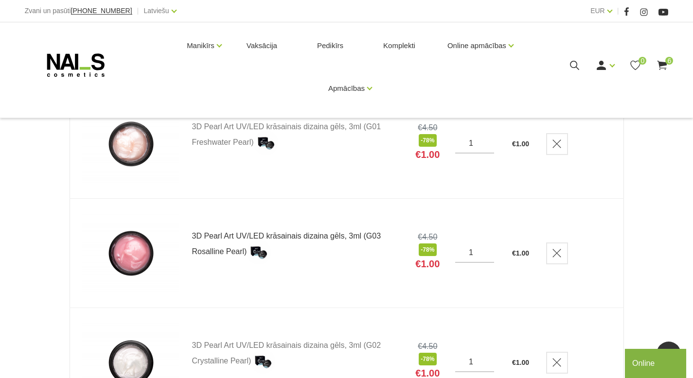
click at [208, 239] on link "3D Pearl Art UV/LED krāsainais dizaina gēls, 3ml (G03 Rosalline Pearl)" at bounding box center [296, 249] width 208 height 32
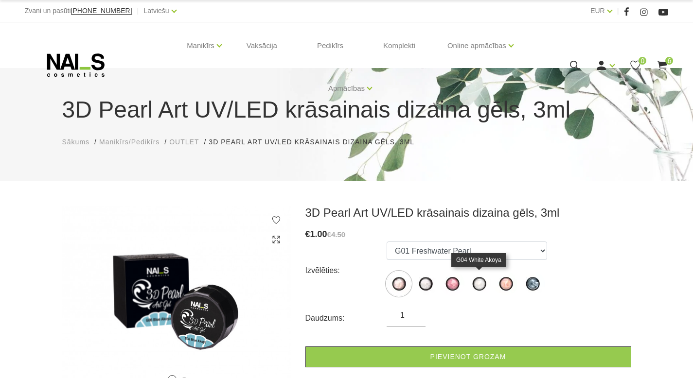
click at [481, 285] on img at bounding box center [479, 284] width 24 height 24
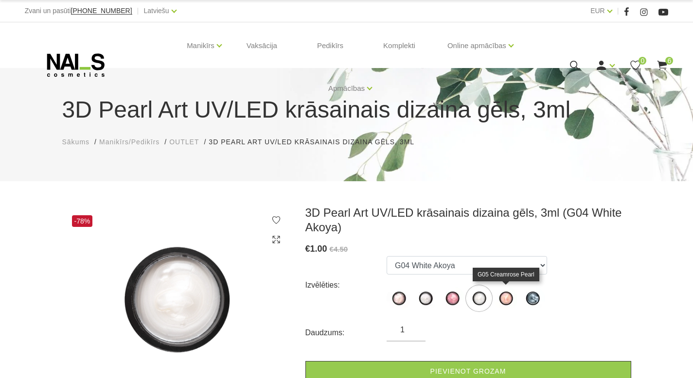
click at [509, 300] on img at bounding box center [506, 299] width 24 height 24
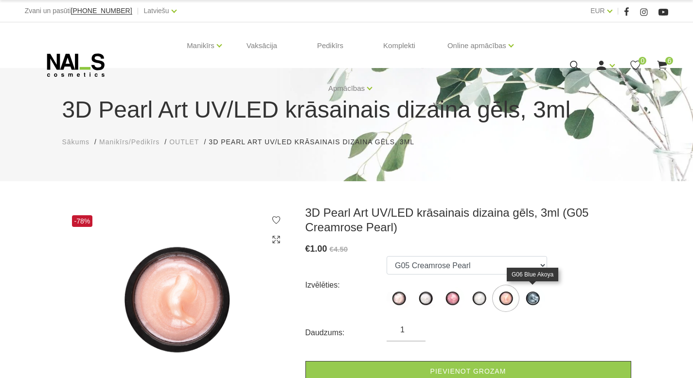
click at [527, 300] on img at bounding box center [533, 299] width 24 height 24
select select "1471"
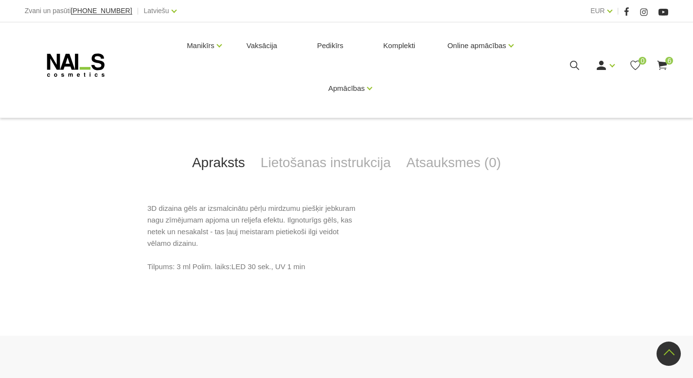
scroll to position [357, 0]
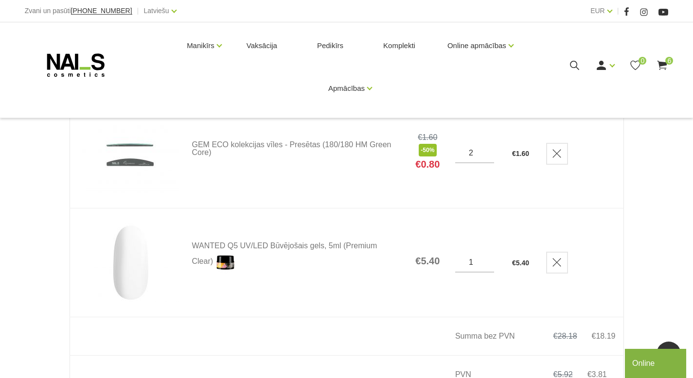
scroll to position [569, 0]
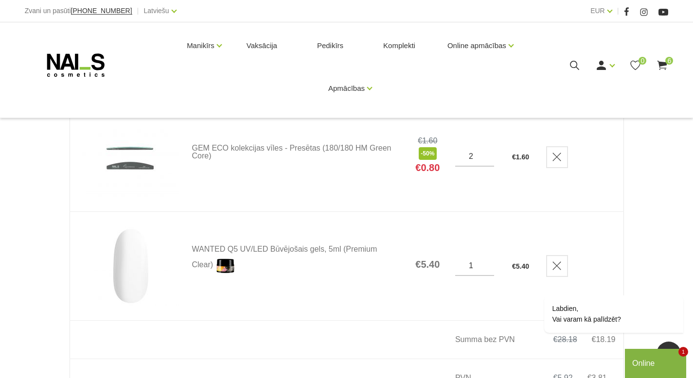
click at [649, 365] on div "Online" at bounding box center [655, 364] width 47 height 12
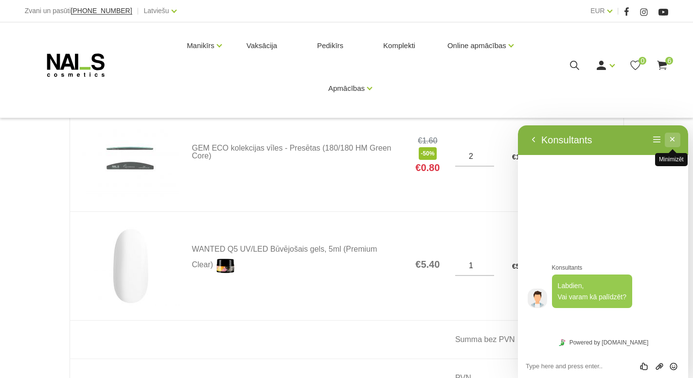
click at [674, 140] on button "Minimizēt" at bounding box center [673, 140] width 16 height 15
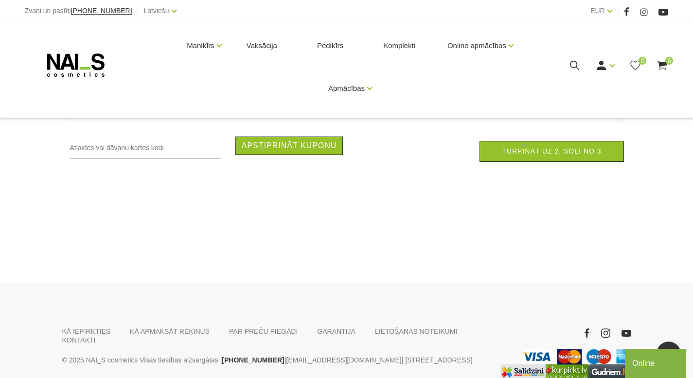
scroll to position [898, 0]
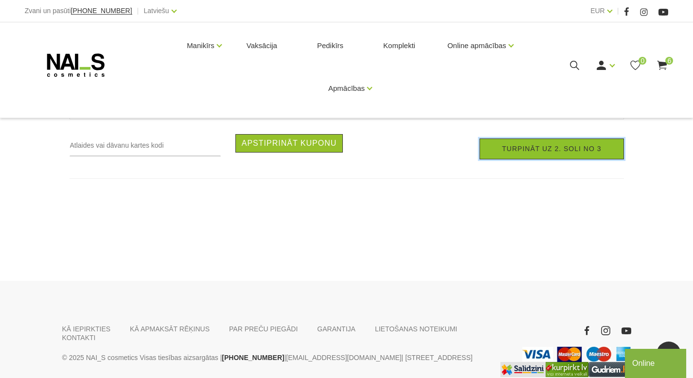
click at [526, 150] on link "Turpināt uz 2. soli no 3" at bounding box center [552, 149] width 144 height 21
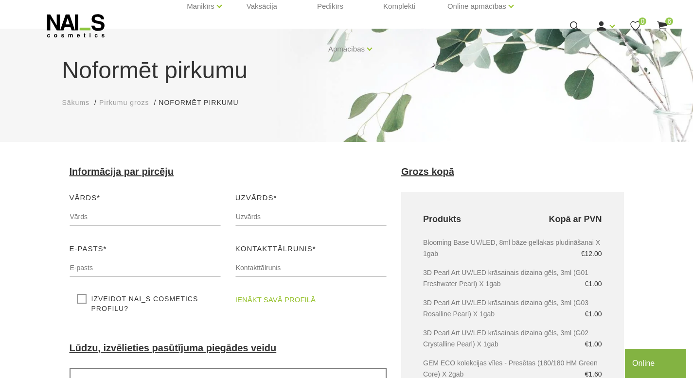
scroll to position [39, 0]
click at [167, 216] on input "text" at bounding box center [145, 217] width 151 height 18
type input "[PERSON_NAME]"
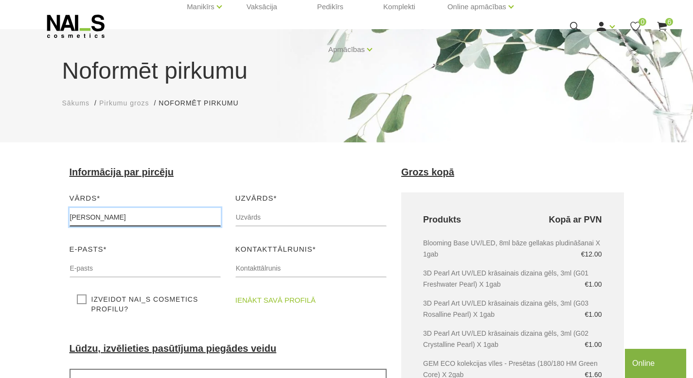
type input "Laipniece"
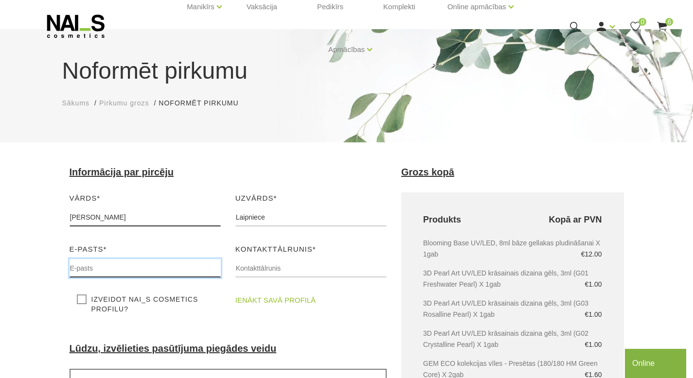
type input "[EMAIL_ADDRESS][DOMAIN_NAME]"
type input "28236339"
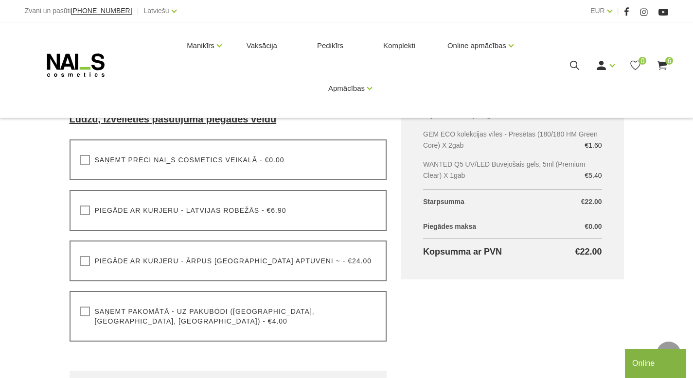
scroll to position [275, 0]
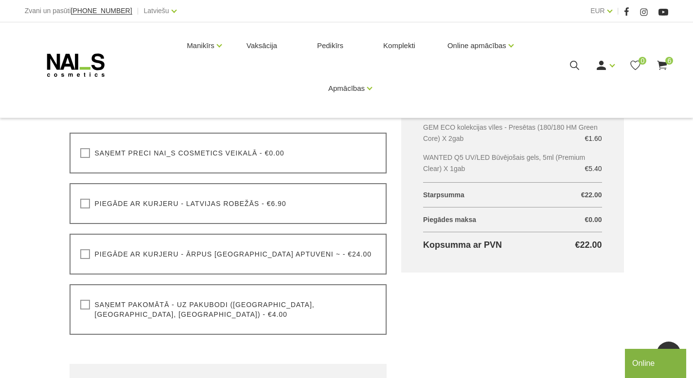
click at [90, 154] on label "Saņemt preci NAI_S cosmetics veikalā - €0.00" at bounding box center [182, 153] width 204 height 10
click at [0, 0] on input "Saņemt preci NAI_S cosmetics veikalā - €0.00" at bounding box center [0, 0] width 0 height 0
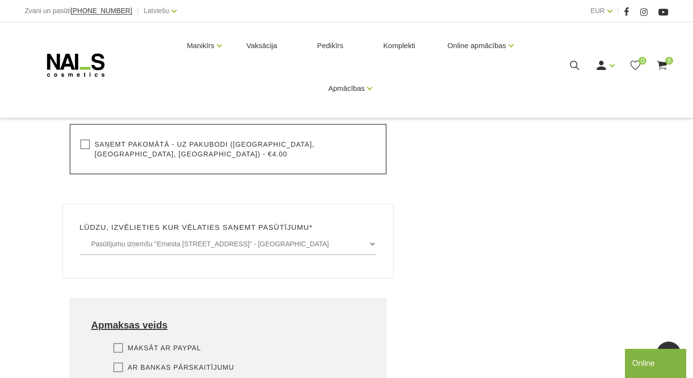
scroll to position [437, 0]
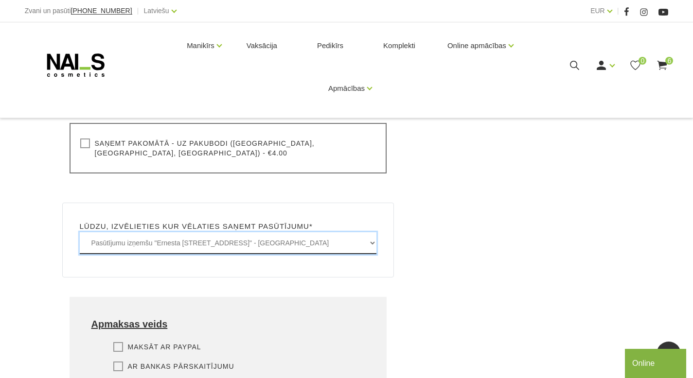
click at [356, 235] on select "Pasūtījumu izņemšu "[PERSON_NAME]-[GEOGRAPHIC_DATA], [GEOGRAPHIC_DATA]" - BEZMA…" at bounding box center [228, 244] width 297 height 22
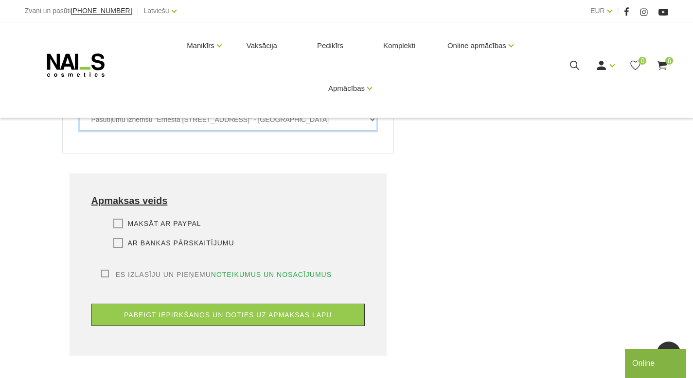
scroll to position [569, 0]
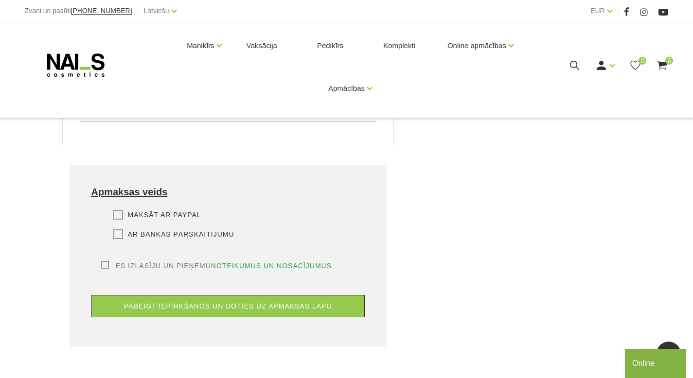
click at [105, 261] on label "Es izlasīju un pieņemu noteikumus un nosacījumus" at bounding box center [216, 266] width 231 height 10
click at [0, 0] on input "Es izlasīju un pieņemu noteikumus un nosacījumus" at bounding box center [0, 0] width 0 height 0
click at [121, 230] on label "Ar bankas pārskaitījumu" at bounding box center [173, 235] width 121 height 10
click at [0, 0] on input "Ar bankas pārskaitījumu" at bounding box center [0, 0] width 0 height 0
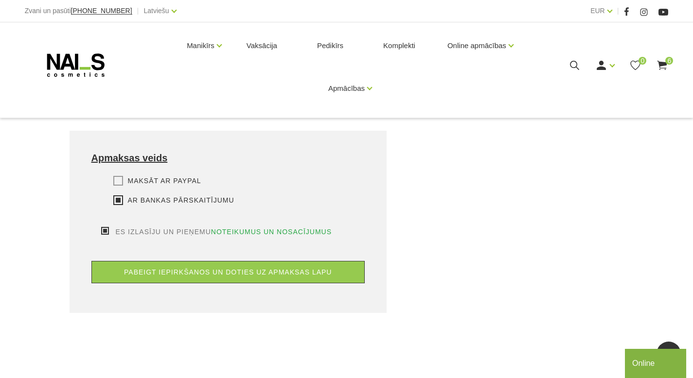
scroll to position [606, 0]
